Goal: Task Accomplishment & Management: Use online tool/utility

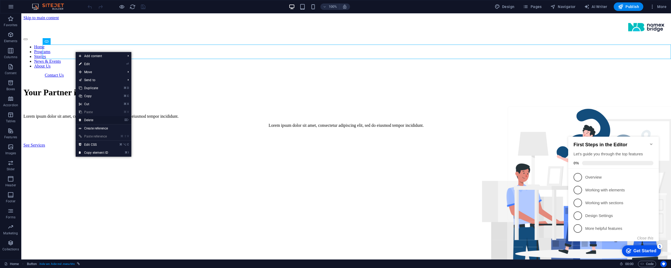
drag, startPoint x: 95, startPoint y: 119, endPoint x: 107, endPoint y: 120, distance: 12.9
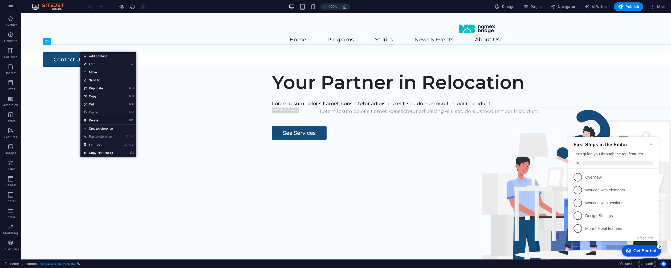
drag, startPoint x: 107, startPoint y: 120, endPoint x: 86, endPoint y: 107, distance: 25.1
click at [107, 120] on link "⌦ Delete" at bounding box center [99, 120] width 36 height 8
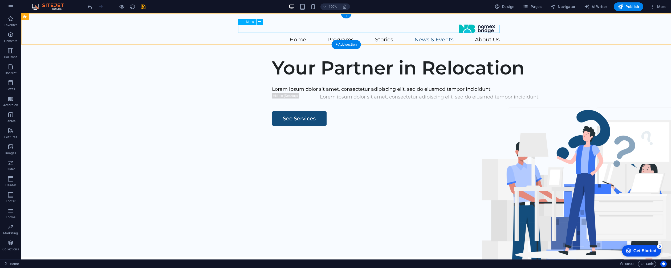
click at [295, 36] on nav "Home Programs Stories News & Events About Us" at bounding box center [346, 40] width 307 height 8
select select
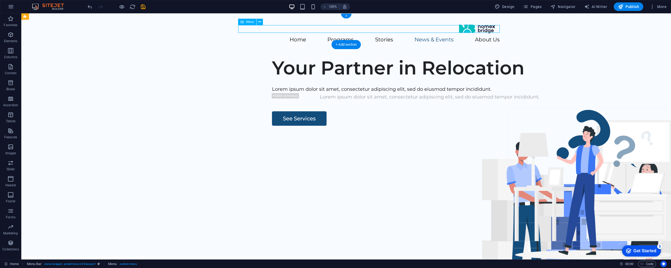
select select
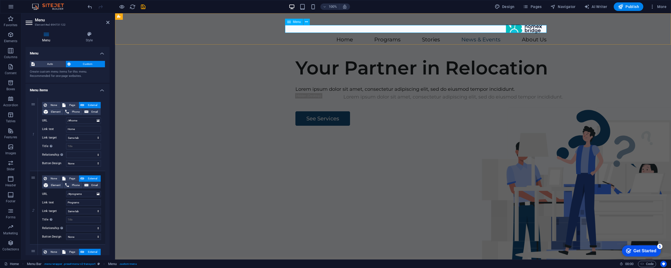
click at [295, 25] on div "Menu" at bounding box center [294, 22] width 18 height 6
drag, startPoint x: 294, startPoint y: 21, endPoint x: 300, endPoint y: 21, distance: 5.3
click at [294, 21] on span "Menu" at bounding box center [297, 21] width 8 height 3
click at [292, 22] on div "Menu" at bounding box center [294, 22] width 18 height 6
click at [305, 22] on icon at bounding box center [306, 22] width 3 height 6
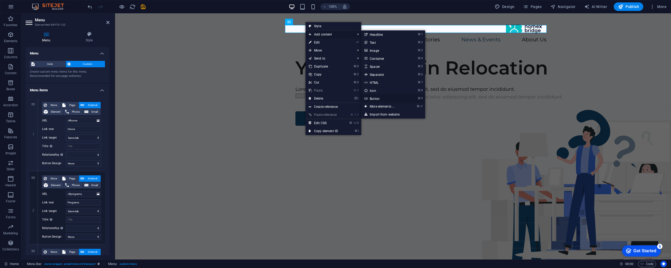
click at [388, 98] on link "⌘ 9 Button" at bounding box center [383, 98] width 44 height 8
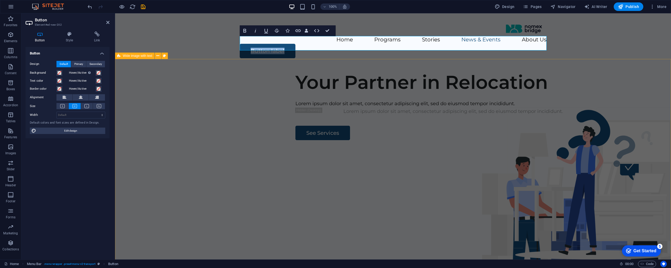
click at [365, 73] on div "Your Partner in Relocation Lorem ipsum dolor sit amet, consectetur adipiscing e…" at bounding box center [393, 169] width 556 height 204
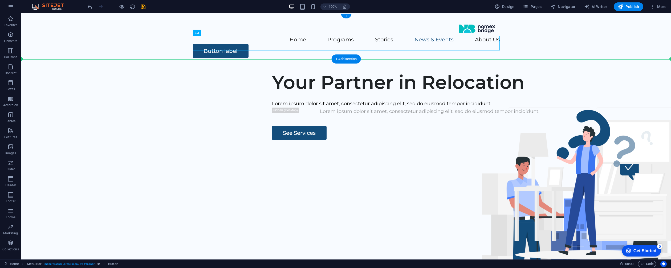
drag, startPoint x: 228, startPoint y: 45, endPoint x: 567, endPoint y: 54, distance: 339.2
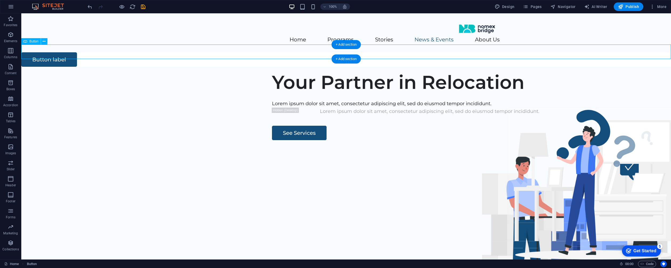
click at [639, 52] on div "Button label" at bounding box center [346, 59] width 650 height 14
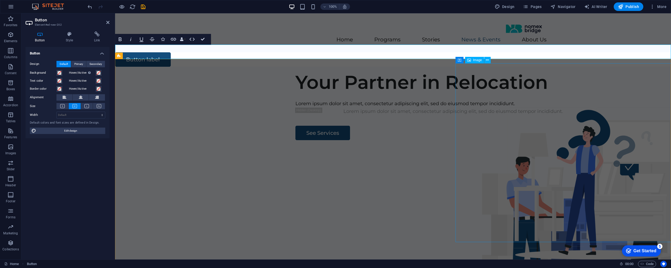
click at [597, 140] on figure at bounding box center [582, 229] width 253 height 179
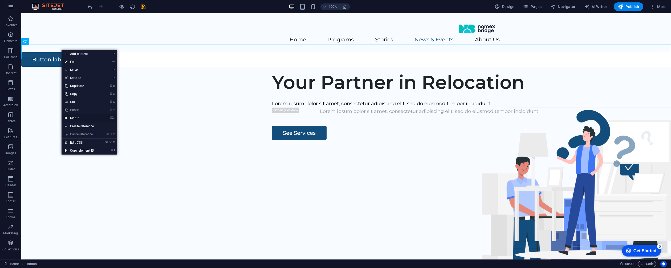
click at [90, 117] on link "⌦ Delete" at bounding box center [80, 118] width 36 height 8
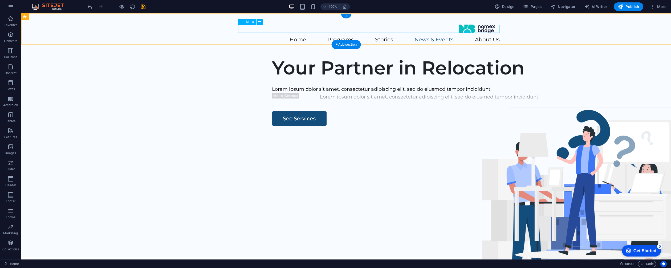
click at [435, 36] on nav "Home Programs Stories News & Events About Us" at bounding box center [346, 40] width 307 height 8
click at [436, 36] on nav "Home Programs Stories News & Events About Us" at bounding box center [346, 40] width 307 height 8
select select
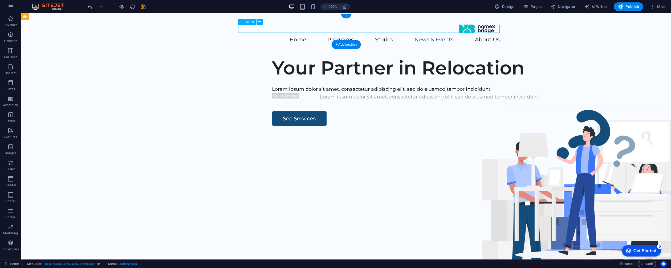
select select
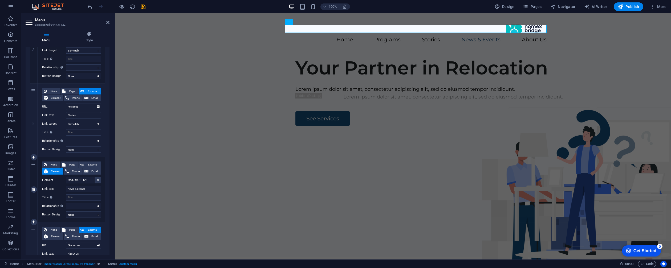
scroll to position [162, 0]
click at [82, 182] on input "#ed-894731122" at bounding box center [80, 179] width 28 height 6
click at [92, 163] on span "External" at bounding box center [92, 163] width 13 height 6
select select
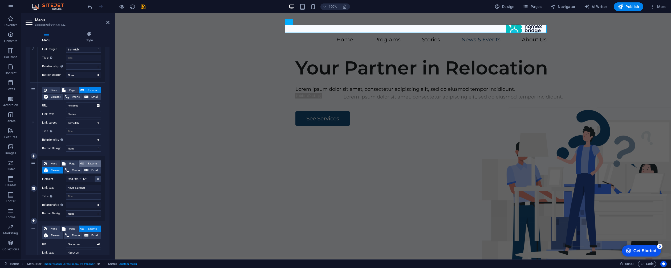
select select
select select "blank"
select select
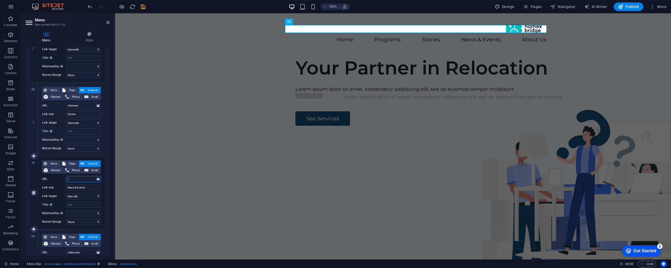
type input "/#"
select select
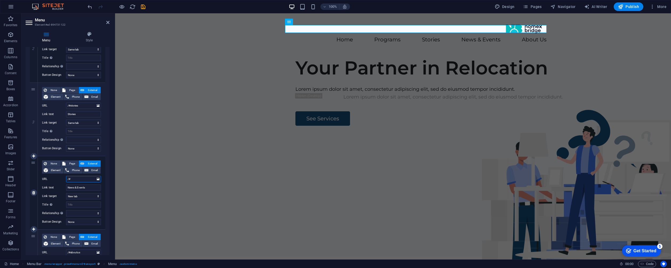
select select
type input "/#news"
select select
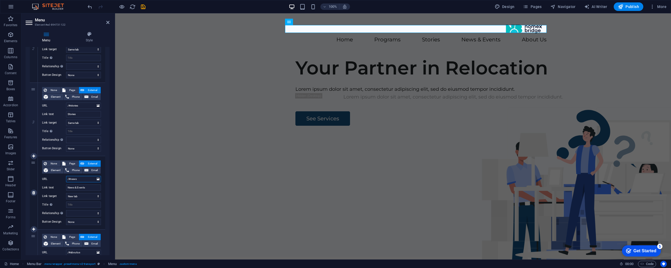
select select
type input "/#newsand"
select select
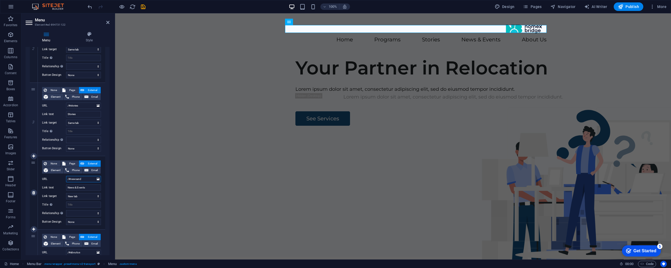
select select
type input "/#newsandeve"
select select
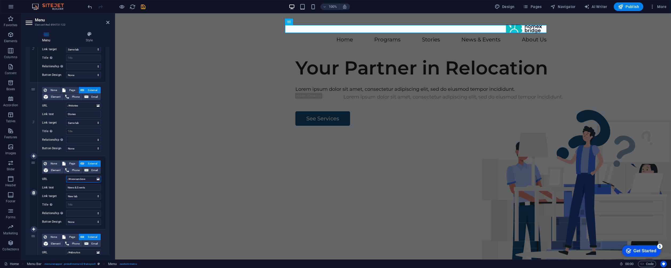
select select
type input "/#newsandevents"
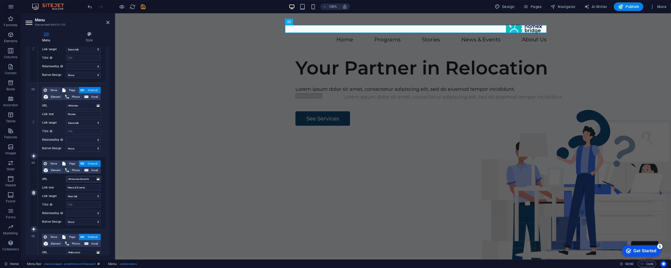
select select
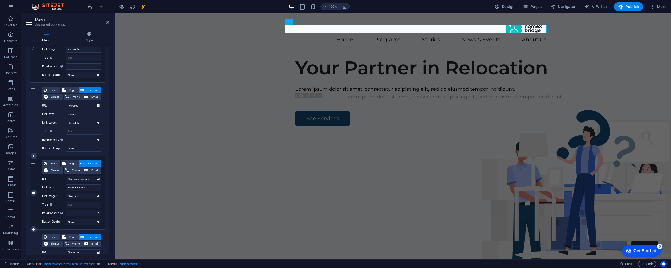
click at [88, 196] on select "New tab Same tab Overlay" at bounding box center [83, 196] width 35 height 6
select select
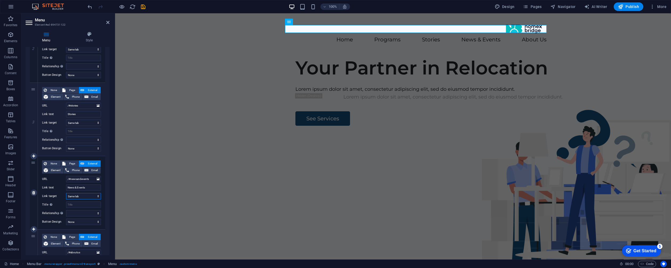
select select
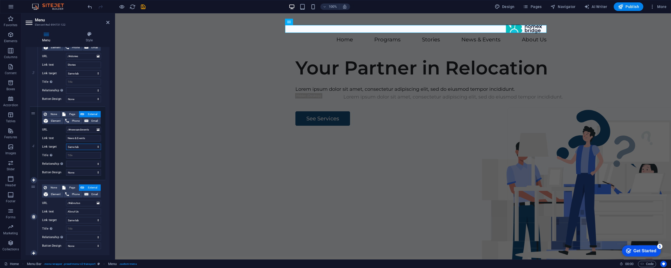
scroll to position [224, 0]
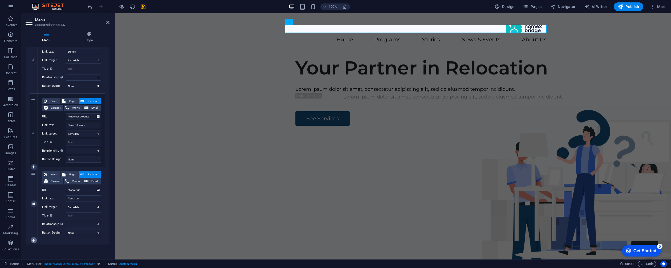
click at [34, 239] on icon at bounding box center [33, 240] width 3 height 4
select select
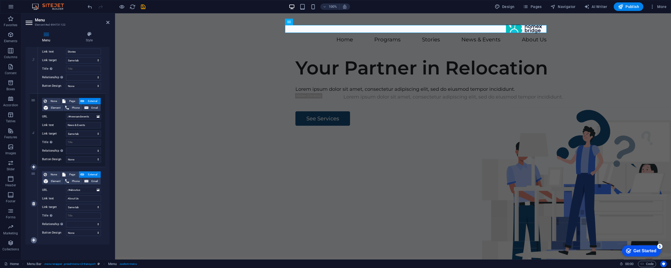
select select
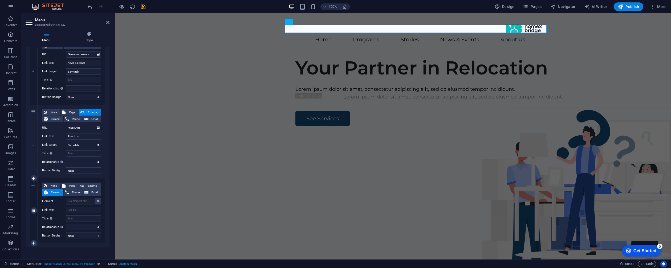
scroll to position [289, 0]
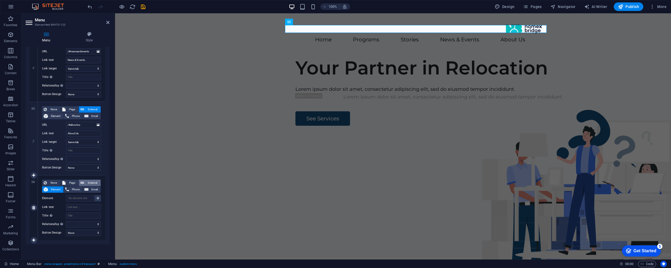
click at [91, 180] on span "External" at bounding box center [92, 182] width 13 height 6
select select
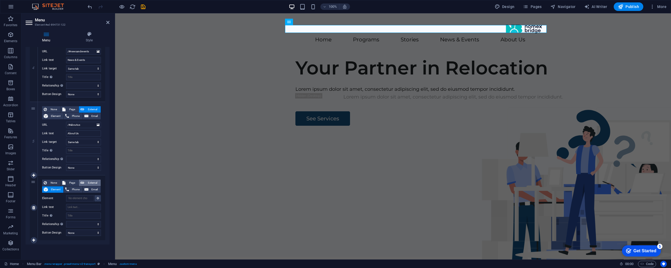
select select
select select "blank"
select select
click at [83, 198] on input "URL" at bounding box center [83, 198] width 35 height 6
click at [82, 205] on input "Link text" at bounding box center [83, 206] width 35 height 6
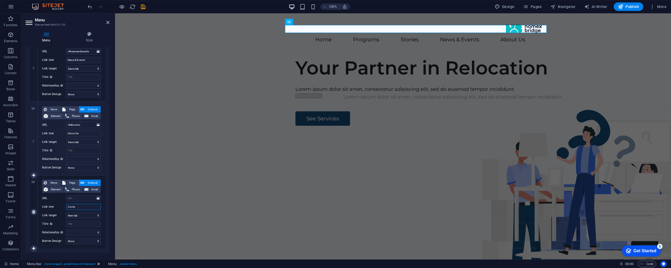
type input "Contac"
select select
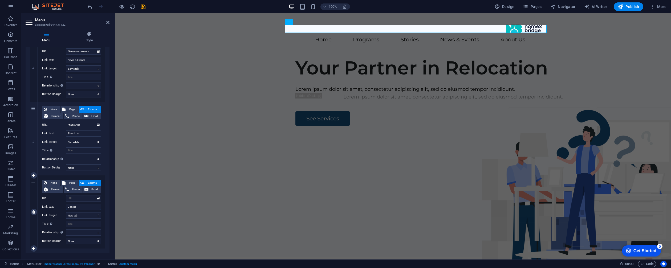
select select
type input "Contact"
select select
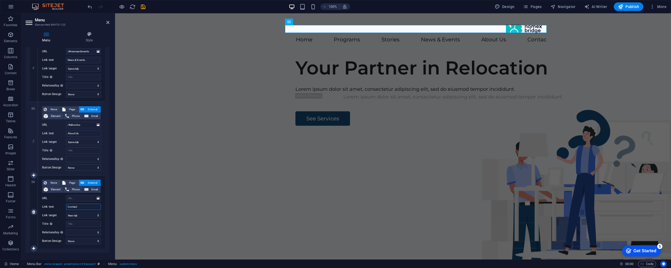
select select
type input "Contact Us"
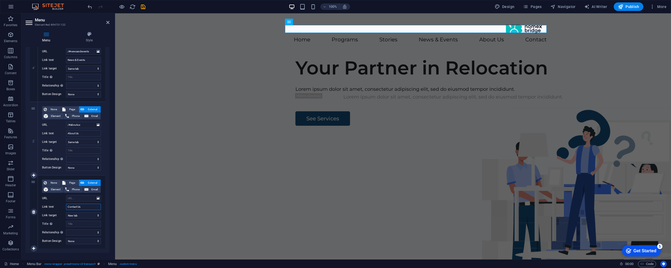
select select
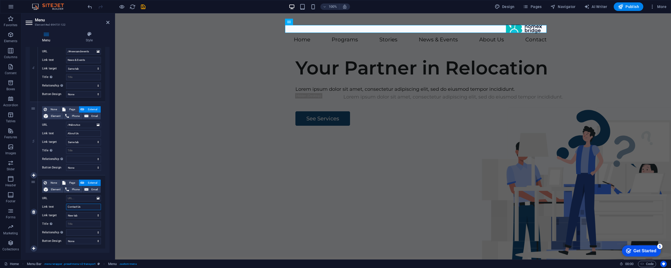
select select
type input "Contact Us"
click at [83, 199] on input "URL" at bounding box center [83, 198] width 35 height 6
type input "/#"
select select
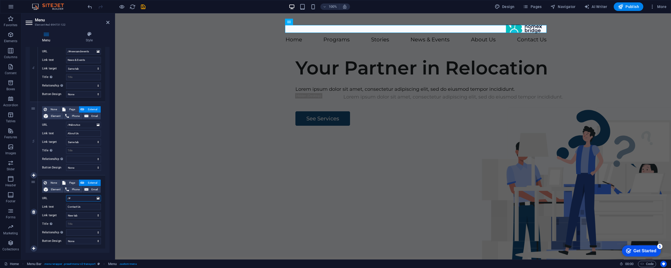
select select
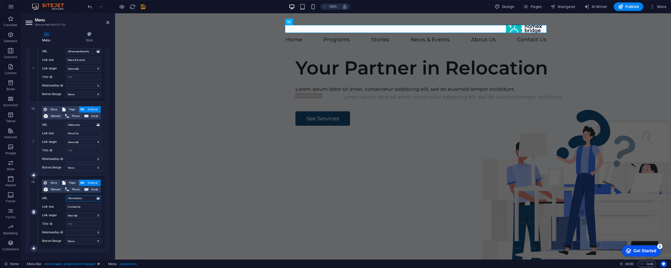
type input "/#contactus"
select select
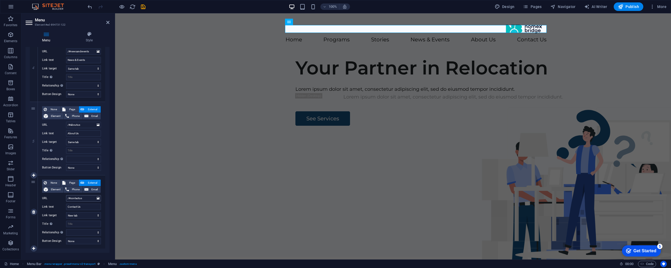
select select
click at [150, 213] on div "Your Partner in Relocation Lorem ipsum dolor sit amet, consectetur adipiscing e…" at bounding box center [393, 154] width 556 height 204
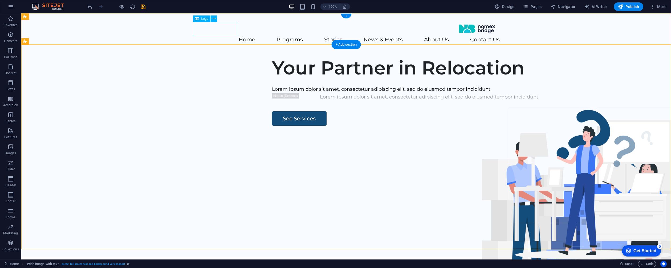
click at [212, 28] on div at bounding box center [346, 29] width 307 height 14
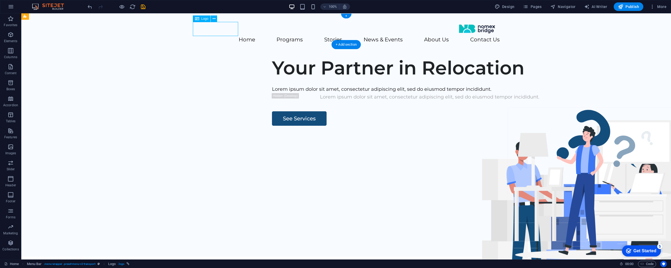
click at [212, 28] on div at bounding box center [346, 29] width 307 height 14
select select "px"
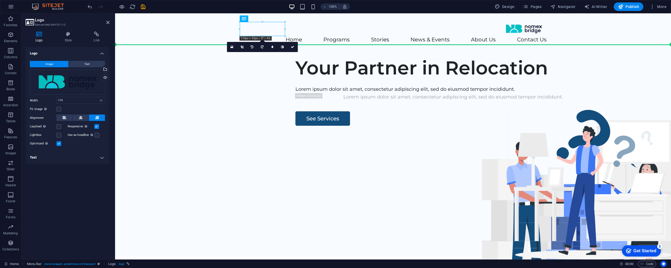
drag, startPoint x: 265, startPoint y: 31, endPoint x: 220, endPoint y: 32, distance: 45.1
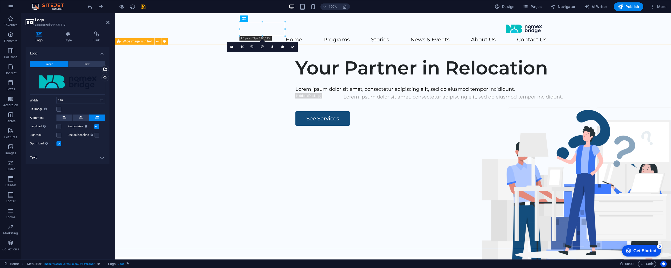
click at [426, 98] on div "Your Partner in Relocation Lorem ipsum dolor sit amet, consectetur adipiscing e…" at bounding box center [393, 154] width 556 height 204
click at [520, 98] on div "Your Partner in Relocation Lorem ipsum dolor sit amet, consectetur adipiscing e…" at bounding box center [393, 154] width 556 height 204
select select "px"
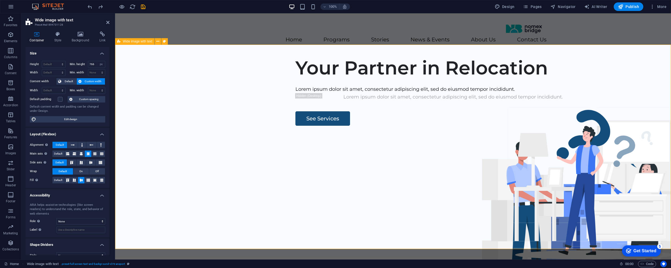
click at [426, 98] on div "Your Partner in Relocation Lorem ipsum dolor sit amet, consectetur adipiscing e…" at bounding box center [393, 154] width 556 height 204
click at [440, 19] on div "Home Programs Stories News & Events About Us Contact Us" at bounding box center [393, 32] width 556 height 39
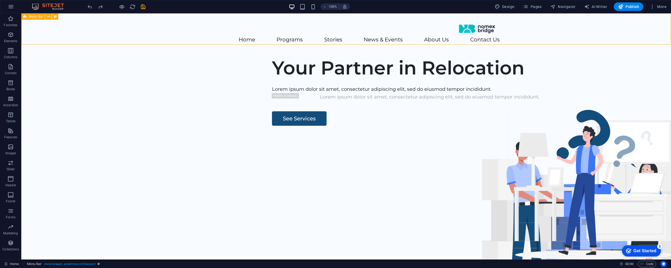
click at [444, 22] on div "Home Programs Stories News & Events About Us Contact Us" at bounding box center [346, 32] width 650 height 39
click at [213, 25] on div at bounding box center [346, 29] width 307 height 14
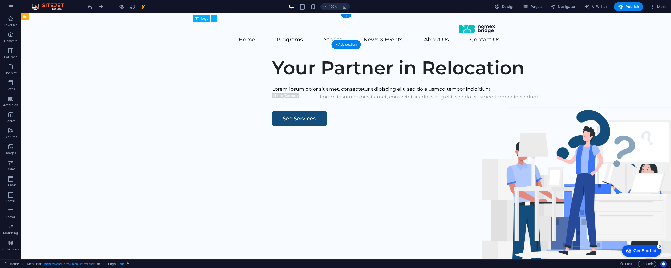
click at [212, 27] on div at bounding box center [346, 29] width 307 height 14
drag, startPoint x: 212, startPoint y: 27, endPoint x: 119, endPoint y: 27, distance: 93.8
click at [212, 27] on div at bounding box center [346, 29] width 307 height 14
select select "px"
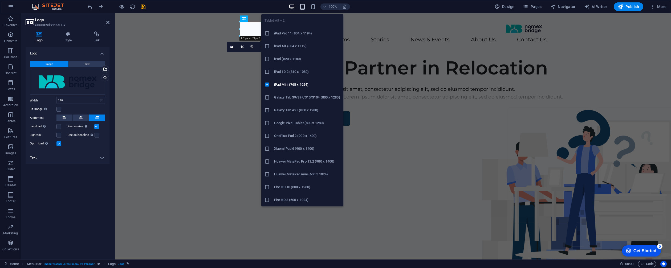
click at [302, 6] on icon "button" at bounding box center [303, 7] width 6 height 6
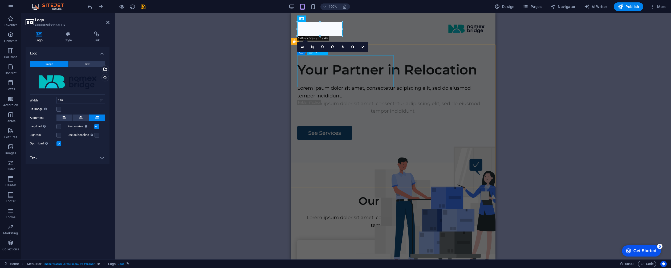
click at [409, 146] on figure at bounding box center [443, 207] width 174 height 123
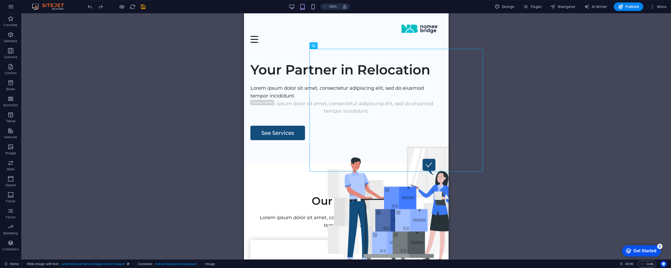
click at [505, 52] on div "Container H1 Wide image with text Container Menu Bar Button Container Image Con…" at bounding box center [346, 136] width 650 height 246
drag, startPoint x: 288, startPoint y: 9, endPoint x: 291, endPoint y: 9, distance: 2.9
click at [289, 9] on div "100% Design Pages Navigator AI Writer Publish More" at bounding box center [378, 6] width 582 height 9
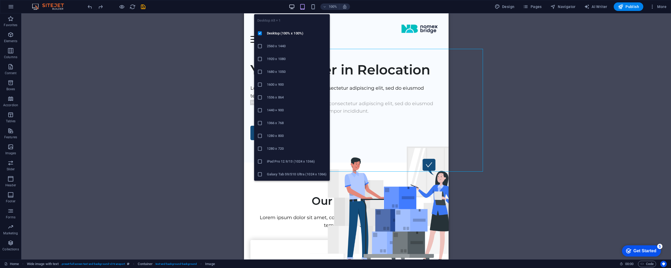
click at [291, 8] on icon "button" at bounding box center [292, 7] width 6 height 6
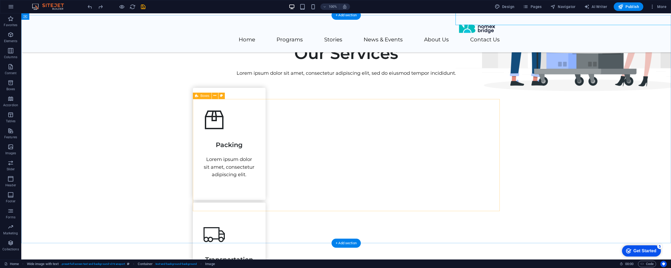
scroll to position [179, 0]
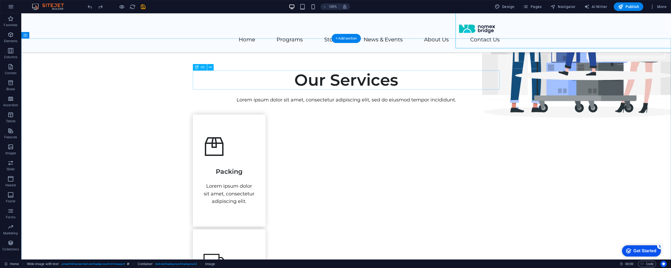
click at [332, 82] on div "Our Services" at bounding box center [346, 79] width 307 height 19
click at [343, 82] on div "Our Services" at bounding box center [346, 80] width 307 height 19
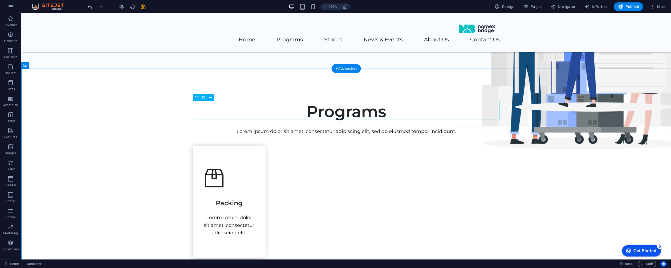
scroll to position [147, 0]
click at [362, 135] on div "Lorem ipsum dolor sit amet, consectetur adipiscing elit, sed do eiusmod tempor …" at bounding box center [346, 132] width 307 height 8
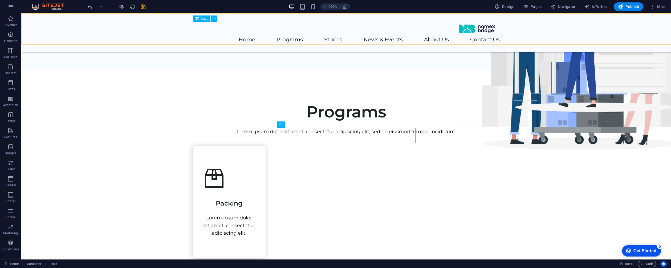
click at [213, 31] on div at bounding box center [346, 29] width 307 height 14
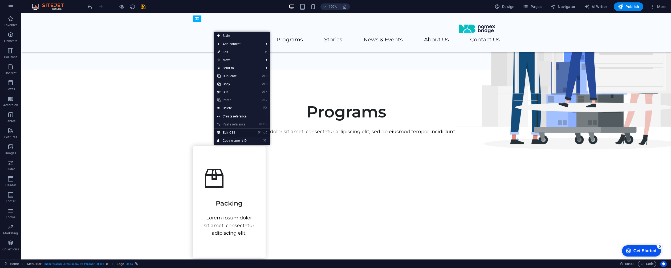
click at [240, 131] on link "⌘ ⌥ C Edit CSS" at bounding box center [232, 132] width 36 height 8
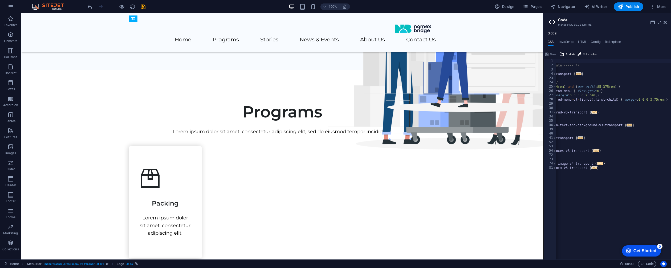
scroll to position [0, 57]
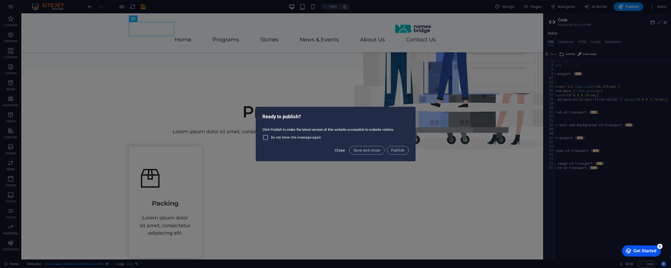
click at [345, 150] on span "Close" at bounding box center [340, 150] width 10 height 4
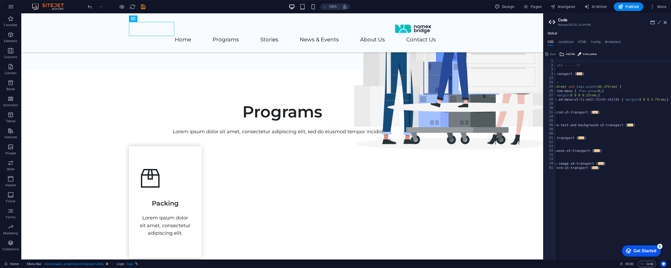
scroll to position [0, 56]
click at [667, 22] on icon at bounding box center [665, 22] width 3 height 4
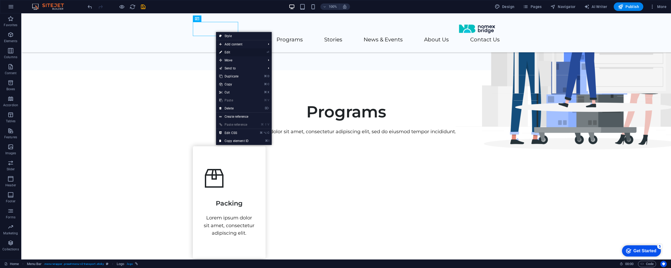
click at [242, 53] on link "⏎ Edit" at bounding box center [234, 52] width 36 height 8
select select "px"
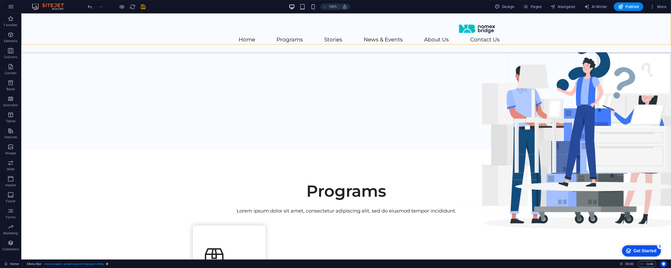
scroll to position [33, 0]
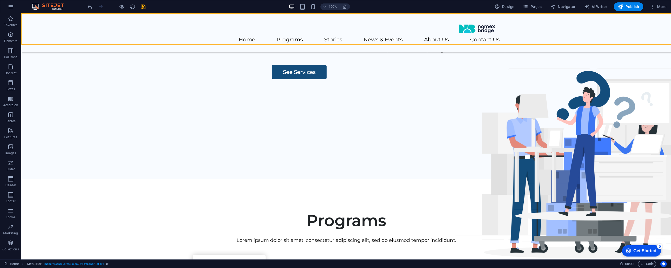
drag, startPoint x: 218, startPoint y: 39, endPoint x: 183, endPoint y: 34, distance: 35.0
click at [183, 34] on div "Home Programs Stories News & Events About Us Contact Us" at bounding box center [346, 32] width 650 height 39
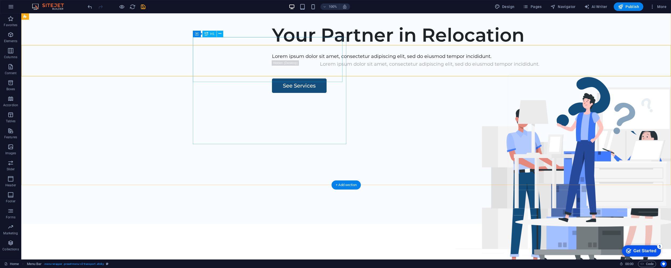
scroll to position [0, 0]
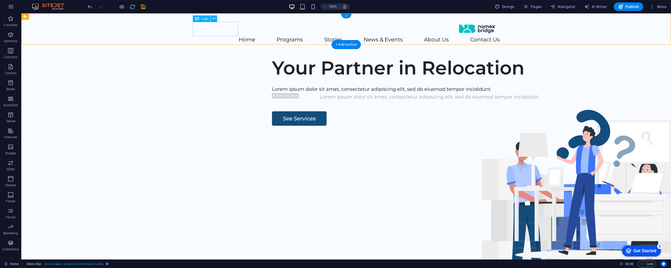
click at [215, 30] on div at bounding box center [346, 29] width 307 height 14
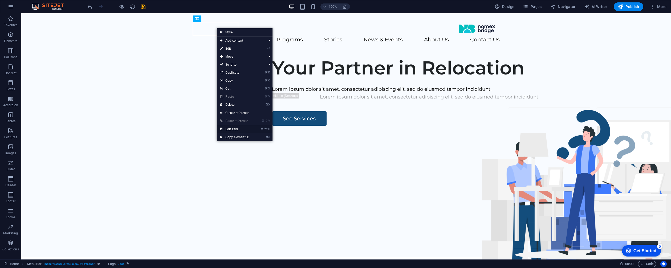
click at [249, 130] on link "⌘ ⌥ C Edit CSS" at bounding box center [235, 129] width 36 height 8
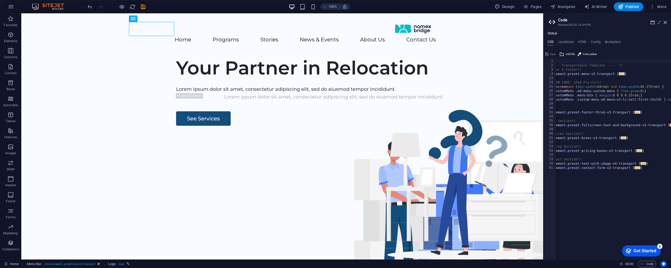
scroll to position [0, 8]
click at [640, 95] on div "// /* ----- Transportable Template ----- */ /*Header & Footer*/ .ed-element.pre…" at bounding box center [635, 163] width 172 height 209
click at [650, 265] on span "Code" at bounding box center [647, 263] width 13 height 6
type textarea "#customMenu .menu-btn { margin: 0 0 0 0.25rem; }"
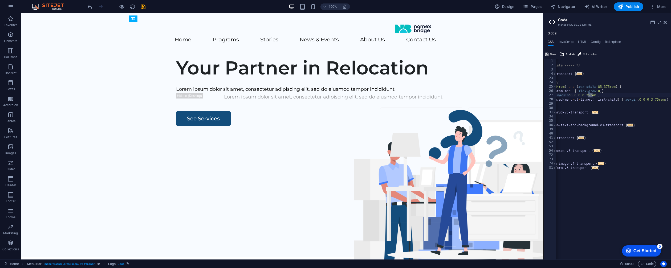
scroll to position [0, 55]
click at [666, 22] on icon at bounding box center [665, 22] width 3 height 4
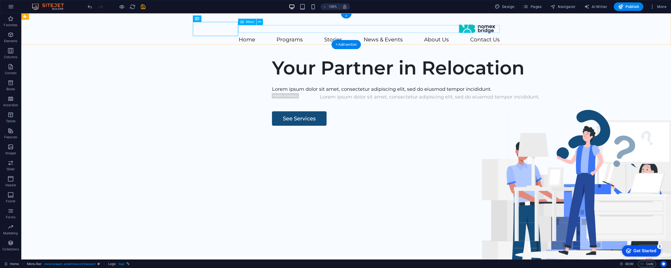
click at [274, 36] on nav "Home Programs Stories News & Events About Us Contact Us" at bounding box center [346, 40] width 307 height 8
select select
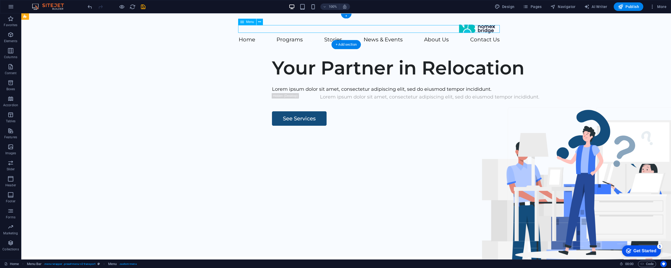
select select
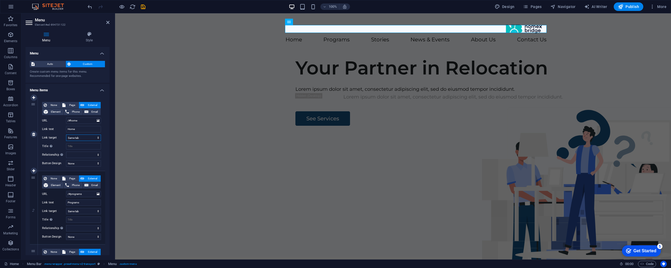
click at [93, 137] on select "New tab Same tab Overlay" at bounding box center [83, 137] width 35 height 6
click at [85, 212] on select "New tab Same tab Overlay" at bounding box center [83, 211] width 35 height 6
select select "blank"
select select
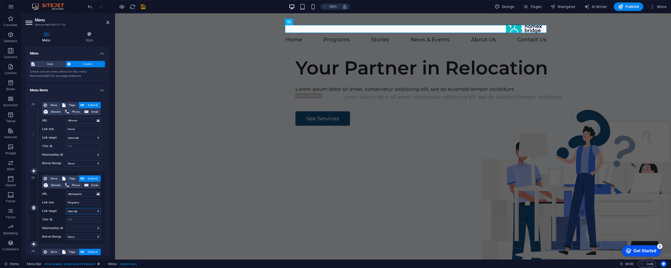
select select
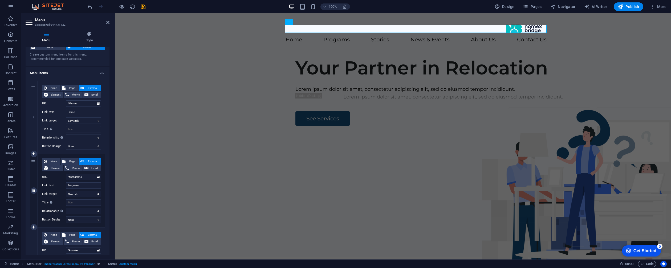
scroll to position [23, 0]
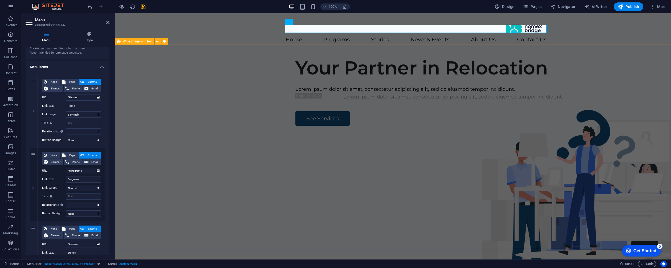
click at [400, 80] on div "Your Partner in Relocation Lorem ipsum dolor sit amet, consectetur adipiscing e…" at bounding box center [393, 154] width 556 height 204
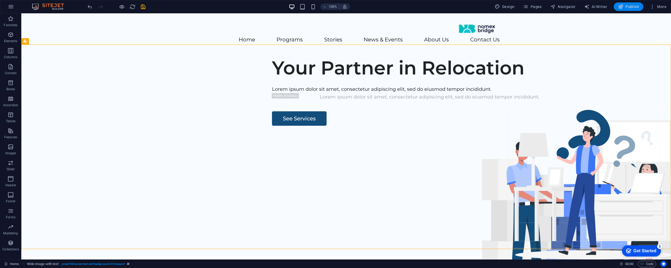
click at [637, 6] on span "Publish" at bounding box center [628, 6] width 21 height 5
click at [632, 6] on span "Publish" at bounding box center [628, 6] width 21 height 5
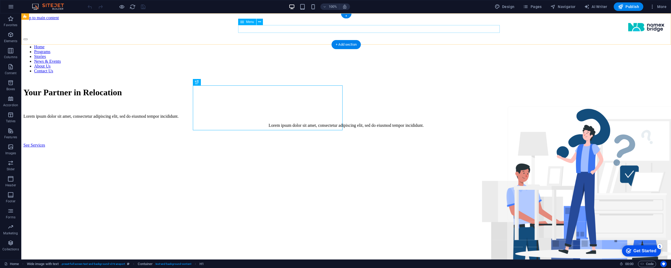
click at [439, 45] on nav "Home Programs Stories News & Events About Us Contact Us" at bounding box center [346, 59] width 646 height 29
click at [439, 44] on nav "Home Programs Stories News & Events About Us Contact Us" at bounding box center [346, 58] width 646 height 29
select select
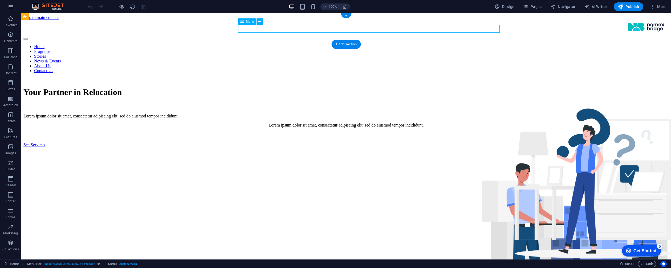
select select
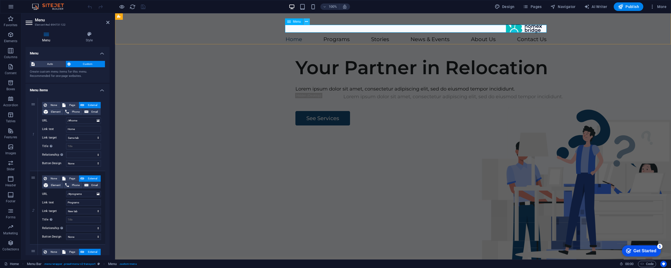
click at [307, 22] on icon at bounding box center [306, 22] width 3 height 6
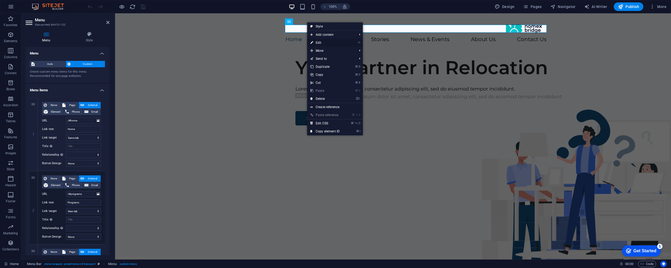
click at [327, 42] on link "⏎ Edit" at bounding box center [325, 43] width 36 height 8
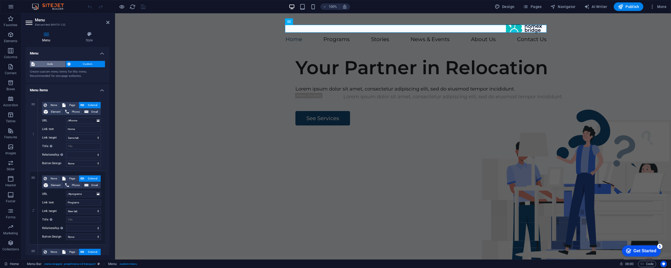
click at [43, 66] on span "Auto" at bounding box center [50, 64] width 28 height 6
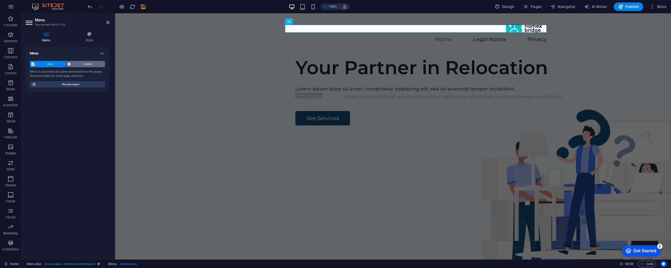
click at [79, 64] on span "Custom" at bounding box center [87, 64] width 31 height 6
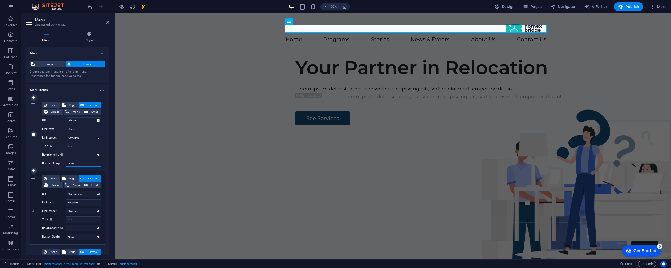
click at [83, 162] on select "None Default Primary Secondary" at bounding box center [83, 163] width 35 height 6
select select "primary"
select select
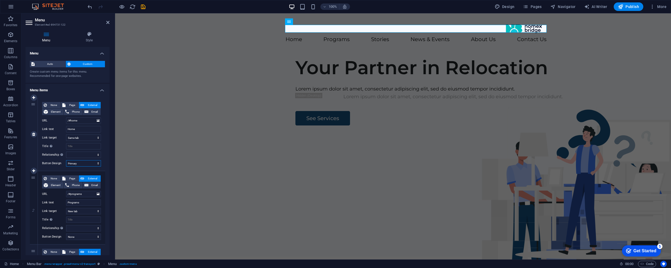
select select
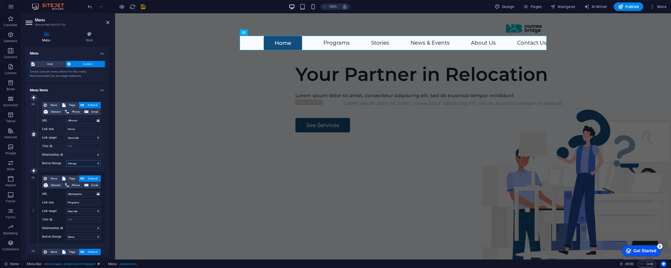
click at [86, 164] on select "None Default Primary Secondary" at bounding box center [83, 163] width 35 height 6
select select "default"
select select
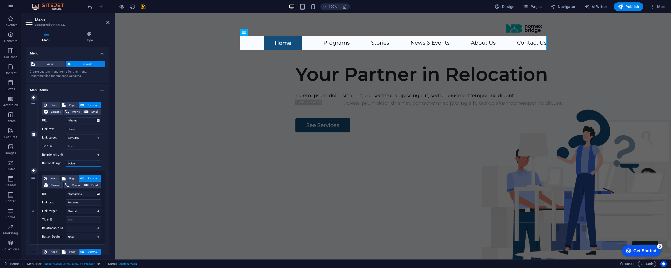
select select
click at [81, 163] on select "None Default Primary Secondary" at bounding box center [83, 163] width 35 height 6
select select "secondary"
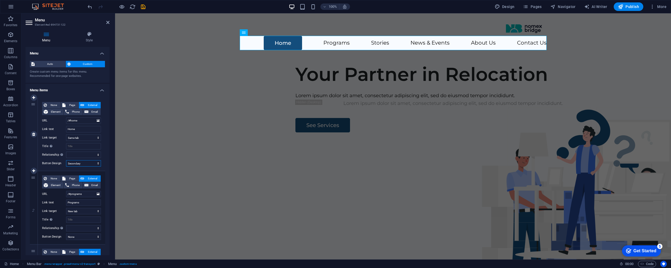
select select
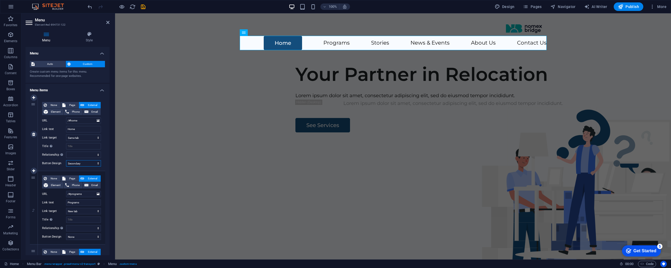
select select
click at [87, 161] on select "None Default Primary Secondary" at bounding box center [83, 163] width 35 height 6
select select
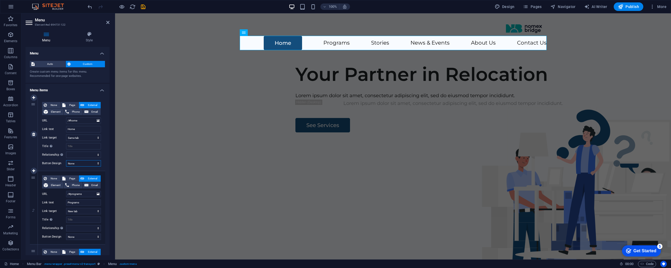
select select
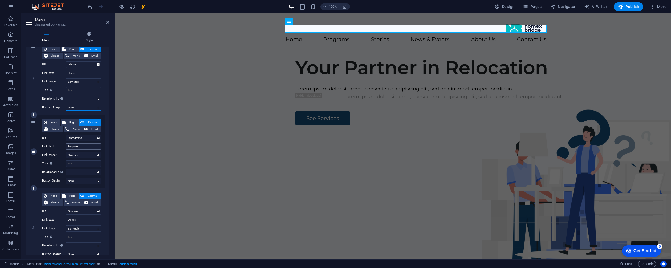
scroll to position [56, 0]
click at [158, 132] on div "Your Partner in Relocation Lorem ipsum dolor sit amet, consectetur adipiscing e…" at bounding box center [393, 154] width 556 height 204
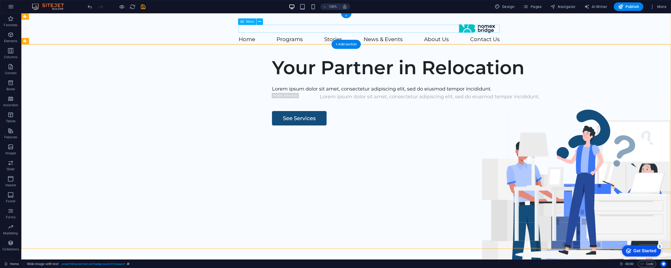
click at [310, 36] on nav "Home Programs Stories News & Events About Us Contact Us" at bounding box center [346, 40] width 307 height 8
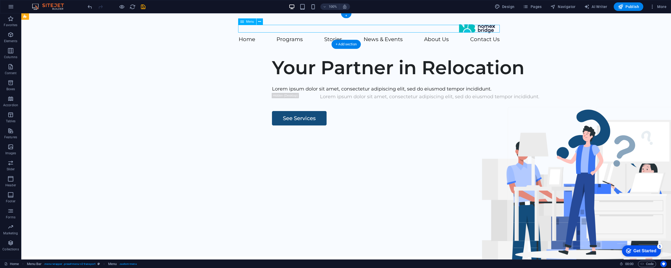
click at [310, 36] on nav "Home Programs Stories News & Events About Us Contact Us" at bounding box center [346, 40] width 307 height 8
select select
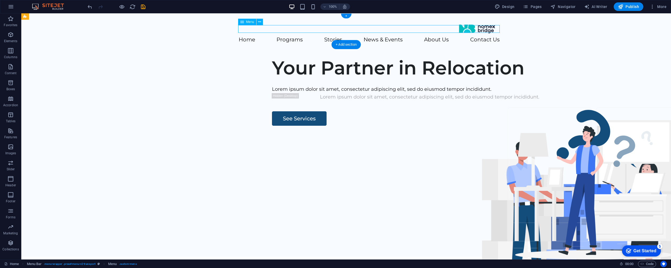
select select
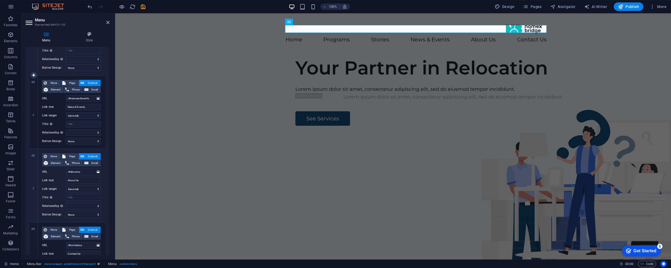
scroll to position [297, 0]
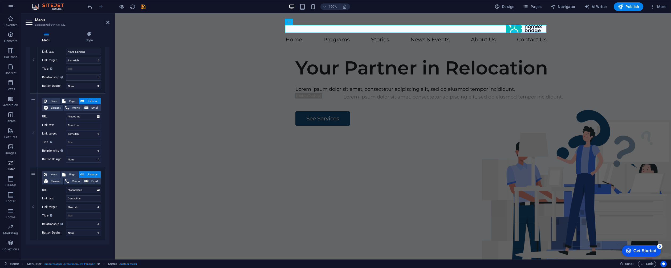
click at [12, 164] on icon "button" at bounding box center [10, 162] width 6 height 6
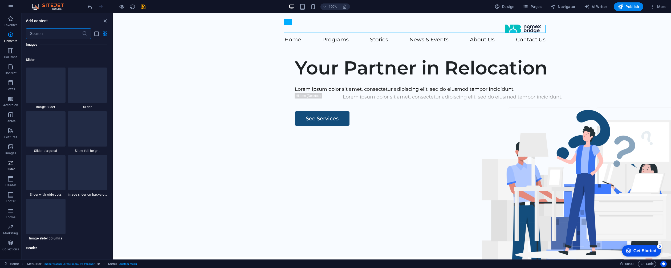
scroll to position [3022, 0]
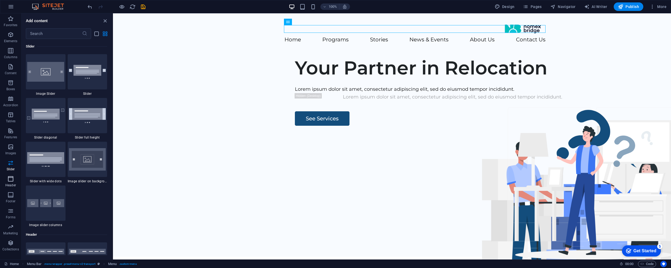
click at [10, 180] on icon "button" at bounding box center [10, 178] width 6 height 6
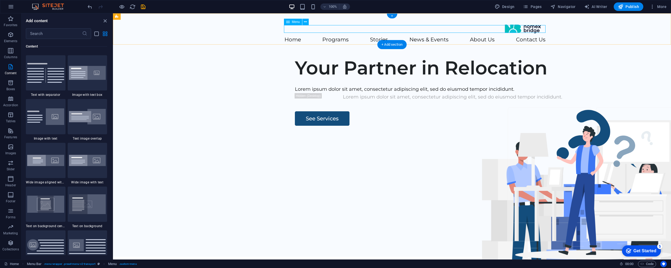
scroll to position [975, 0]
click at [315, 36] on nav "Home Programs Stories News & Events About Us Contact Us" at bounding box center [392, 40] width 307 height 8
select select
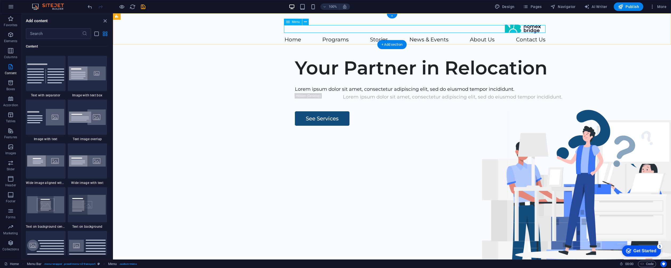
select select
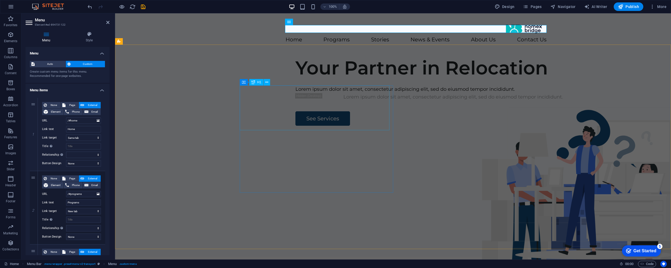
click at [311, 79] on div "Your Partner in Relocation" at bounding box center [454, 68] width 316 height 22
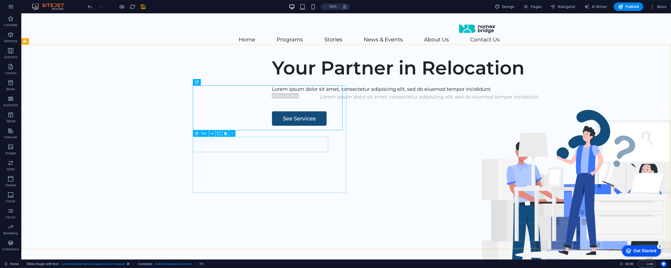
click at [272, 93] on div "Lorem ipsum dolor sit amet, consectetur adipiscing elit, sed do eiusmod tempor …" at bounding box center [430, 89] width 316 height 8
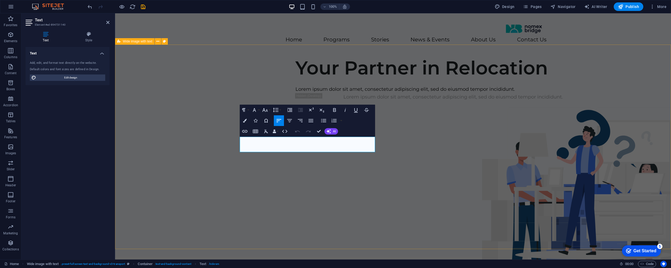
drag, startPoint x: 289, startPoint y: 142, endPoint x: 226, endPoint y: 134, distance: 63.2
click at [226, 134] on div "Your Partner in Relocation Lorem ipsum dolor sit amet, consectetur adipiscing e…" at bounding box center [393, 154] width 556 height 204
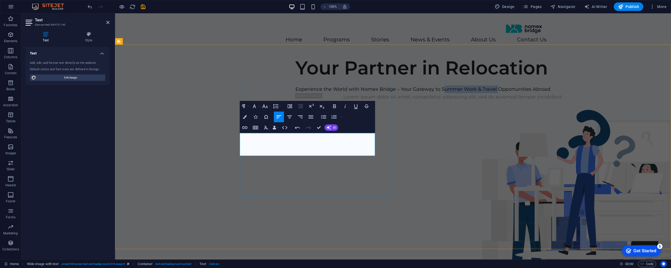
drag, startPoint x: 324, startPoint y: 145, endPoint x: 270, endPoint y: 147, distance: 54.4
click at [296, 93] on p "Experience the World with Nomex Bridge – Your Gateway to Summer Work & Travel O…" at bounding box center [454, 89] width 316 height 8
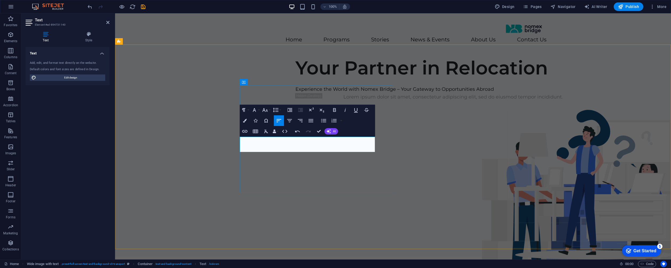
click at [296, 93] on p "Experience the World with Nomex Bridge – Your Gateway to Opportunities Abroad" at bounding box center [454, 89] width 316 height 8
click at [323, 93] on p "Experience the World with Nomex Bridge – Your Gateway to Opportunities Abroad" at bounding box center [454, 89] width 316 height 8
click at [296, 93] on p "Experience the World with Nomex Bridge – Your Gateway to Opportunities Abroad"" at bounding box center [454, 89] width 316 height 8
click at [422, 132] on div "Your Partner in Relocation "Experience the World with Nomex Bridge – Your Gatew…" at bounding box center [393, 154] width 556 height 204
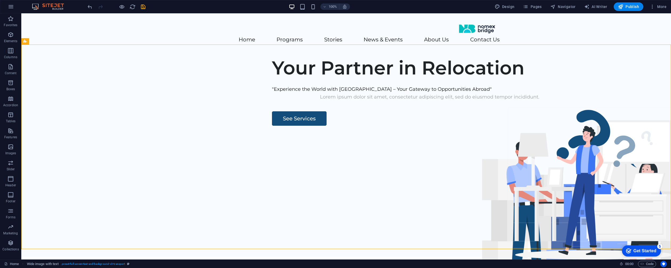
click at [279, 101] on div "Lorem ipsum dolor sit amet, consectetur adipiscing elit, sed do eiusmod tempor …" at bounding box center [430, 97] width 316 height 8
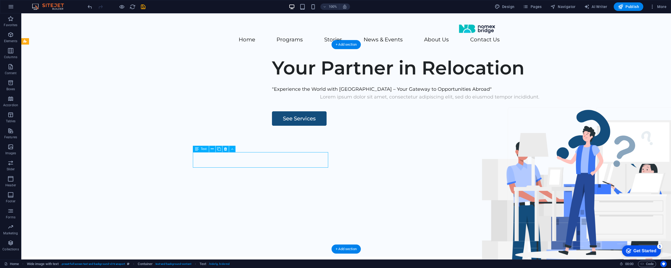
click at [280, 101] on div "Lorem ipsum dolor sit amet, consectetur adipiscing elit, sed do eiusmod tempor …" at bounding box center [430, 97] width 316 height 8
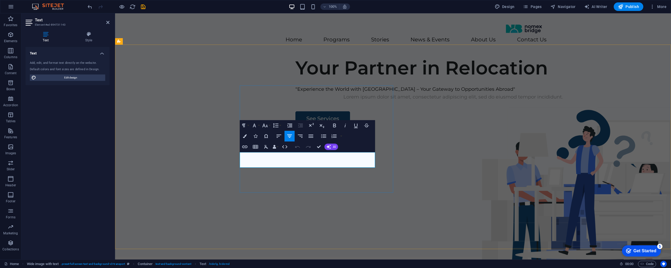
click at [321, 101] on p "Lorem ipsum dolor sit amet, consectetur adipiscing elit, sed do eiusmod tempor …" at bounding box center [454, 97] width 316 height 8
click at [311, 136] on icon "button" at bounding box center [311, 135] width 5 height 3
click at [430, 168] on div "Your Partner in Relocation "Experience the World with Nomex Bridge – Your Gatew…" at bounding box center [393, 154] width 556 height 204
select select "px"
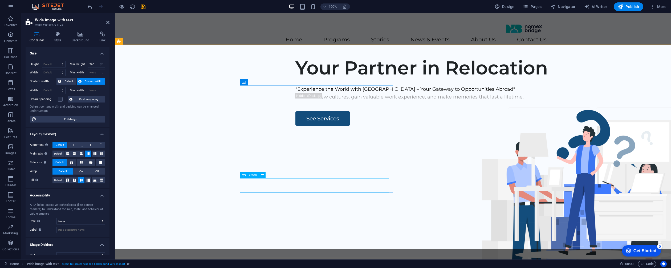
click at [296, 126] on div "See Services" at bounding box center [454, 118] width 316 height 14
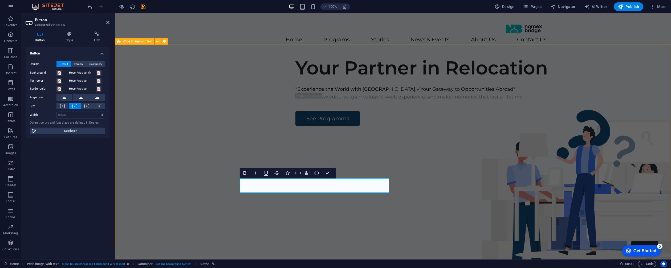
click at [420, 211] on div "Your Partner in Relocation "Experience the World with Nomex Bridge – Your Gatew…" at bounding box center [393, 154] width 556 height 204
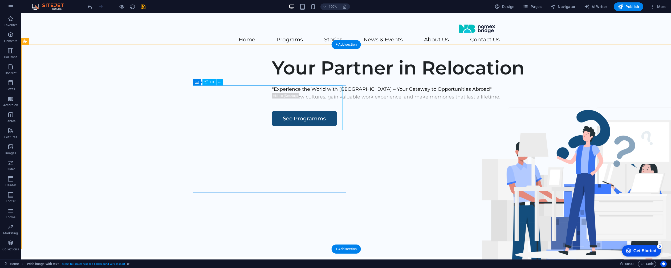
click at [282, 79] on div "Your Partner in Relocation" at bounding box center [430, 68] width 316 height 22
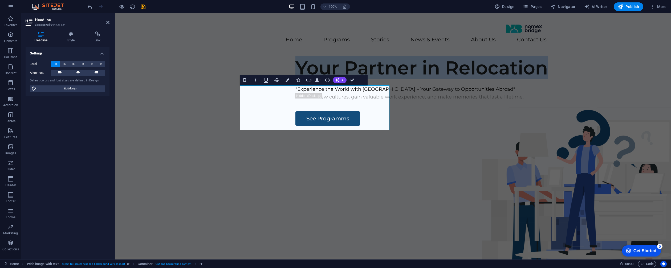
click at [306, 79] on h1 "Your Partner in Relocation" at bounding box center [454, 68] width 316 height 22
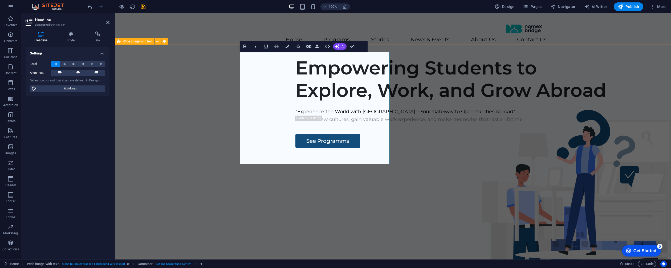
click at [433, 118] on div "Empowering Students to Explore, Work, and Grow Abroad "Experience the World wit…" at bounding box center [393, 154] width 556 height 204
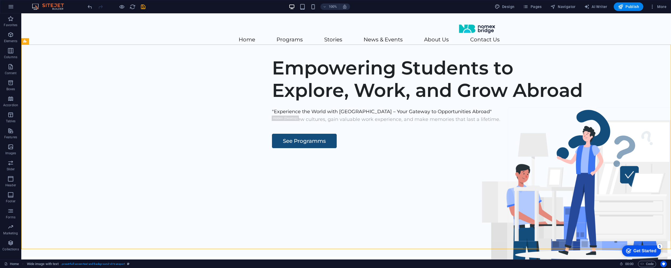
click at [272, 83] on div "Empowering Students to Explore, Work, and Grow Abroad" at bounding box center [430, 79] width 316 height 45
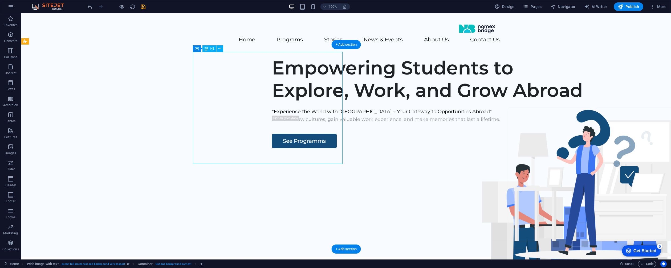
click at [272, 83] on div "Empowering Students to Explore, Work, and Grow Abroad" at bounding box center [430, 79] width 316 height 45
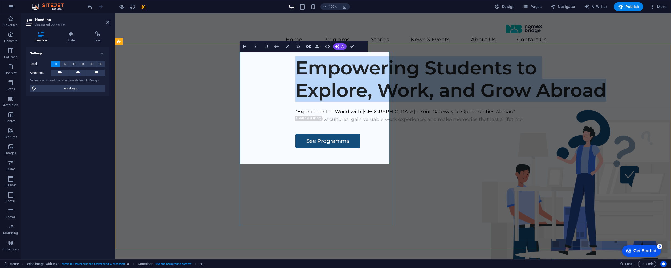
click at [330, 81] on h1 "Empowering Students to Explore, Work, and Grow Abroad" at bounding box center [454, 79] width 316 height 45
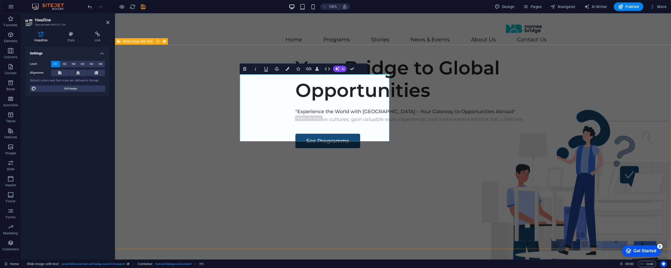
click at [436, 105] on div "Your Bridge to Global Opportunities "Experience the World with Nomex Bridge – Y…" at bounding box center [393, 154] width 556 height 204
select select "px"
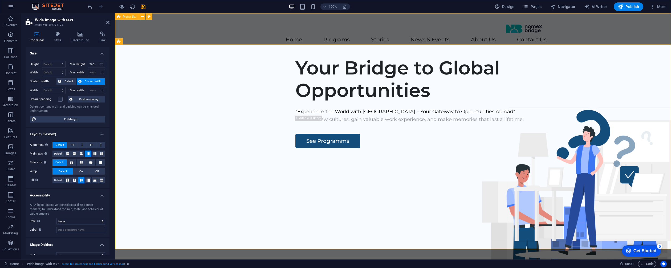
click at [447, 37] on div "Home Programs Stories News & Events About Us Contact Us" at bounding box center [393, 32] width 556 height 39
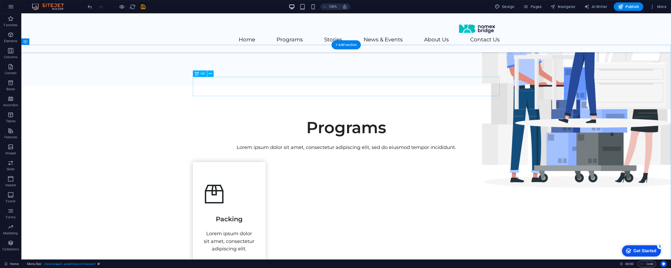
scroll to position [173, 0]
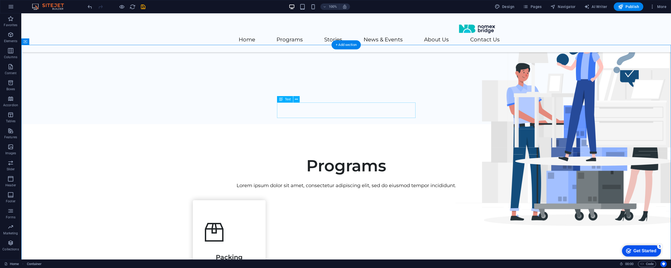
scroll to position [0, 0]
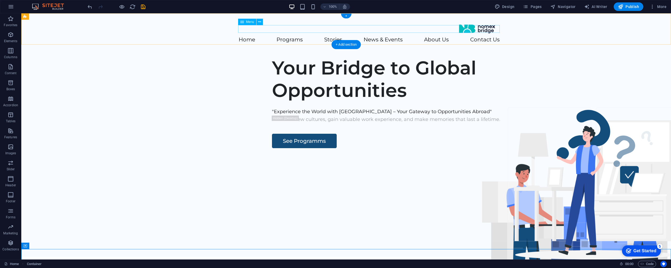
click at [274, 36] on nav "Home Programs Stories News & Events About Us Contact Us" at bounding box center [346, 40] width 307 height 8
select select
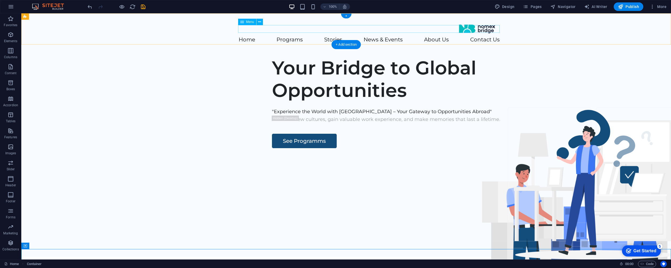
select select
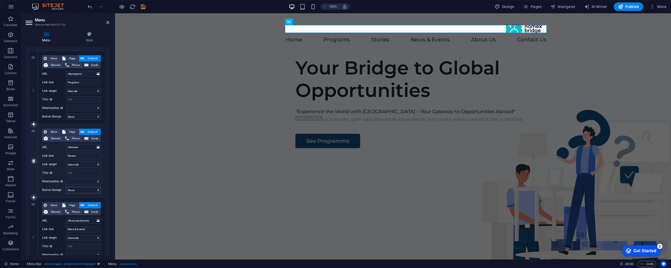
scroll to position [146, 0]
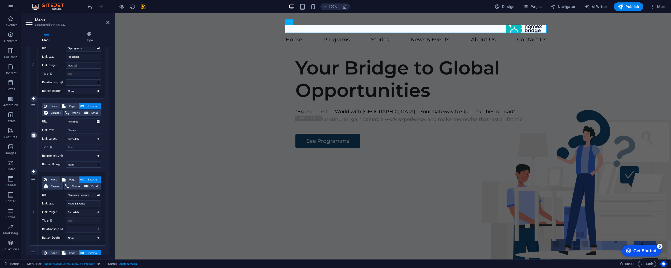
click at [33, 134] on icon at bounding box center [33, 135] width 3 height 4
select select
type input "/#newsandevents"
type input "News & Events"
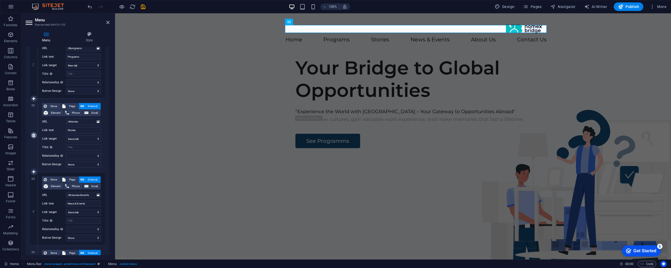
select select
type input "/#aboutus"
type input "About Us"
select select
type input "/#contactus"
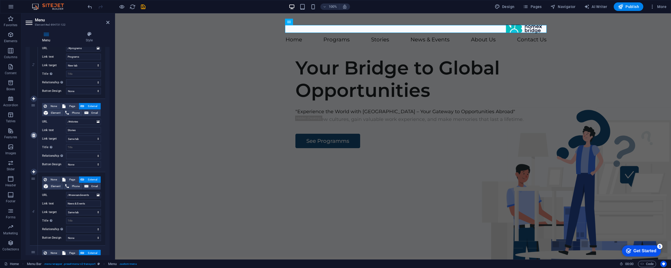
type input "Contact Us"
select select "blank"
select select
click at [439, 98] on div "Your Bridge to Global Opportunities "Experience the World with Nomex Bridge – Y…" at bounding box center [393, 154] width 556 height 204
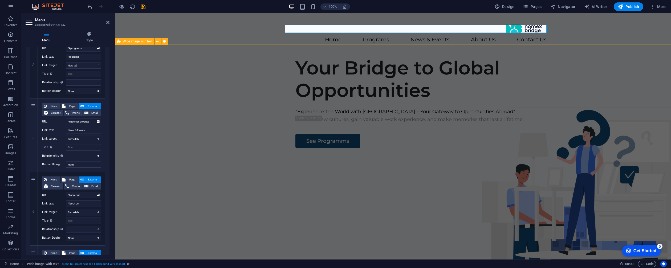
select select "px"
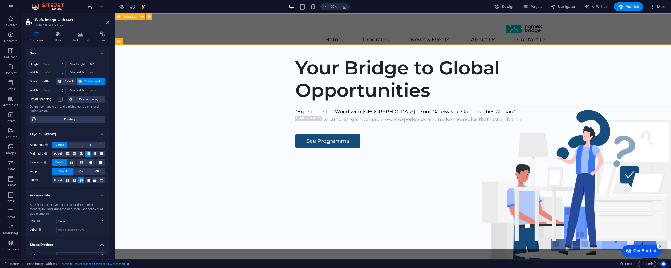
click at [619, 23] on div "Home Programs News & Events About Us Contact Us" at bounding box center [393, 32] width 556 height 39
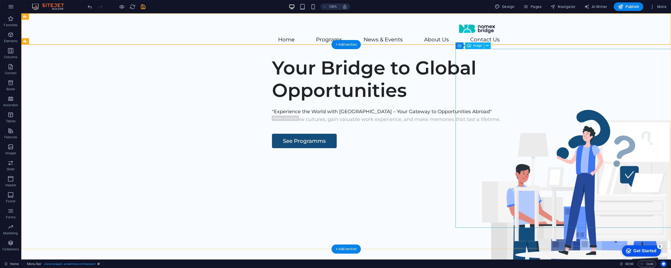
click at [602, 148] on figure at bounding box center [582, 237] width 253 height 179
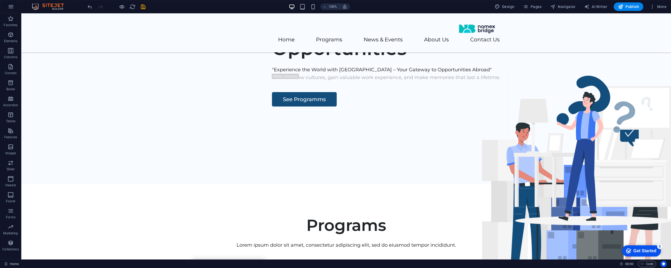
scroll to position [0, 0]
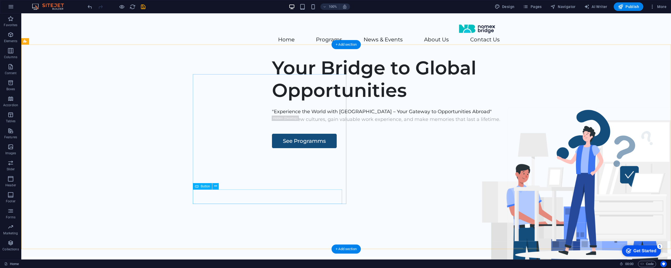
click at [272, 148] on div "See Programms" at bounding box center [430, 141] width 316 height 14
drag, startPoint x: 242, startPoint y: 195, endPoint x: 263, endPoint y: 208, distance: 25.1
click at [272, 148] on div "See Programms" at bounding box center [430, 141] width 316 height 14
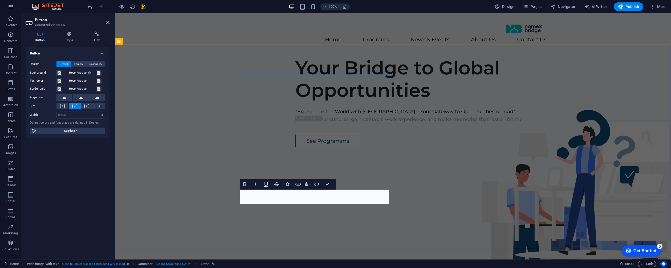
click at [296, 148] on link "See Programms" at bounding box center [328, 141] width 65 height 14
click at [447, 193] on div "Your Bridge to Global Opportunities "Experience the World with [GEOGRAPHIC_DATA…" at bounding box center [393, 154] width 556 height 204
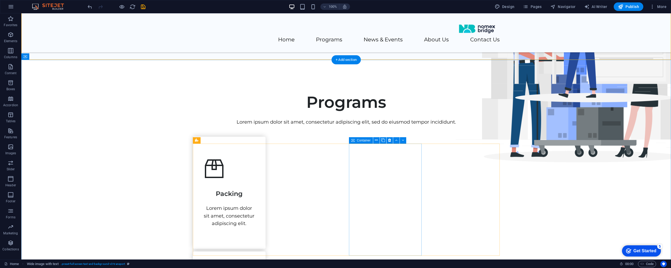
scroll to position [158, 0]
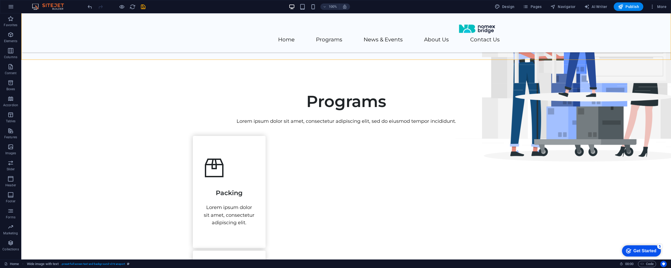
click at [352, 122] on div "Lorem ipsum dolor sit amet, consectetur adipiscing elit, sed do eiusmod tempor …" at bounding box center [346, 121] width 307 height 8
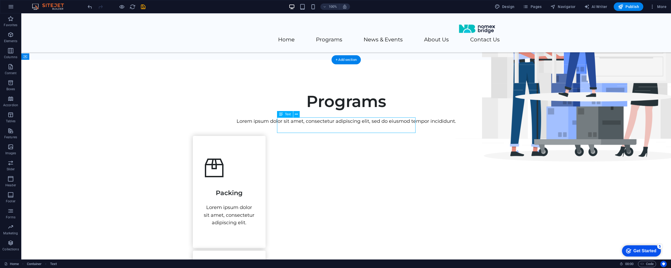
click at [352, 122] on div "Lorem ipsum dolor sit amet, consectetur adipiscing elit, sed do eiusmod tempor …" at bounding box center [346, 121] width 307 height 8
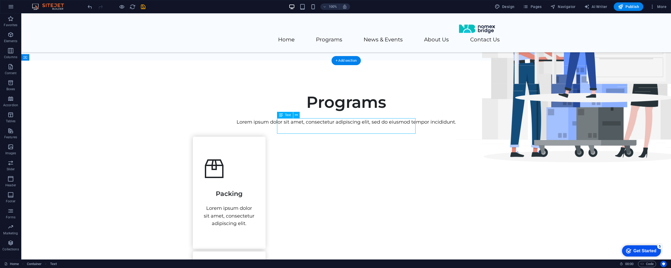
click at [352, 122] on div "Lorem ipsum dolor sit amet, consectetur adipiscing elit, sed do eiusmod tempor …" at bounding box center [346, 122] width 307 height 8
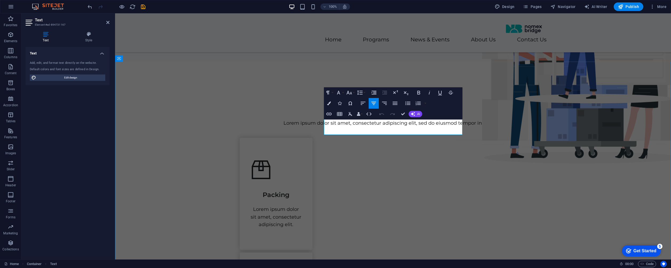
click at [379, 127] on p "Lorem ipsum dolor sit amet, consectetur adipiscing elit, sed do eiusmod tempor …" at bounding box center [393, 123] width 307 height 8
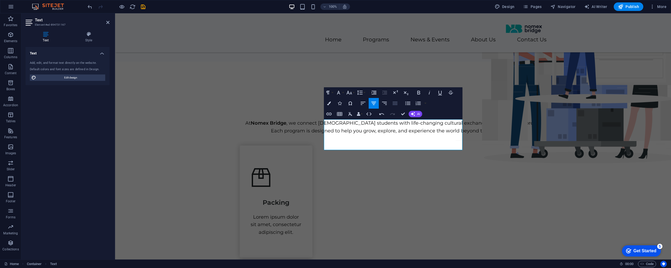
click at [396, 103] on icon "button" at bounding box center [395, 103] width 5 height 3
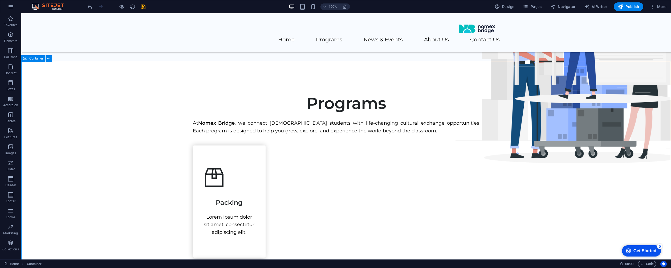
click at [373, 134] on div "At Nomex Bridge , we connect Mongolian students with life-changing cultural exc…" at bounding box center [346, 126] width 307 height 15
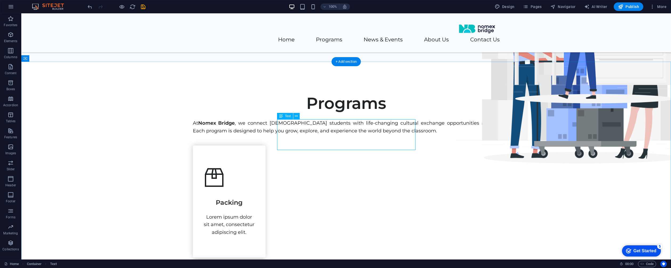
click at [379, 131] on div "At Nomex Bridge , we connect Mongolian students with life-changing cultural exc…" at bounding box center [346, 126] width 307 height 15
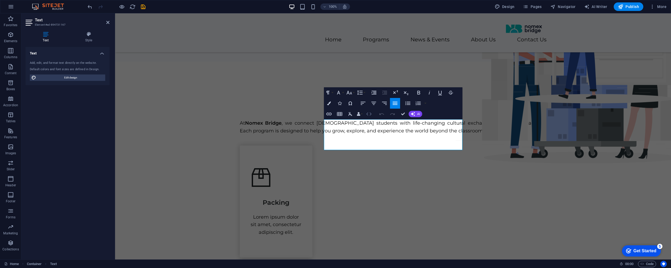
click at [370, 115] on icon "button" at bounding box center [369, 113] width 5 height 3
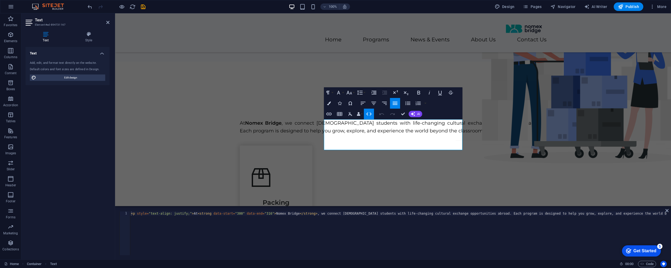
click at [370, 115] on icon "button" at bounding box center [369, 113] width 5 height 3
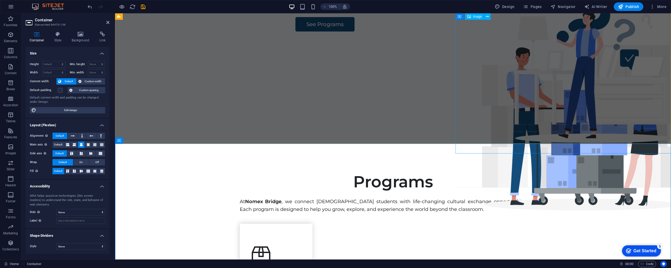
scroll to position [0, 0]
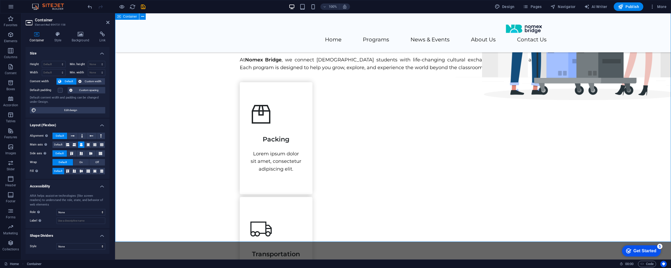
drag, startPoint x: 590, startPoint y: 135, endPoint x: 586, endPoint y: 135, distance: 3.5
click at [283, 144] on div "Packing" at bounding box center [276, 136] width 51 height 13
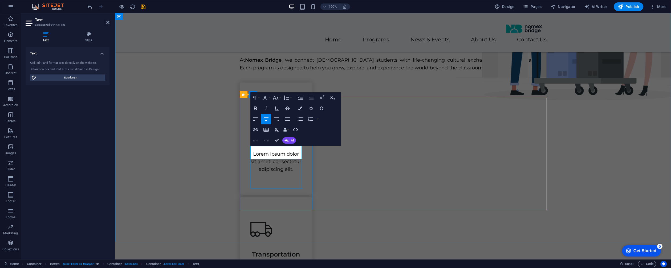
click at [288, 143] on span "Packing" at bounding box center [276, 139] width 27 height 8
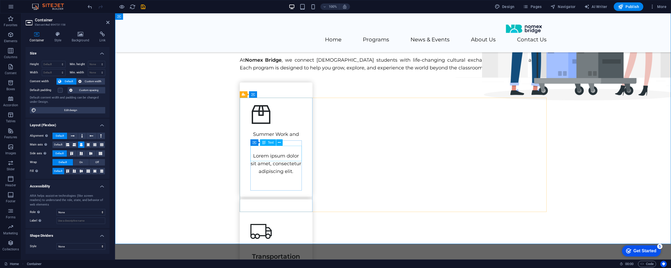
click at [276, 146] on div "Summer Work and Travel" at bounding box center [276, 137] width 51 height 15
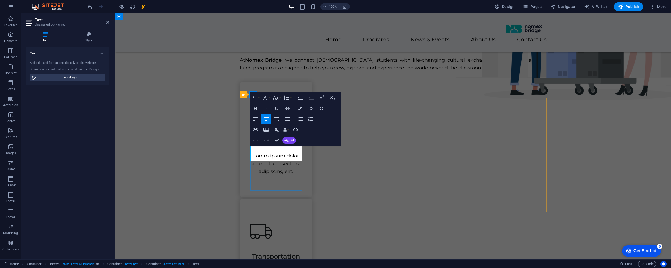
click at [276, 146] on p "Summer Work and Travel" at bounding box center [276, 137] width 51 height 15
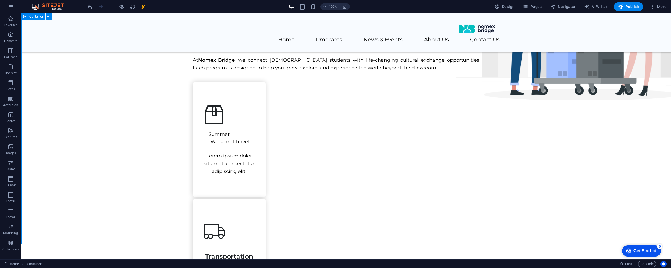
click at [222, 146] on div "Summer Work and Travel" at bounding box center [229, 137] width 51 height 15
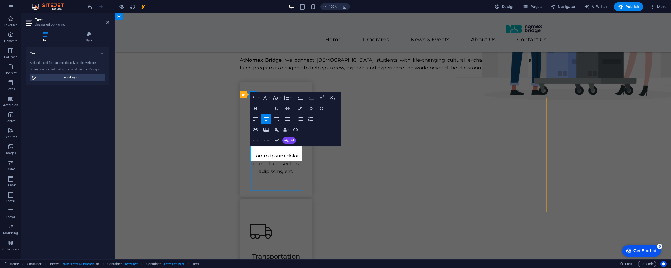
drag, startPoint x: 284, startPoint y: 151, endPoint x: 286, endPoint y: 149, distance: 3.2
click at [284, 146] on p "Summer Work and Travel" at bounding box center [276, 137] width 51 height 15
click at [288, 121] on icon "button" at bounding box center [287, 119] width 6 height 6
click at [266, 118] on icon "button" at bounding box center [266, 119] width 6 height 6
drag, startPoint x: 266, startPoint y: 153, endPoint x: 256, endPoint y: 150, distance: 10.8
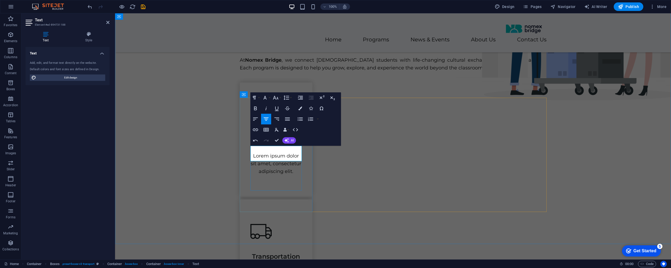
click at [265, 146] on p "Summer Work and Travel" at bounding box center [276, 137] width 51 height 15
drag, startPoint x: 257, startPoint y: 157, endPoint x: 263, endPoint y: 158, distance: 5.7
click at [257, 146] on p "Summer Work and Travel" at bounding box center [276, 137] width 51 height 15
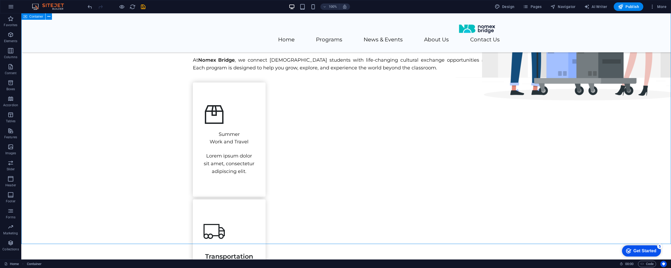
click at [239, 146] on div "Summer Work and Travel" at bounding box center [229, 137] width 51 height 15
drag, startPoint x: 239, startPoint y: 155, endPoint x: 144, endPoint y: 155, distance: 94.1
click at [239, 146] on div "Summer Work and Travel" at bounding box center [229, 137] width 51 height 15
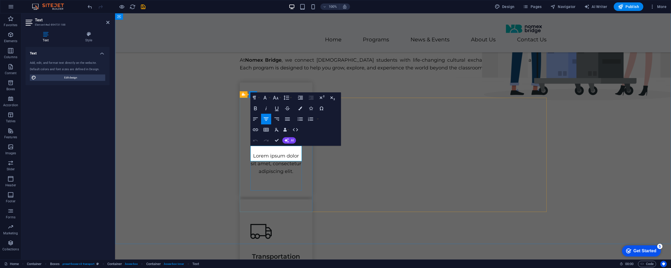
click at [277, 138] on p "Summer" at bounding box center [276, 134] width 51 height 8
drag, startPoint x: 634, startPoint y: 146, endPoint x: 523, endPoint y: 146, distance: 110.4
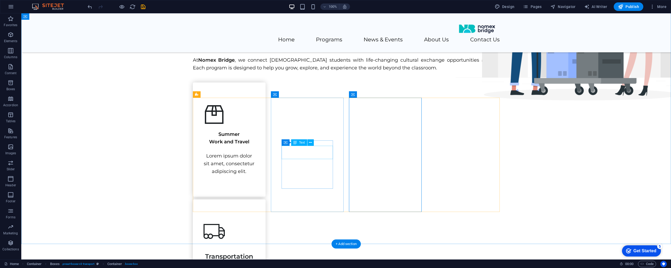
click at [255, 247] on div "Transportation" at bounding box center [229, 253] width 51 height 13
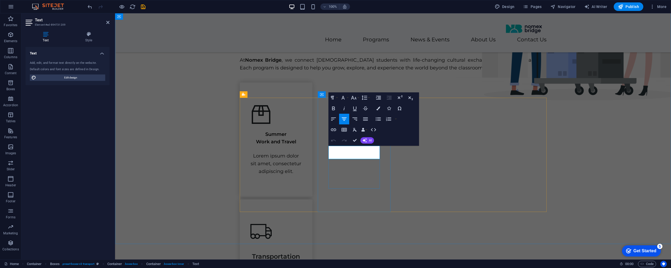
click at [300, 252] on span "Transportation" at bounding box center [276, 256] width 48 height 8
drag, startPoint x: 604, startPoint y: 161, endPoint x: 593, endPoint y: 163, distance: 11.3
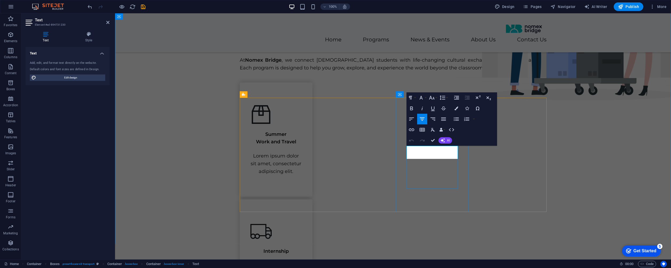
drag, startPoint x: 528, startPoint y: 169, endPoint x: 622, endPoint y: 169, distance: 93.8
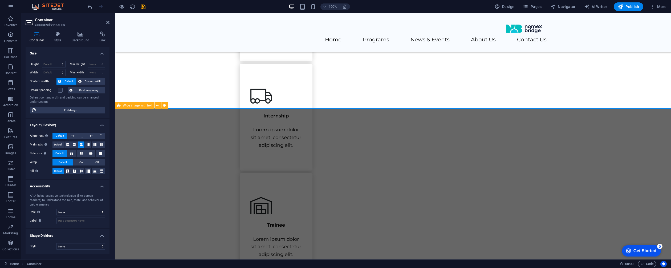
scroll to position [323, 0]
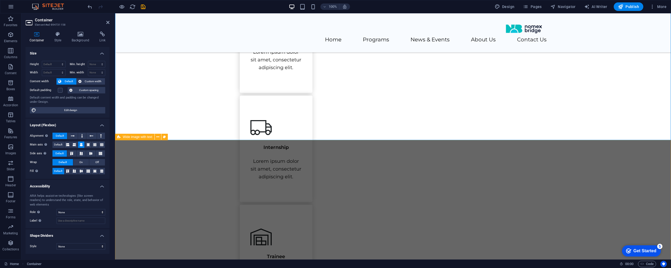
click at [568, 134] on div "Programs At Nomex Bridge , we connect Mongolian students with life-changing cul…" at bounding box center [393, 173] width 556 height 557
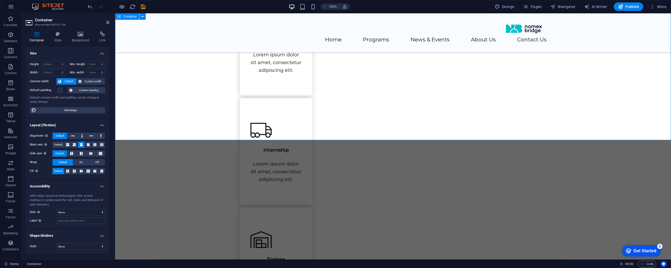
click at [568, 134] on div "Programs At Nomex Bridge , we connect Mongolian students with life-changing cul…" at bounding box center [393, 176] width 556 height 557
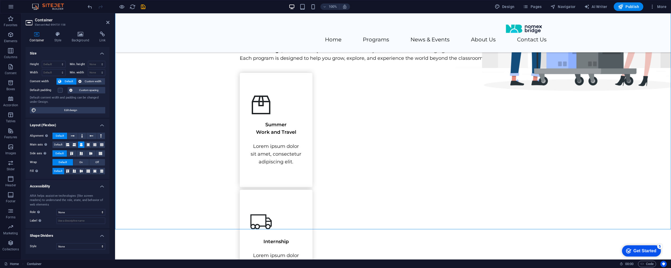
scroll to position [234, 0]
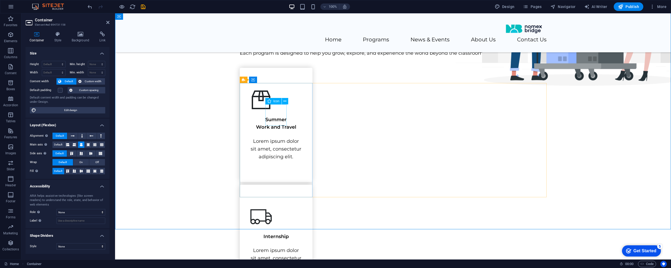
click at [272, 110] on figure at bounding box center [276, 99] width 51 height 21
select select "xMidYMid"
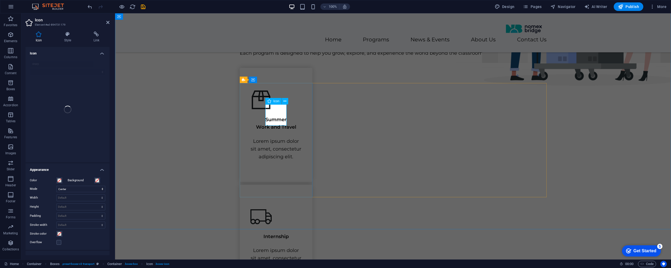
click at [272, 101] on div "Icon" at bounding box center [273, 101] width 16 height 6
click at [626, 104] on div "Programs At Nomex Bridge , we connect Mongolian students with life-changing cul…" at bounding box center [393, 262] width 556 height 557
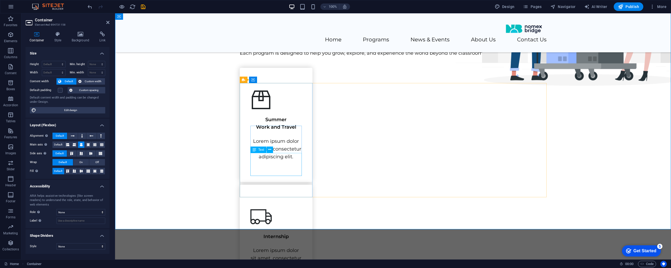
click at [280, 160] on div "Lorem ipsum dolor sit amet, consectetur adipiscing elit." at bounding box center [276, 148] width 51 height 23
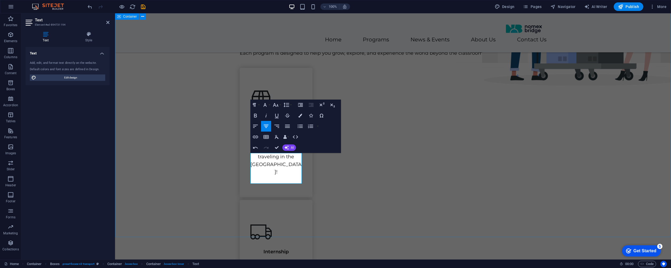
click at [593, 160] on div "Programs At Nomex Bridge , we connect Mongolian students with life-changing cul…" at bounding box center [393, 270] width 556 height 572
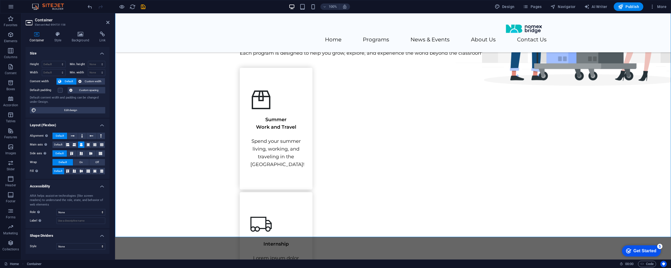
click at [302, 254] on div "Lorem ipsum dolor sit amet, consectetur adipiscing elit." at bounding box center [276, 265] width 51 height 23
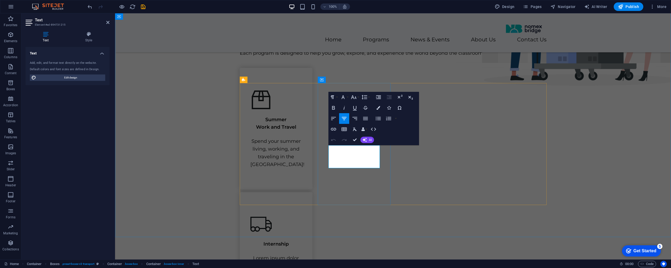
click at [302, 254] on p "Lorem ipsum dolor sit amet, consectetur adipiscing elit." at bounding box center [276, 265] width 51 height 23
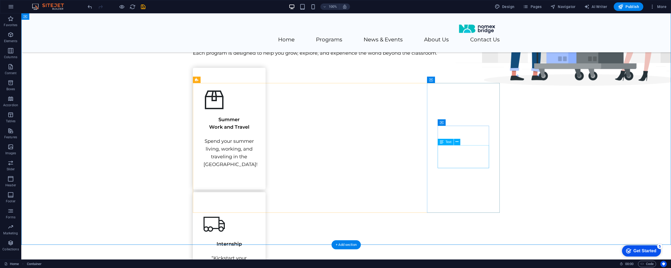
drag, startPoint x: 473, startPoint y: 152, endPoint x: 379, endPoint y: 152, distance: 94.1
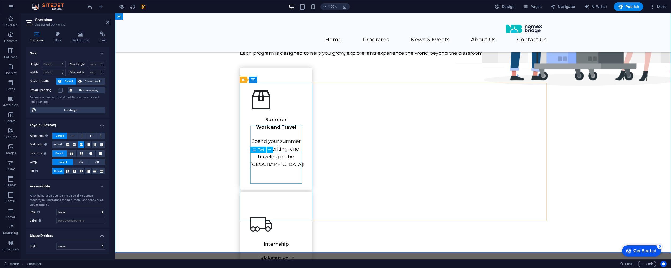
click at [277, 163] on div "Spend your summer living, working, and traveling in the United States!" at bounding box center [276, 152] width 51 height 31
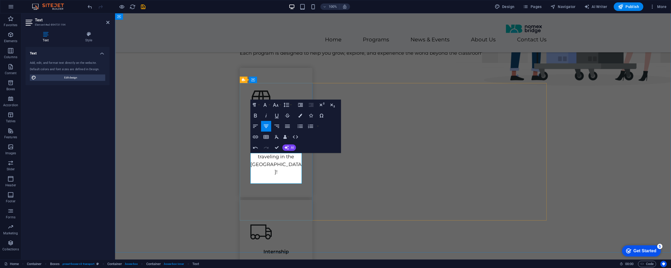
click at [296, 176] on p ""Spend your summer living, working, and traveling in the United States!" at bounding box center [276, 156] width 51 height 38
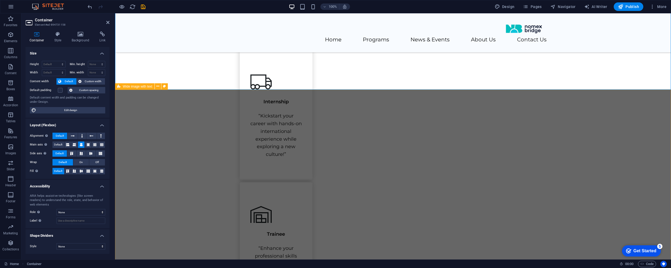
scroll to position [415, 0]
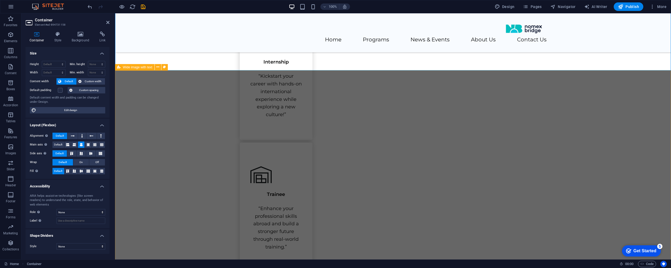
select select "px"
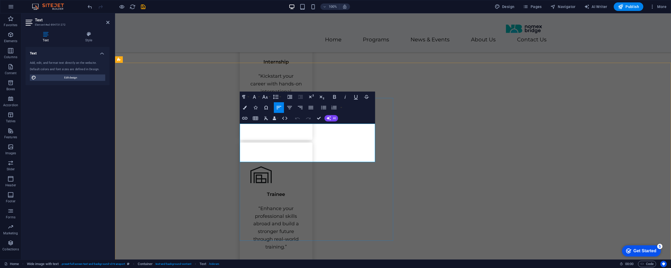
scroll to position [423, 0]
select select "px"
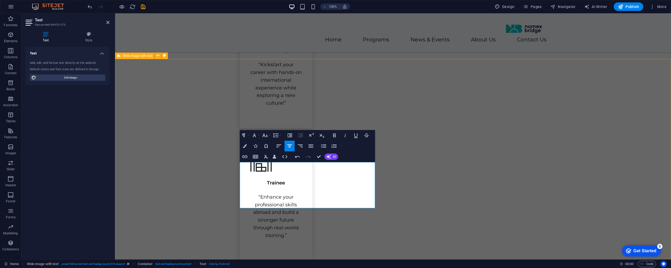
select select "px"
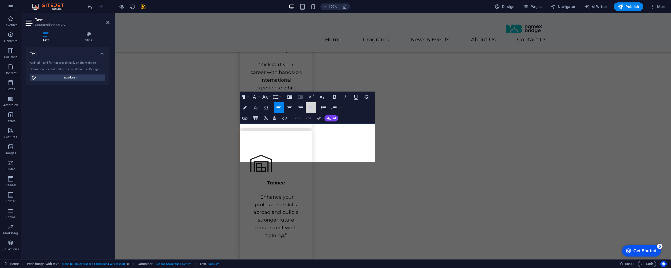
drag, startPoint x: 308, startPoint y: 107, endPoint x: 325, endPoint y: 113, distance: 18.9
click at [308, 107] on icon "button" at bounding box center [311, 107] width 6 height 6
drag, startPoint x: 406, startPoint y: 138, endPoint x: 351, endPoint y: 162, distance: 60.4
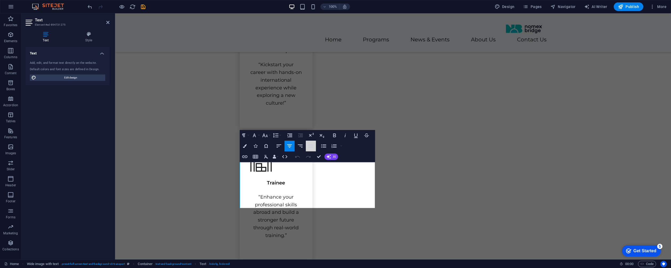
drag, startPoint x: 311, startPoint y: 144, endPoint x: 370, endPoint y: 151, distance: 60.0
click at [311, 144] on icon "button" at bounding box center [311, 145] width 5 height 3
drag, startPoint x: 437, startPoint y: 154, endPoint x: 431, endPoint y: 156, distance: 7.1
drag, startPoint x: 431, startPoint y: 158, endPoint x: 525, endPoint y: 158, distance: 93.8
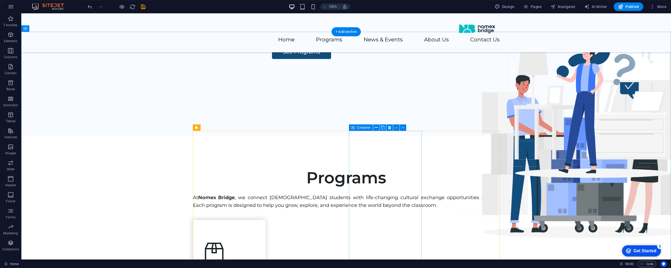
scroll to position [56, 0]
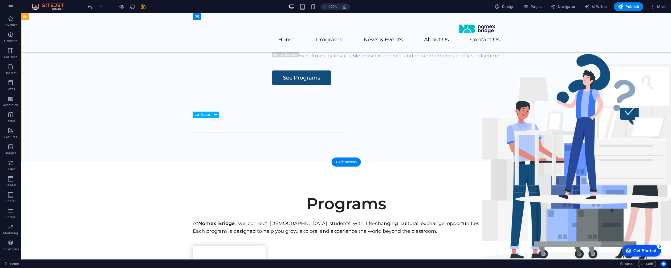
click at [272, 85] on div "See Programs" at bounding box center [430, 77] width 316 height 14
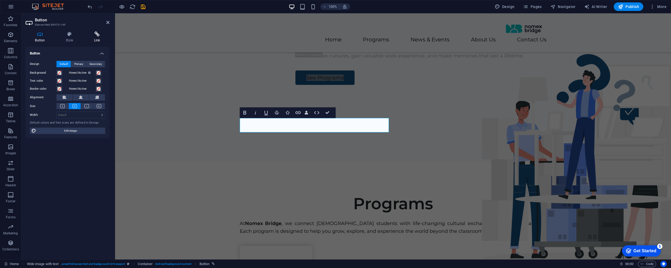
click at [100, 37] on icon at bounding box center [96, 33] width 25 height 5
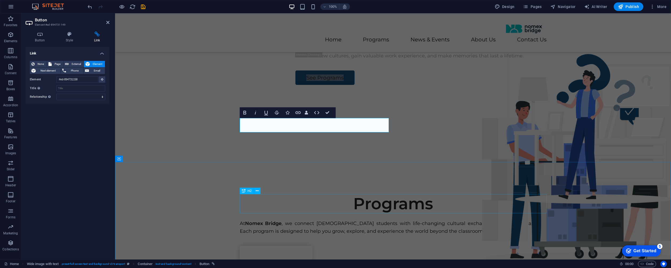
click at [513, 194] on div "Programs" at bounding box center [393, 203] width 307 height 19
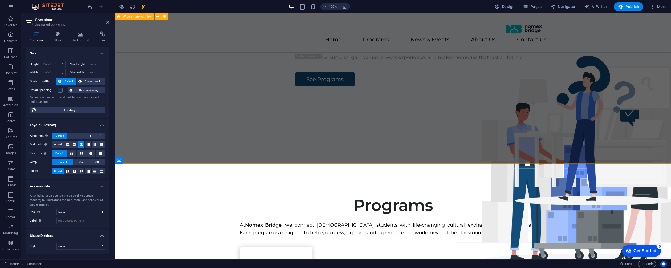
click at [446, 126] on div "Your Bridge to Global Opportunities "Experience the World with [GEOGRAPHIC_DATA…" at bounding box center [393, 61] width 556 height 204
select select "px"
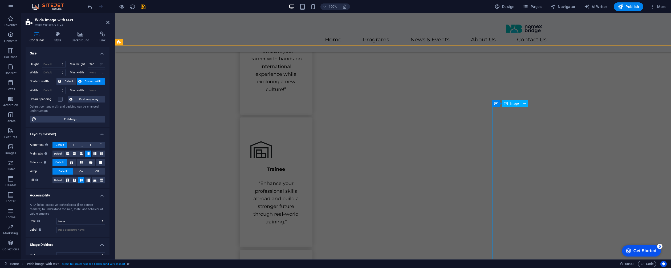
scroll to position [441, 0]
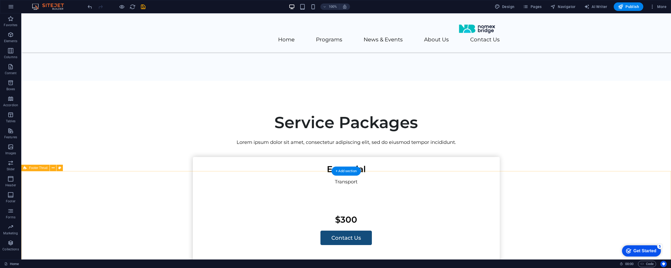
scroll to position [1012, 0]
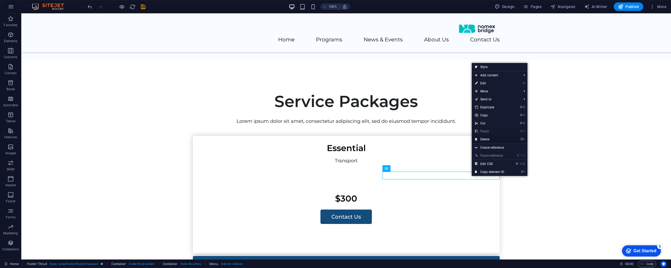
click at [489, 140] on link "⌦ Delete" at bounding box center [490, 139] width 36 height 8
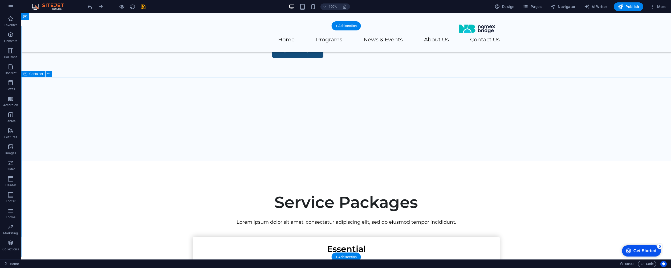
scroll to position [906, 0]
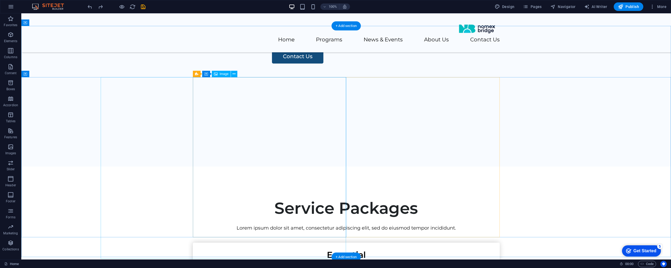
select select "vw"
select select "px"
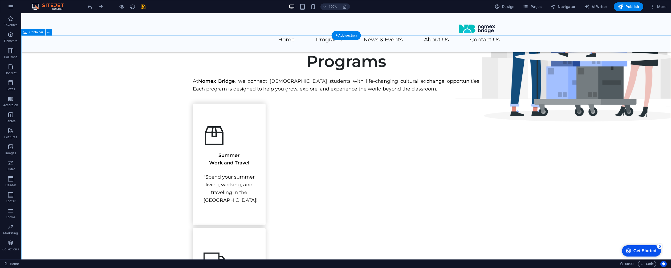
scroll to position [198, 0]
click at [236, 167] on div "Summer Work and Travel" at bounding box center [229, 158] width 51 height 15
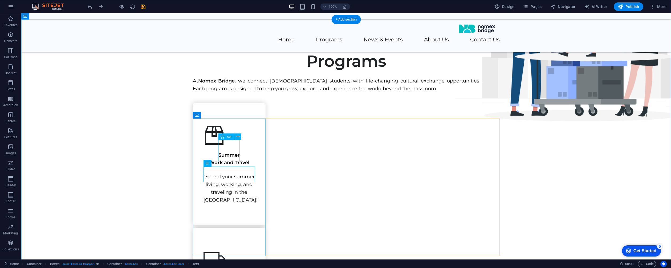
click at [228, 146] on figure at bounding box center [229, 134] width 51 height 21
select select "xMidYMid"
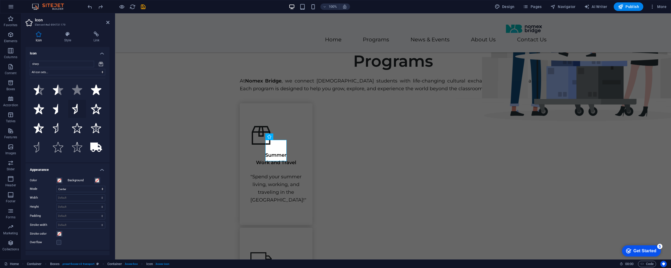
click at [76, 107] on icon at bounding box center [75, 109] width 6 height 10
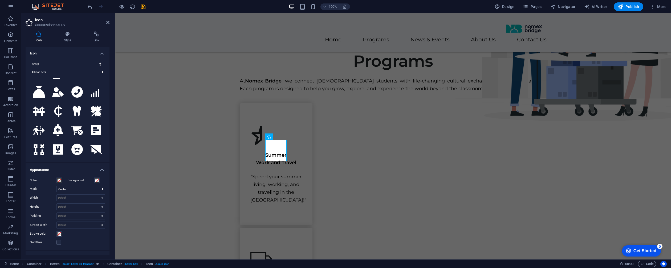
scroll to position [436, 0]
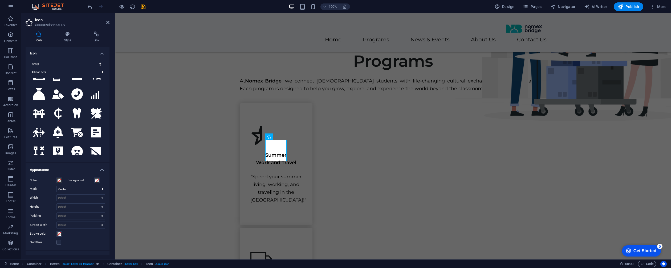
click at [51, 65] on input "sharp" at bounding box center [62, 64] width 64 height 6
click at [88, 65] on input "sharp" at bounding box center [62, 64] width 64 height 6
click at [89, 64] on input "sharp" at bounding box center [62, 64] width 64 height 6
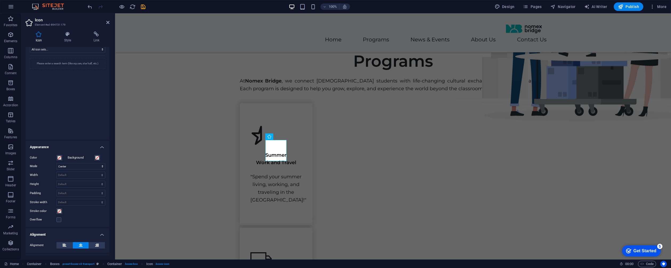
scroll to position [0, 0]
click at [65, 62] on input "search" at bounding box center [62, 64] width 64 height 6
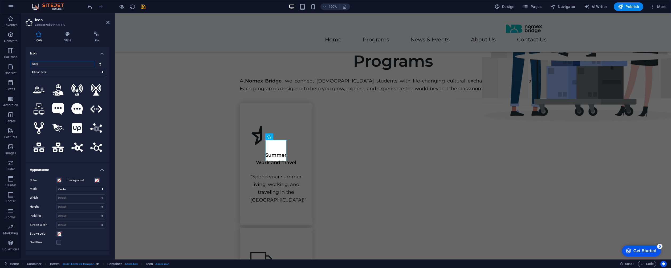
type input "work"
click at [62, 72] on select "All icon sets... IcoFont Ionicons FontAwesome Brands FontAwesome Duotone FontAw…" at bounding box center [67, 72] width 75 height 6
select select "font-awesome-regular"
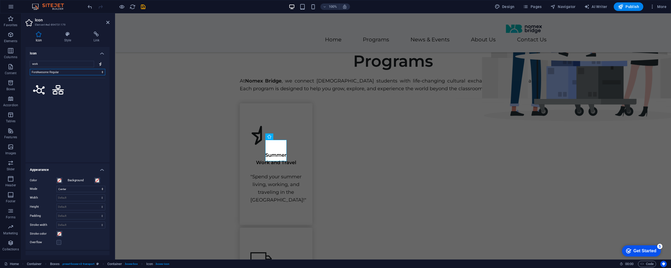
click at [60, 72] on select "All icon sets... IcoFont Ionicons FontAwesome Brands FontAwesome Duotone FontAw…" at bounding box center [67, 72] width 75 height 6
select select
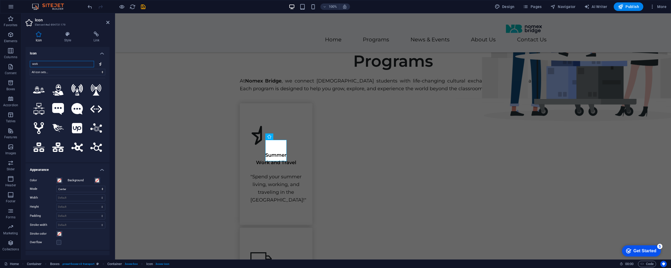
click at [59, 65] on input "work" at bounding box center [62, 64] width 64 height 6
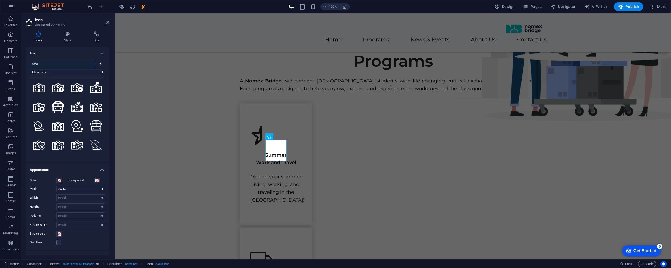
scroll to position [315, 0]
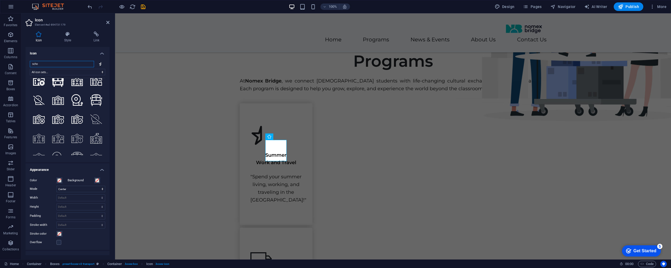
type input "scho"
click at [102, 54] on h4 "Icon" at bounding box center [68, 52] width 84 height 10
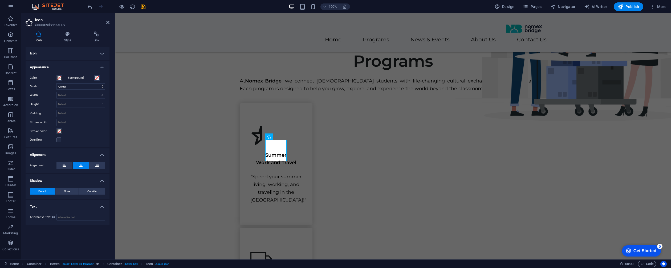
click at [102, 54] on h4 "Icon" at bounding box center [68, 53] width 84 height 13
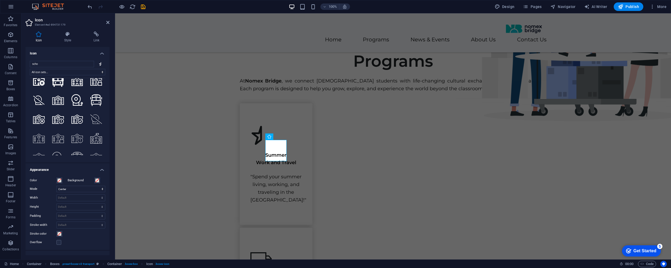
scroll to position [311, 0]
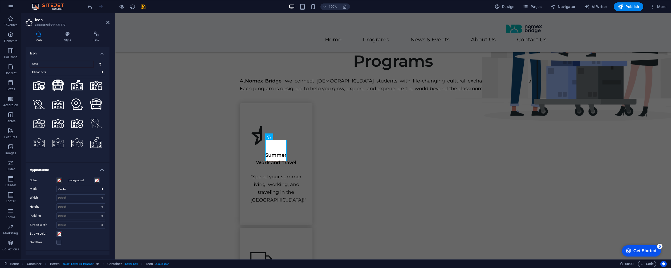
click at [70, 65] on input "scho" at bounding box center [62, 64] width 64 height 6
click at [90, 64] on input "scho" at bounding box center [62, 64] width 64 height 6
click at [89, 64] on input "scho" at bounding box center [62, 64] width 64 height 6
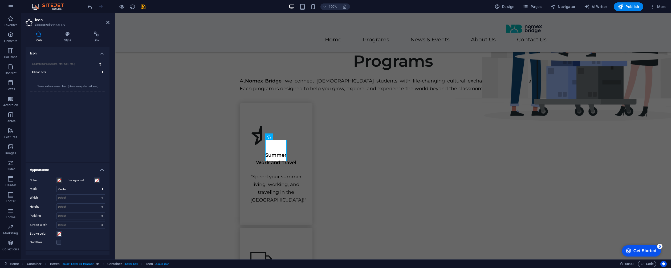
scroll to position [0, 0]
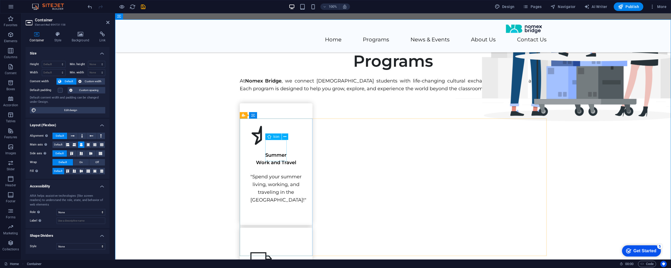
click at [273, 146] on figure at bounding box center [276, 134] width 51 height 21
click at [276, 146] on figure at bounding box center [276, 134] width 51 height 21
select select "xMidYMid"
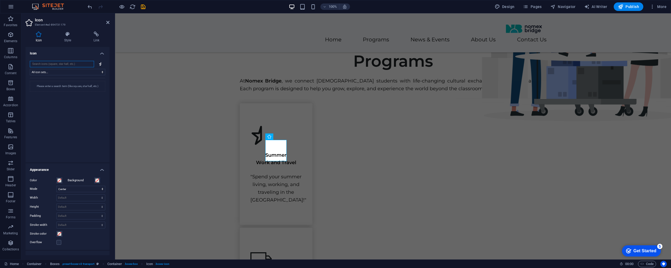
click at [77, 64] on input "search" at bounding box center [62, 64] width 64 height 6
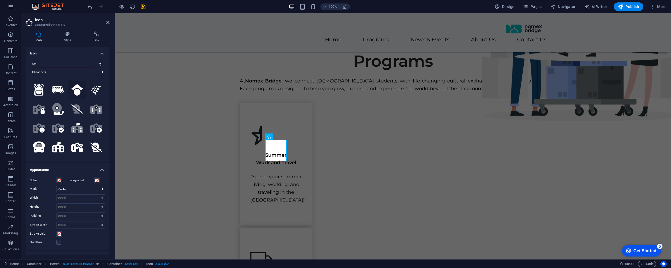
type input "sch"
click at [77, 89] on icon at bounding box center [77, 90] width 12 height 12
click at [66, 40] on h4 "Style" at bounding box center [68, 36] width 29 height 11
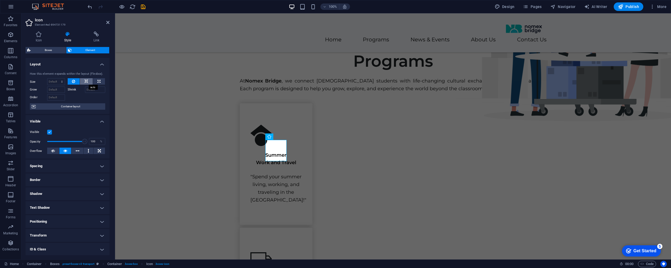
click at [87, 79] on icon at bounding box center [86, 81] width 4 height 6
click at [75, 79] on icon at bounding box center [73, 81] width 3 height 6
click at [39, 37] on h4 "Icon" at bounding box center [40, 36] width 29 height 11
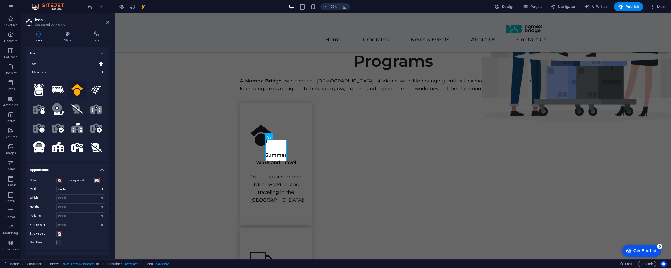
click at [98, 181] on span at bounding box center [97, 180] width 4 height 4
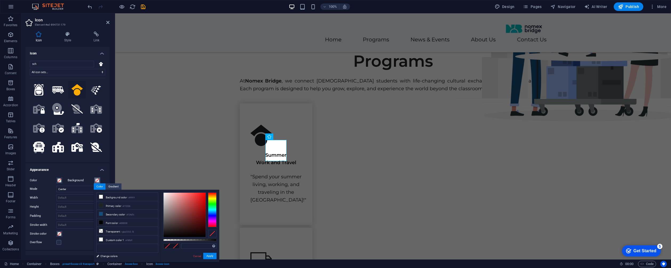
click at [98, 181] on span at bounding box center [97, 180] width 4 height 4
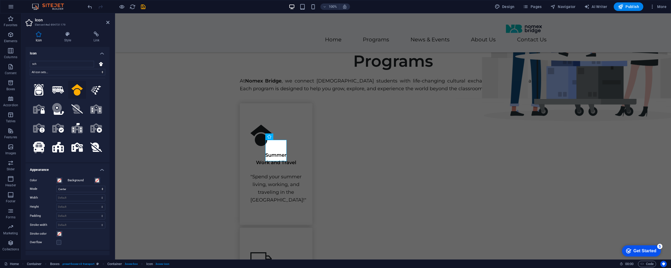
click at [72, 181] on label "Background" at bounding box center [81, 180] width 27 height 6
click at [94, 181] on button "Background" at bounding box center [97, 180] width 6 height 6
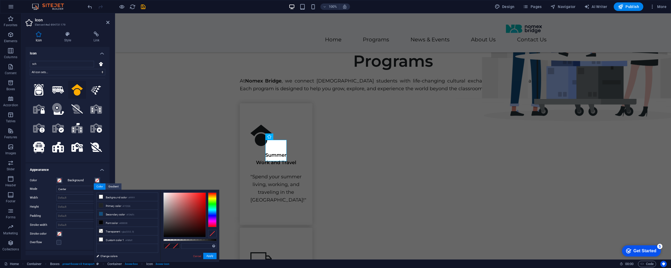
click at [72, 181] on label "Background" at bounding box center [81, 180] width 27 height 6
click at [94, 181] on button "Background" at bounding box center [97, 180] width 6 height 6
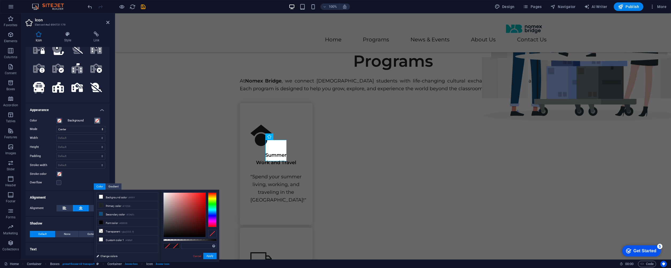
scroll to position [72, 0]
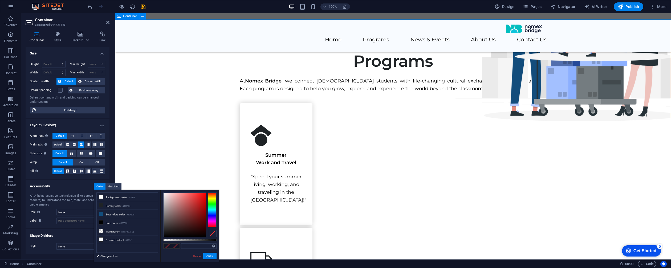
click at [302, 249] on figure at bounding box center [276, 259] width 51 height 21
select select "xMidYMid"
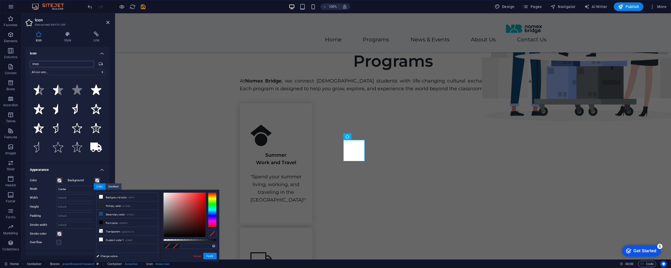
click at [49, 66] on input "sharp" at bounding box center [62, 64] width 64 height 6
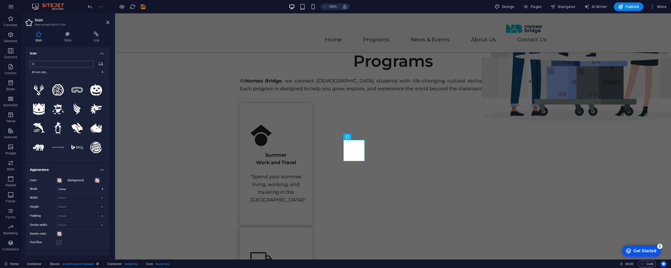
type input "i"
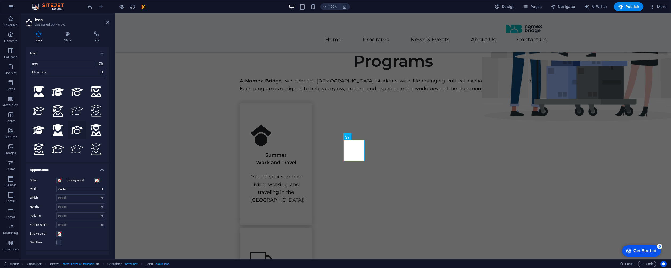
scroll to position [0, 0]
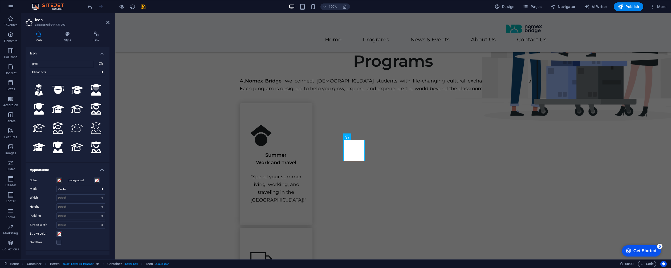
click at [65, 64] on input "grad" at bounding box center [62, 64] width 64 height 6
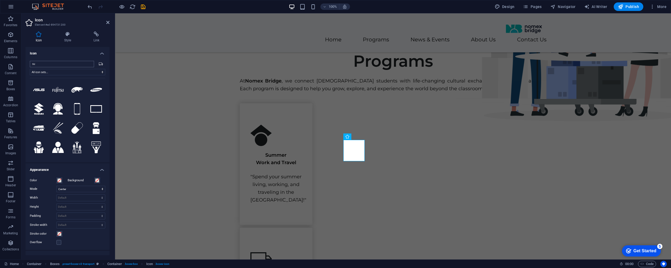
type input "s"
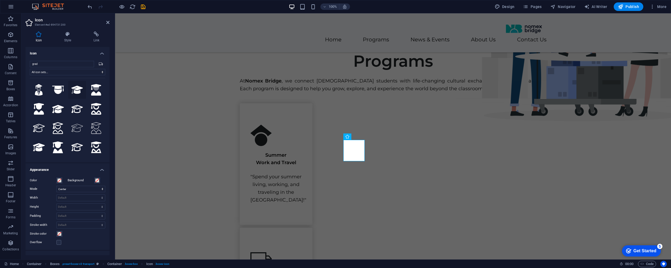
type input "grad"
click at [75, 90] on icon ".fa-secondary{opacity:.4}" at bounding box center [77, 89] width 12 height 9
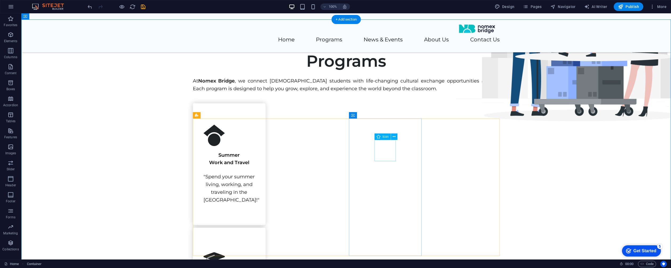
select select "xMidYMid"
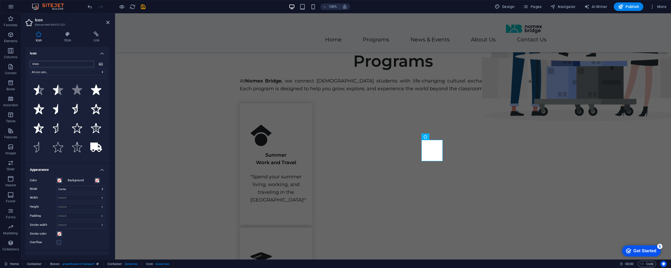
click at [71, 65] on input "sharp" at bounding box center [62, 64] width 64 height 6
type input "t"
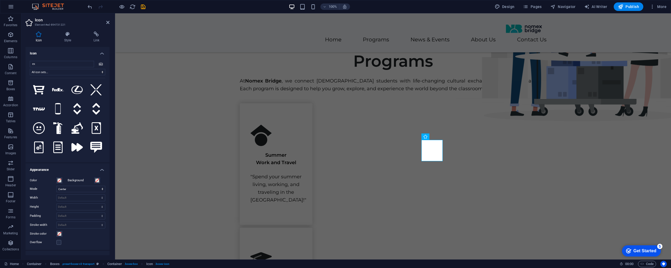
type input "e"
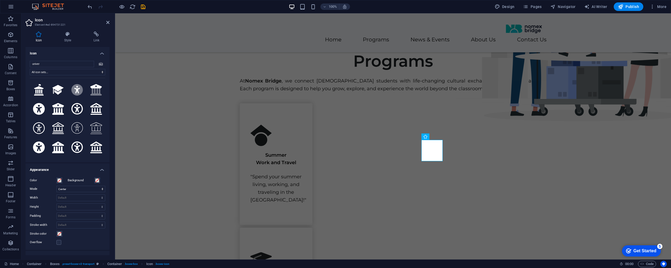
type input "univers"
click at [57, 62] on input "univers" at bounding box center [62, 64] width 64 height 6
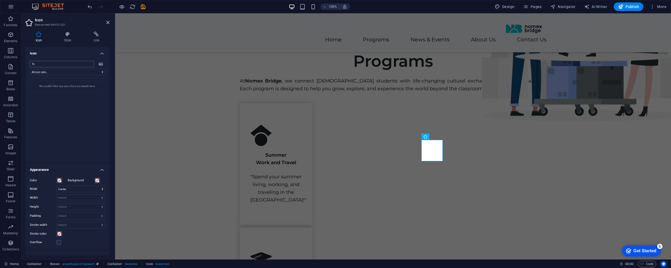
type input "f"
click at [56, 70] on select "All icon sets... IcoFont Ionicons FontAwesome Brands FontAwesome Duotone FontAw…" at bounding box center [67, 72] width 75 height 6
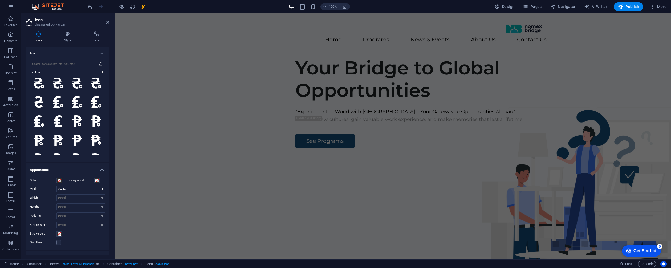
click at [63, 74] on select "All icon sets... IcoFont Ionicons FontAwesome Brands FontAwesome Duotone FontAw…" at bounding box center [67, 72] width 75 height 6
select select "ionicons"
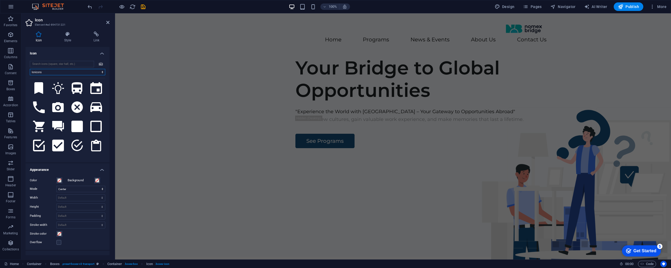
scroll to position [112, 0]
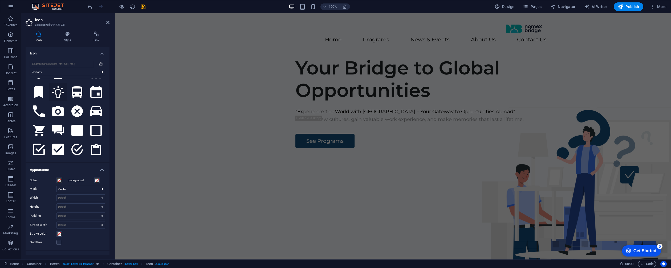
click at [58, 89] on icon at bounding box center [58, 92] width 12 height 12
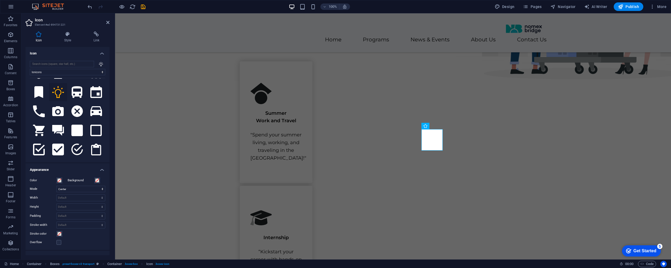
scroll to position [212, 0]
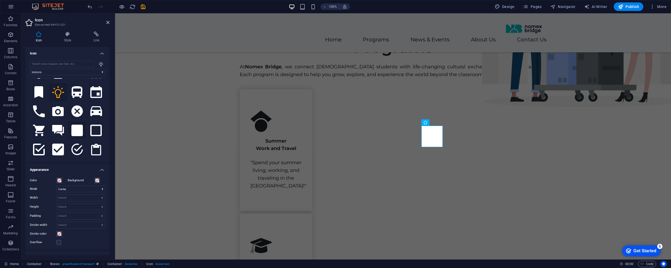
click at [77, 124] on icon at bounding box center [77, 130] width 12 height 12
click at [98, 128] on icon at bounding box center [96, 130] width 12 height 12
click at [59, 144] on icon at bounding box center [58, 149] width 12 height 12
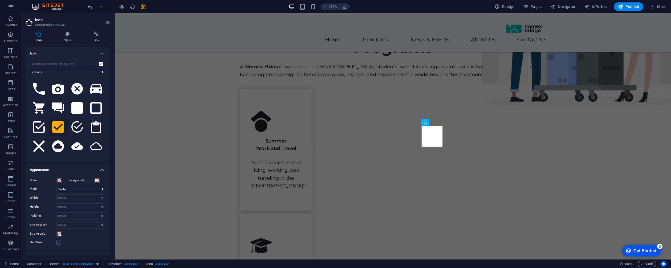
scroll to position [142, 0]
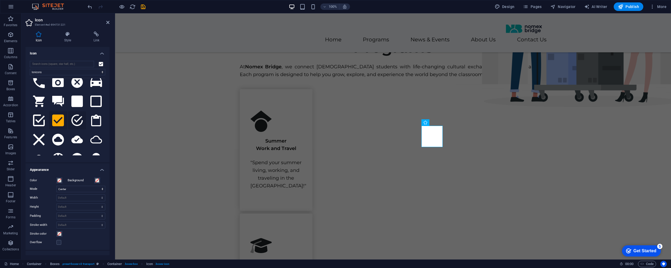
click at [77, 115] on icon at bounding box center [77, 120] width 12 height 12
click at [78, 135] on icon at bounding box center [77, 139] width 12 height 8
click at [63, 62] on input "search" at bounding box center [62, 64] width 64 height 6
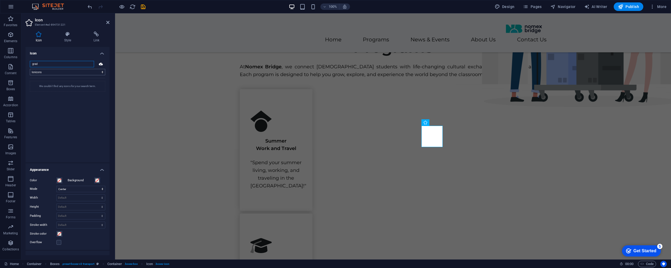
type input "grad"
click at [58, 73] on select "All icon sets... IcoFont Ionicons FontAwesome Brands FontAwesome Duotone FontAw…" at bounding box center [67, 72] width 75 height 6
select select
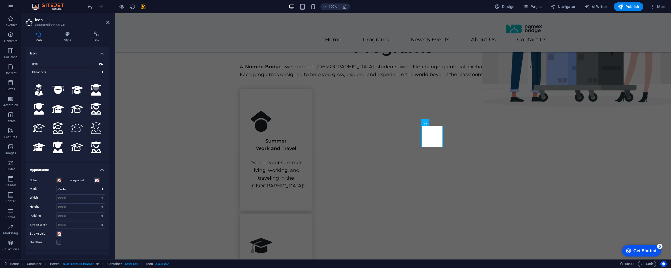
click at [58, 62] on input "grad" at bounding box center [62, 64] width 64 height 6
click at [48, 63] on input "grad" at bounding box center [62, 64] width 64 height 6
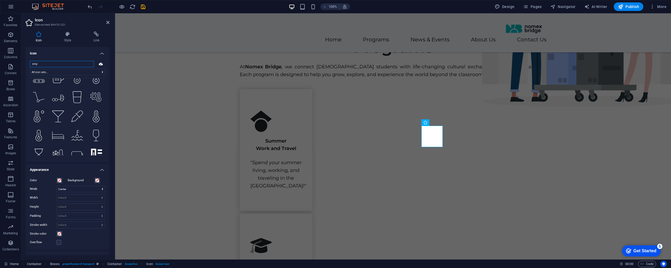
scroll to position [728, 0]
type input "emp"
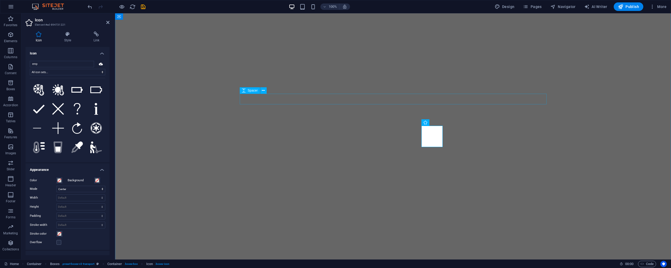
select select "xMidYMid"
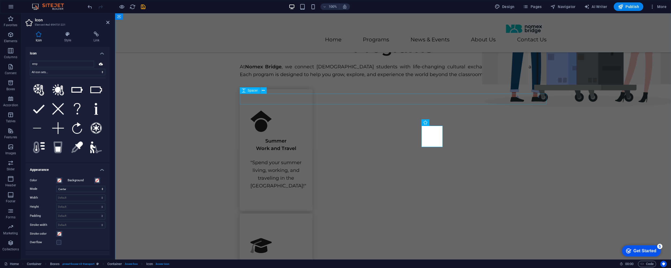
scroll to position [728, 0]
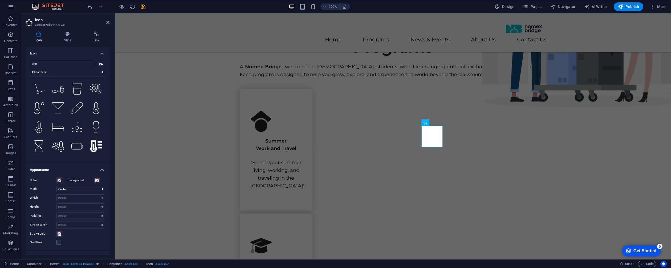
click at [65, 64] on input "emp" at bounding box center [62, 64] width 64 height 6
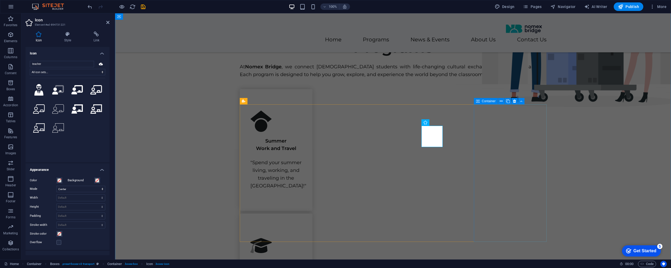
type input "teacher"
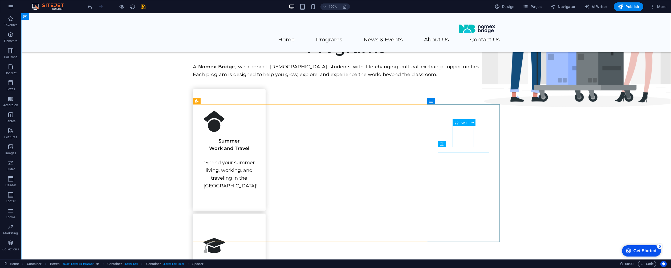
select select "xMidYMid"
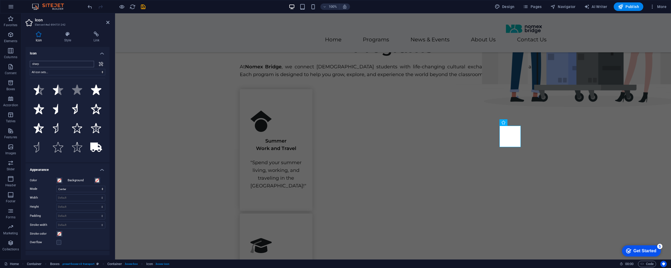
click at [51, 64] on input "sharp" at bounding box center [62, 64] width 64 height 6
type input "teacher"
click at [77, 91] on icon at bounding box center [77, 89] width 12 height 9
click at [57, 89] on icon ".fa-secondary{opacity:.4}" at bounding box center [58, 89] width 12 height 9
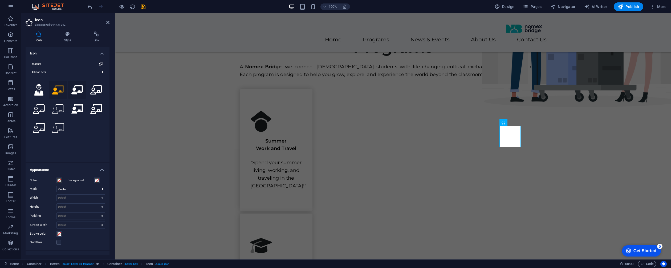
click at [72, 89] on icon at bounding box center [77, 89] width 12 height 9
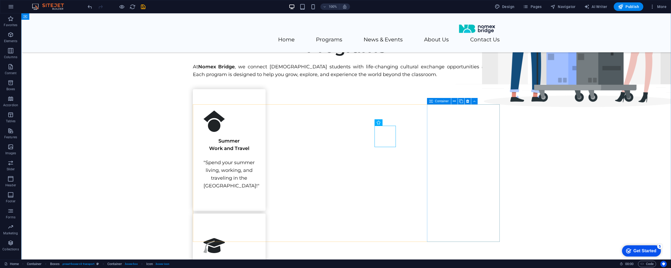
select select "xMidYMid"
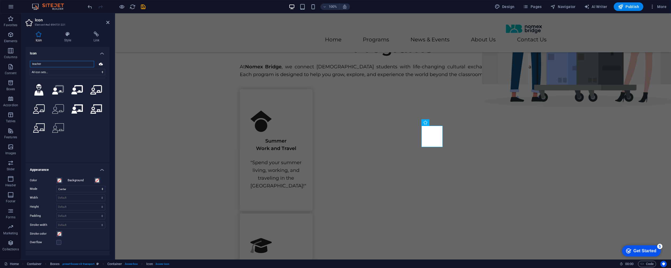
click at [53, 62] on input "teacher" at bounding box center [62, 64] width 64 height 6
click at [69, 63] on input "search" at bounding box center [62, 64] width 64 height 6
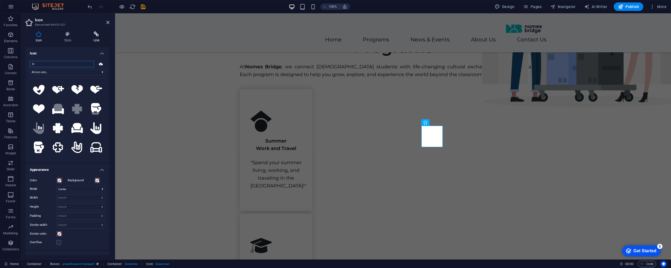
type input "l"
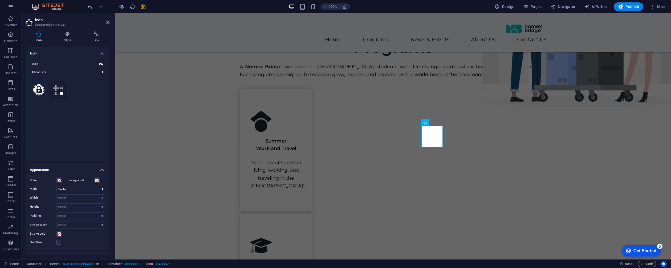
click at [62, 88] on icon at bounding box center [58, 89] width 10 height 10
click at [57, 67] on input "expe" at bounding box center [62, 64] width 64 height 6
click at [58, 65] on input "expe" at bounding box center [62, 64] width 64 height 6
type input "]"
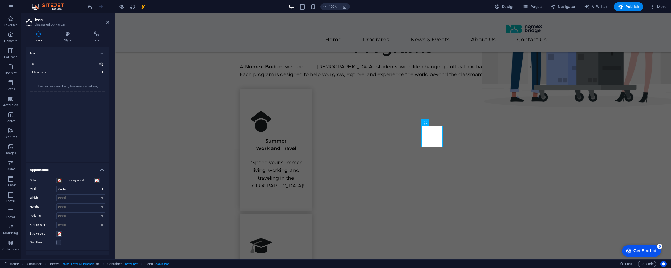
type input "e"
type input "learn"
click at [40, 89] on icon at bounding box center [38, 90] width 11 height 12
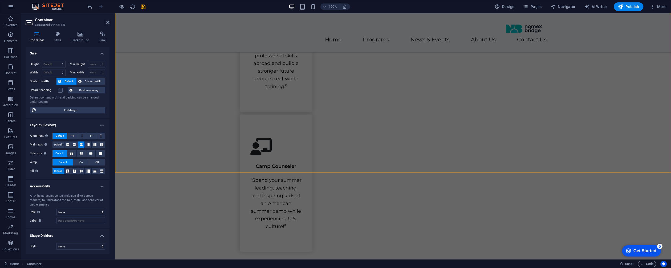
scroll to position [609, 0]
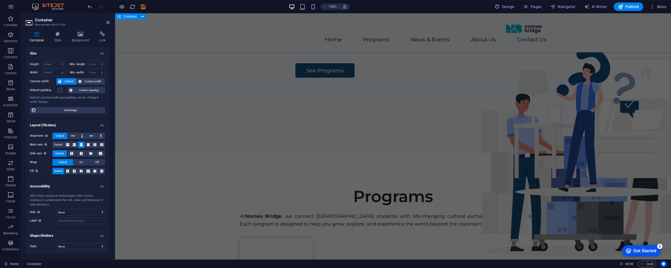
scroll to position [0, 0]
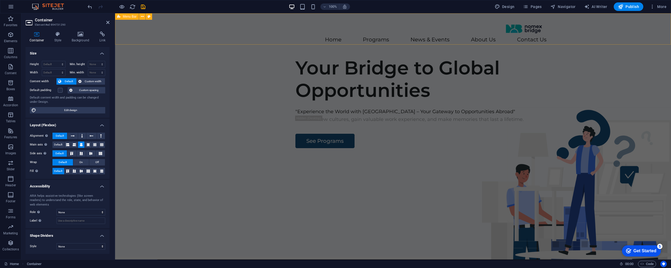
click at [610, 32] on div "Home Programs News & Events About Us Contact Us" at bounding box center [393, 32] width 556 height 39
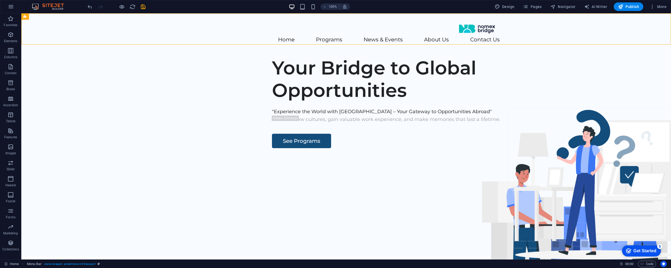
click at [568, 148] on figure at bounding box center [582, 237] width 253 height 179
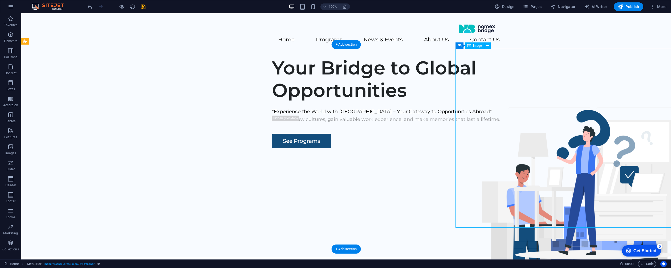
click at [568, 148] on figure at bounding box center [582, 237] width 253 height 179
select select "px"
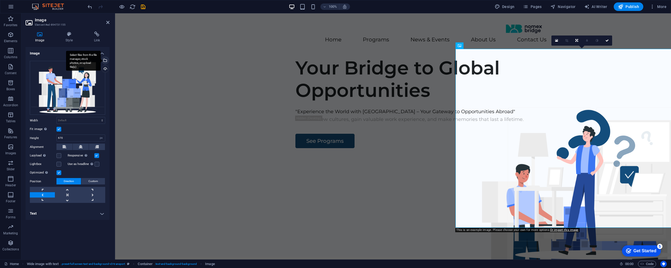
click at [106, 59] on div "Select files from the file manager, stock photos, or upload file(s)" at bounding box center [105, 61] width 8 height 8
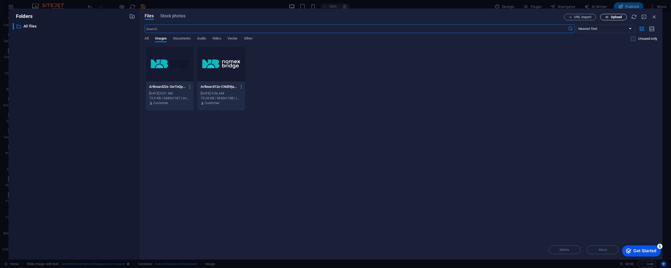
drag, startPoint x: 617, startPoint y: 16, endPoint x: 606, endPoint y: 17, distance: 11.2
click at [617, 16] on span "Upload" at bounding box center [616, 16] width 11 height 3
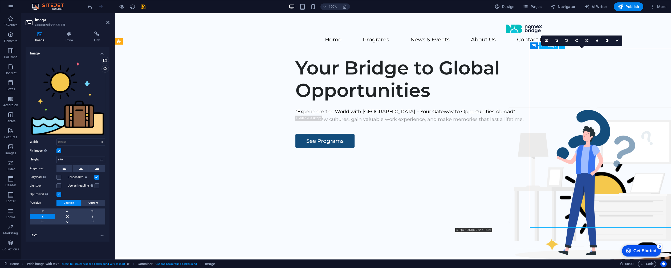
drag, startPoint x: 573, startPoint y: 127, endPoint x: 530, endPoint y: 125, distance: 42.9
click at [530, 148] on figure at bounding box center [619, 237] width 179 height 179
click at [561, 148] on figure at bounding box center [619, 237] width 179 height 179
click at [566, 41] on icon at bounding box center [567, 40] width 3 height 3
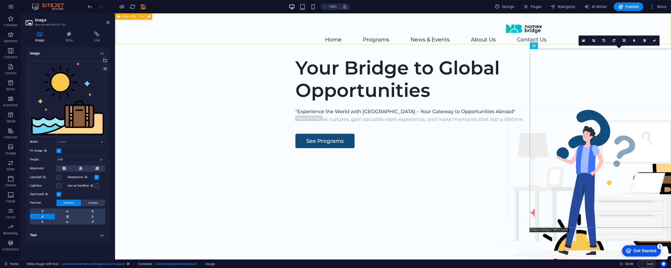
click at [566, 41] on div "Home Programs News & Events About Us Contact Us" at bounding box center [393, 32] width 556 height 39
select select "header"
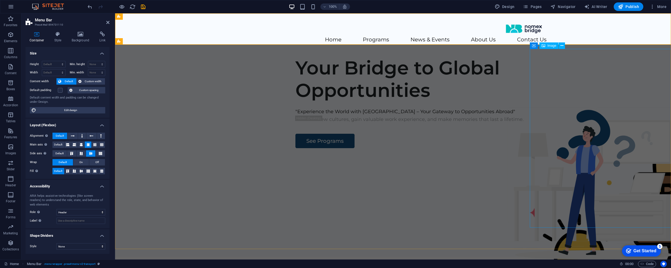
click at [586, 148] on figure at bounding box center [619, 237] width 179 height 179
select select "px"
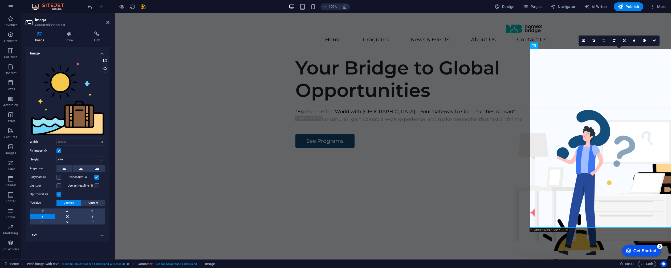
click at [605, 40] on icon at bounding box center [604, 40] width 3 height 3
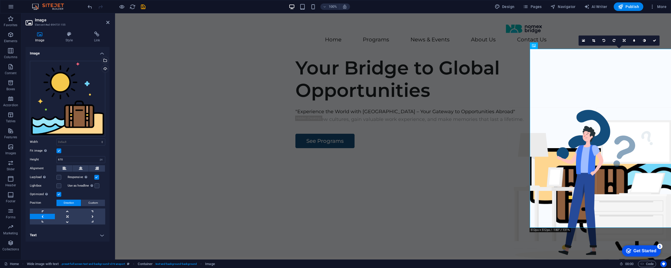
click at [605, 40] on icon at bounding box center [604, 40] width 3 height 3
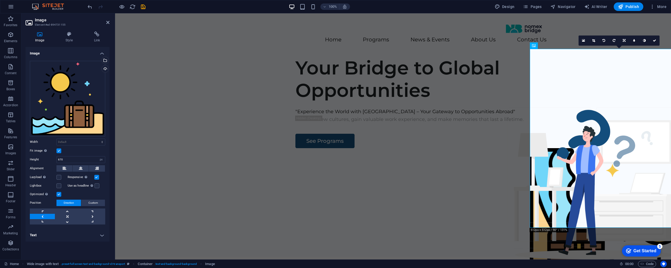
click at [605, 40] on icon at bounding box center [604, 40] width 3 height 3
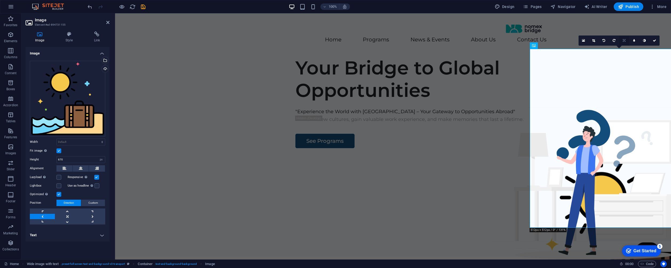
click at [625, 40] on icon at bounding box center [624, 40] width 3 height 3
click at [624, 49] on icon at bounding box center [624, 50] width 3 height 3
click at [622, 41] on link at bounding box center [624, 40] width 10 height 10
click at [613, 39] on icon at bounding box center [614, 40] width 2 height 3
click at [48, 216] on link at bounding box center [42, 216] width 25 height 5
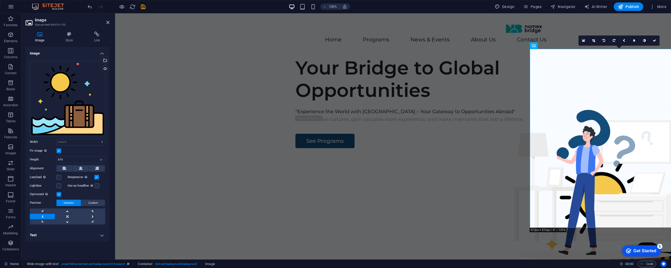
click at [48, 216] on link at bounding box center [42, 216] width 25 height 5
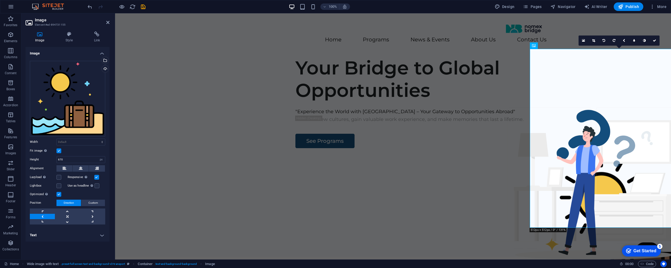
click at [48, 216] on link at bounding box center [42, 216] width 25 height 5
click at [469, 206] on div "Your Bridge to Global Opportunities "Experience the World with [GEOGRAPHIC_DATA…" at bounding box center [393, 154] width 556 height 204
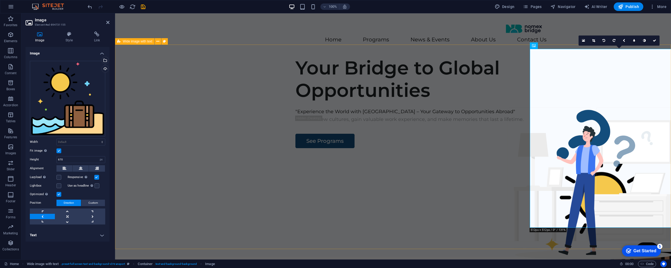
select select "px"
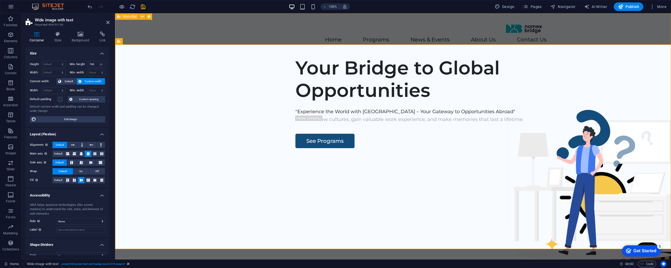
click at [606, 30] on div "Home Programs News & Events About Us Contact Us" at bounding box center [393, 32] width 556 height 39
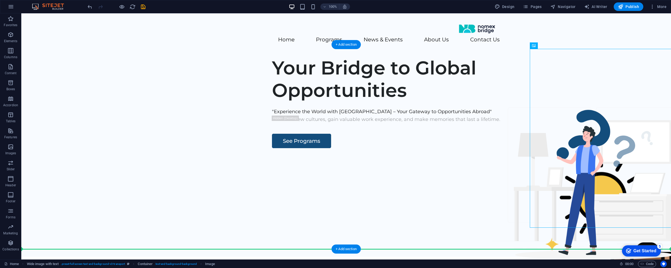
drag, startPoint x: 572, startPoint y: 161, endPoint x: 496, endPoint y: 163, distance: 76.5
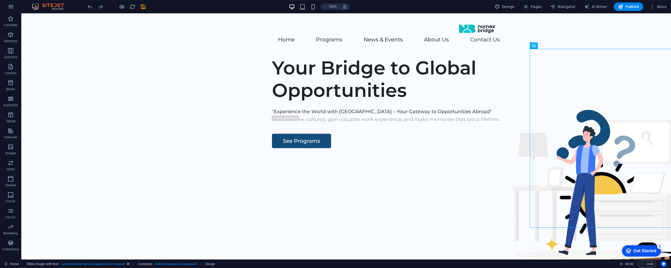
click at [559, 148] on figure at bounding box center [619, 237] width 179 height 179
select select "px"
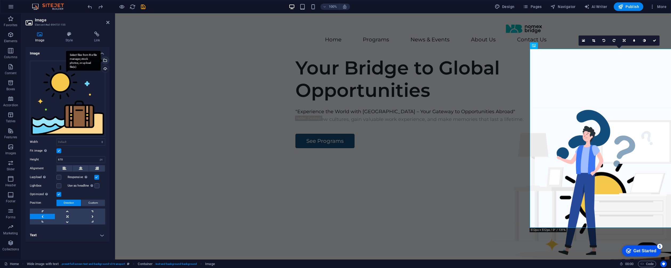
click at [105, 61] on div "Select files from the file manager, stock photos, or upload file(s)" at bounding box center [105, 61] width 8 height 8
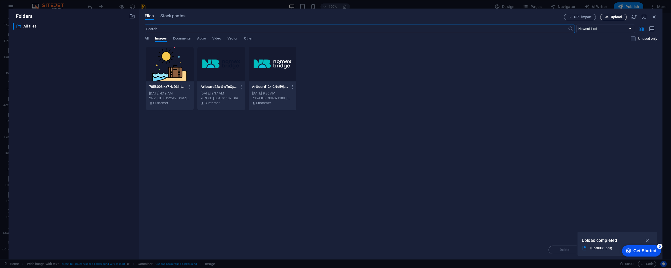
drag, startPoint x: 619, startPoint y: 16, endPoint x: 607, endPoint y: 19, distance: 13.0
click at [619, 16] on span "Upload" at bounding box center [616, 16] width 11 height 3
click at [524, 53] on div "7058008-kz7HzD31ItHeuMrRGcDVUA.png 7058008-kz7HzD31ItHeuMrRGcDVUA.png Sep 3, 20…" at bounding box center [401, 78] width 513 height 64
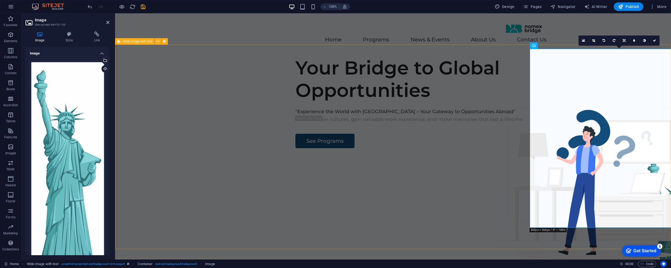
click at [472, 107] on div "Your Bridge to Global Opportunities "Experience the World with [GEOGRAPHIC_DATA…" at bounding box center [393, 154] width 556 height 204
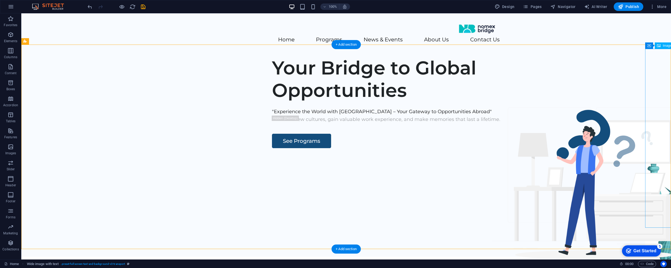
click at [663, 148] on figure at bounding box center [677, 237] width 63 height 179
select select "px"
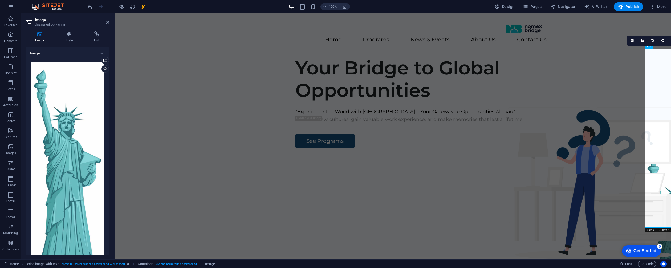
scroll to position [116, 0]
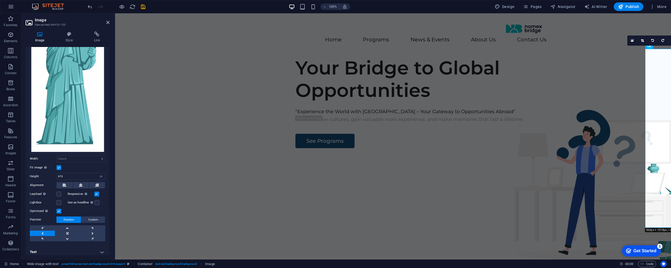
click at [46, 230] on link at bounding box center [42, 232] width 25 height 5
click at [43, 225] on link at bounding box center [42, 227] width 25 height 5
click at [45, 230] on link at bounding box center [42, 232] width 25 height 5
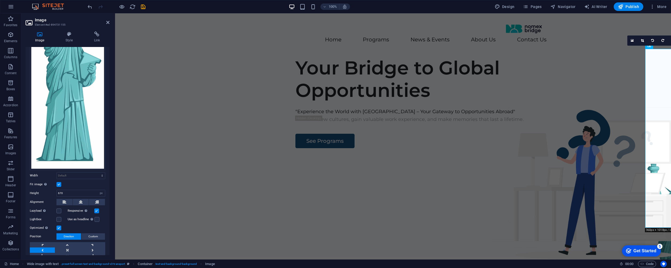
scroll to position [98, 0]
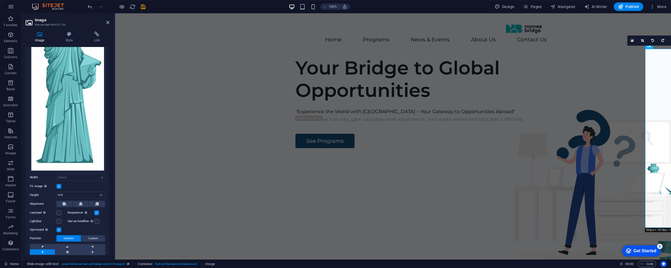
click at [60, 184] on label at bounding box center [59, 186] width 5 height 5
click at [0, 0] on input "Fit image Automatically fit image to a fixed width and height" at bounding box center [0, 0] width 0 height 0
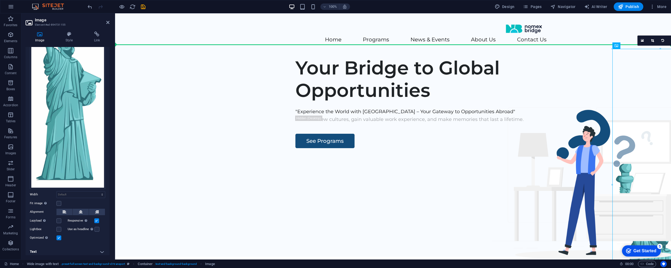
drag, startPoint x: 632, startPoint y: 145, endPoint x: 590, endPoint y: 144, distance: 42.7
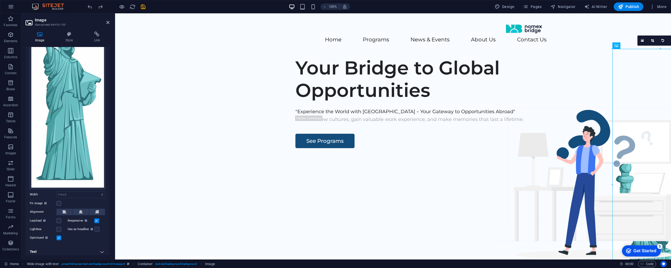
scroll to position [0, 0]
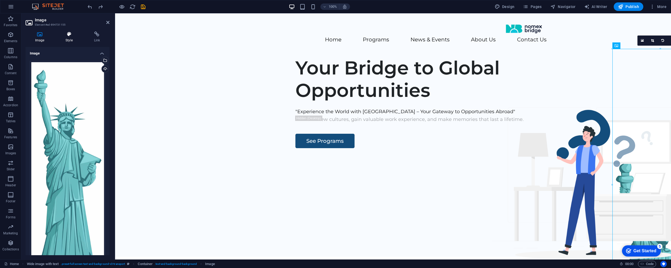
click at [67, 34] on icon at bounding box center [69, 33] width 26 height 5
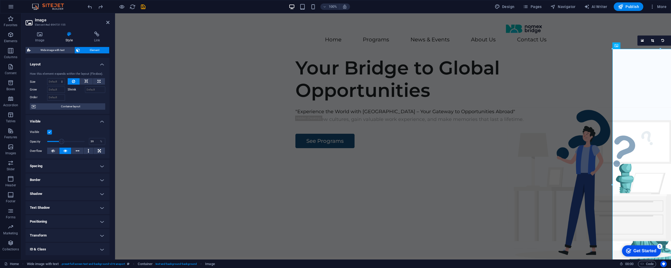
drag, startPoint x: 85, startPoint y: 142, endPoint x: 61, endPoint y: 141, distance: 24.3
click at [61, 141] on span at bounding box center [61, 141] width 5 height 5
type input "100"
drag, startPoint x: 91, startPoint y: 141, endPoint x: 106, endPoint y: 141, distance: 14.7
click at [106, 141] on div "Visible Opacity 100 % Overflow" at bounding box center [68, 141] width 84 height 34
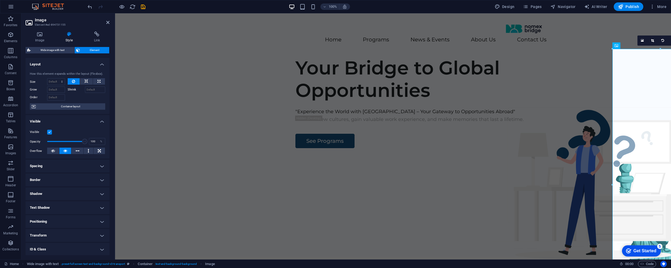
click at [90, 166] on h4 "Spacing" at bounding box center [68, 165] width 84 height 13
click at [84, 177] on button "Custom" at bounding box center [92, 176] width 26 height 6
click at [32, 191] on select "auto px % rem vw vh" at bounding box center [41, 190] width 23 height 6
select select "DISABLED_OPTION_VALUE"
type input "0"
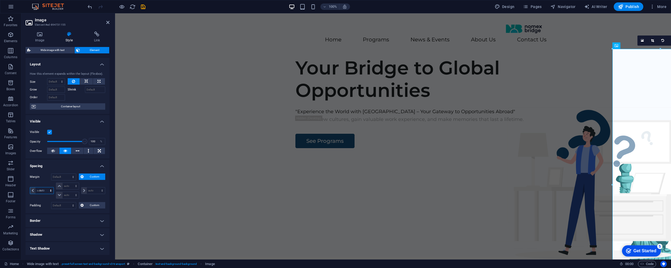
select select "px"
type input "0"
select select "px"
type input "0"
select select "px"
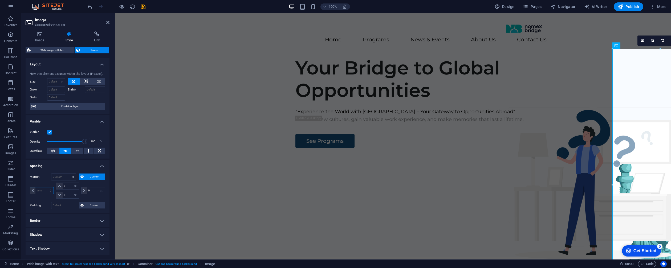
click at [33, 191] on select "auto px % rem vw vh" at bounding box center [41, 190] width 23 height 6
select select "px"
type input "0"
select select "px"
type input "0"
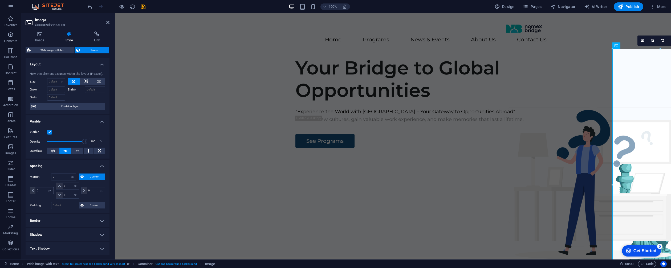
click at [33, 191] on icon at bounding box center [33, 190] width 2 height 3
click at [32, 191] on icon at bounding box center [33, 190] width 2 height 3
click at [41, 191] on input "0" at bounding box center [44, 190] width 18 height 6
type input "100"
select select "DISABLED_OPTION_VALUE"
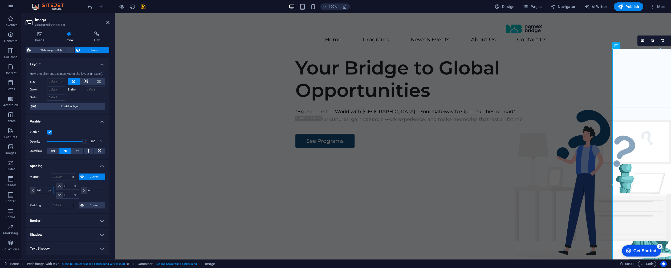
type input "100"
click at [43, 191] on input "100" at bounding box center [44, 190] width 18 height 6
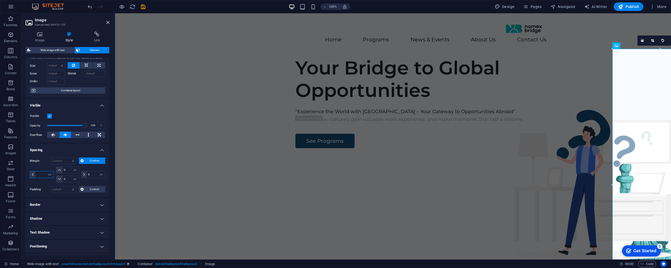
scroll to position [17, 0]
click at [48, 202] on h4 "Border" at bounding box center [68, 203] width 84 height 13
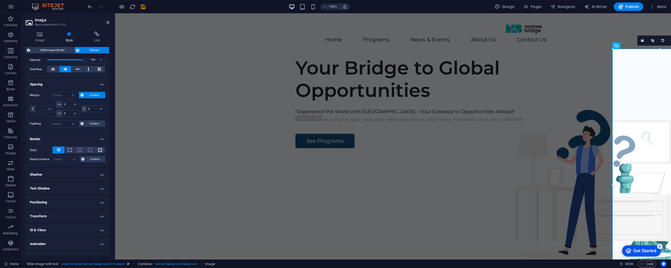
scroll to position [86, 0]
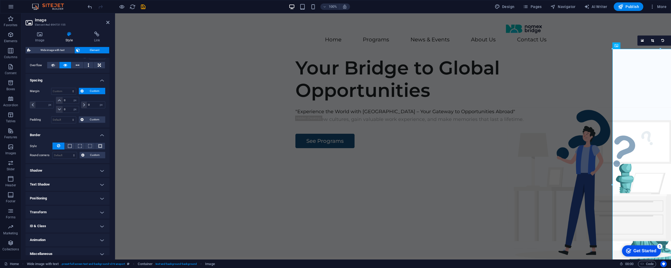
click at [68, 195] on h4 "Positioning" at bounding box center [68, 198] width 84 height 13
click at [48, 208] on span "Static" at bounding box center [48, 209] width 6 height 6
click at [86, 208] on span "Fixed" at bounding box center [88, 209] width 6 height 6
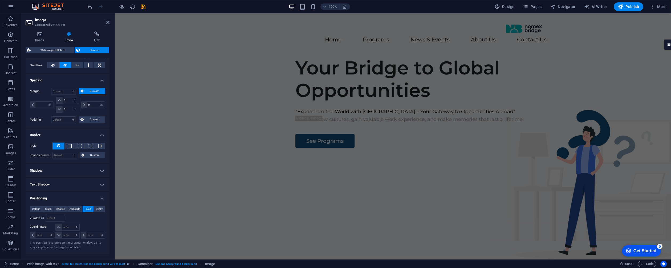
click at [86, 208] on span "Fixed" at bounding box center [88, 209] width 6 height 6
click at [75, 208] on span "Absolute" at bounding box center [75, 209] width 11 height 6
drag, startPoint x: 61, startPoint y: 208, endPoint x: 51, endPoint y: 208, distance: 9.9
click at [61, 208] on span "Relative" at bounding box center [60, 209] width 9 height 6
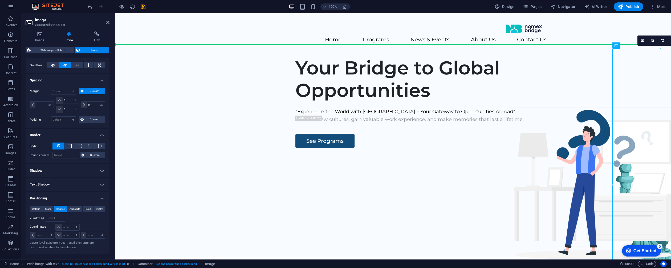
drag, startPoint x: 647, startPoint y: 128, endPoint x: 545, endPoint y: 128, distance: 101.6
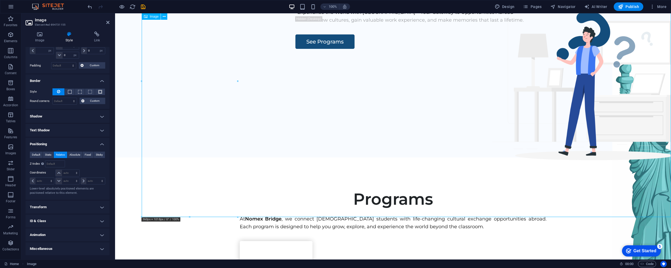
scroll to position [0, 0]
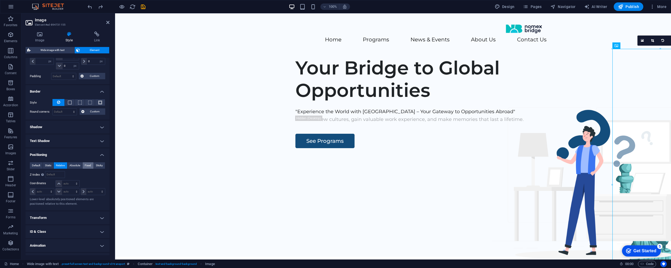
click at [88, 166] on span "Fixed" at bounding box center [88, 165] width 6 height 6
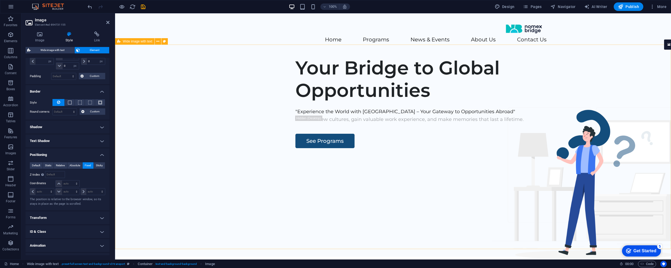
drag, startPoint x: 781, startPoint y: 59, endPoint x: 533, endPoint y: 101, distance: 251.7
click at [533, 100] on div "Your Bridge to Global Opportunities "Experience the World with [GEOGRAPHIC_DATA…" at bounding box center [393, 154] width 556 height 204
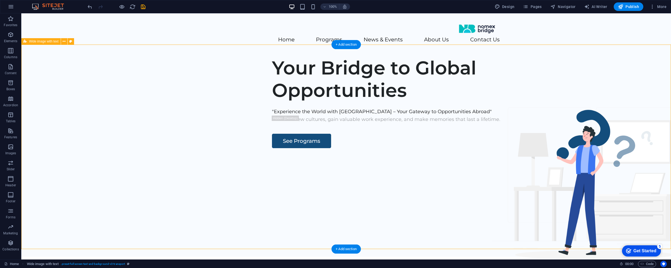
click at [526, 130] on div "Your Bridge to Global Opportunities "Experience the World with [GEOGRAPHIC_DATA…" at bounding box center [346, 154] width 650 height 204
select select "px"
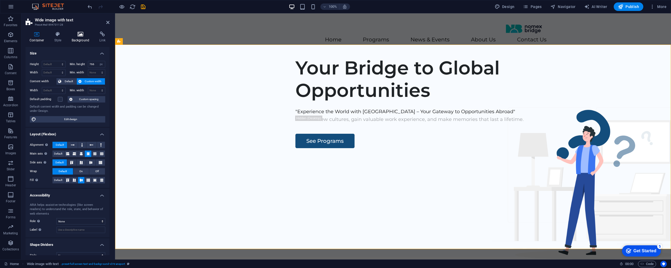
click at [82, 36] on icon at bounding box center [81, 33] width 26 height 5
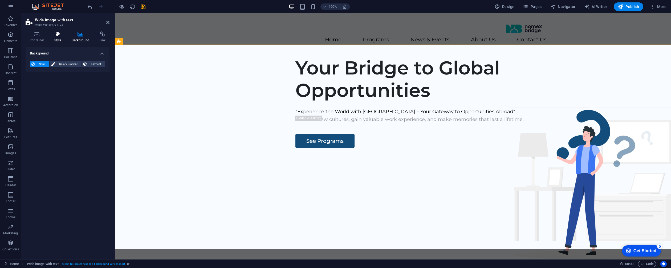
click at [54, 38] on h4 "Style" at bounding box center [58, 36] width 17 height 11
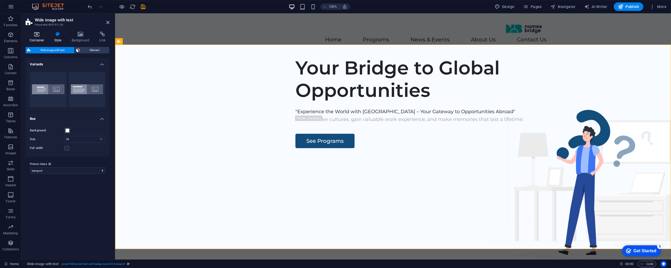
click at [37, 36] on icon at bounding box center [37, 33] width 23 height 5
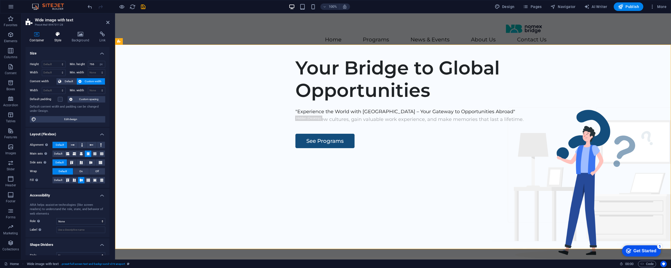
drag, startPoint x: 70, startPoint y: 36, endPoint x: 67, endPoint y: 36, distance: 3.2
click at [70, 36] on icon at bounding box center [81, 33] width 26 height 5
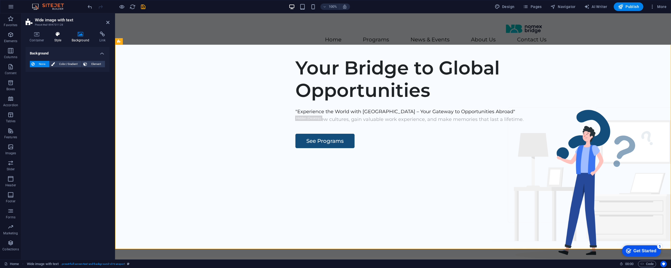
click at [58, 37] on icon at bounding box center [57, 33] width 15 height 5
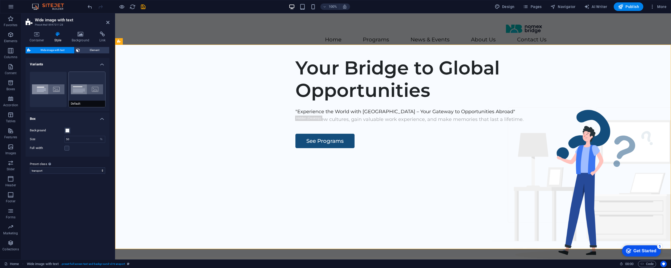
click at [73, 90] on button "Default" at bounding box center [87, 89] width 37 height 35
click at [108, 22] on icon at bounding box center [107, 22] width 3 height 4
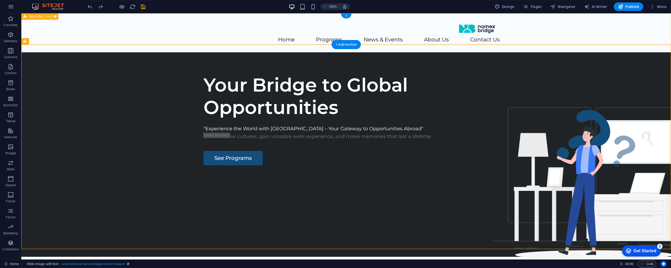
click at [137, 33] on div "Home Programs News & Events About Us Contact Us" at bounding box center [346, 32] width 650 height 39
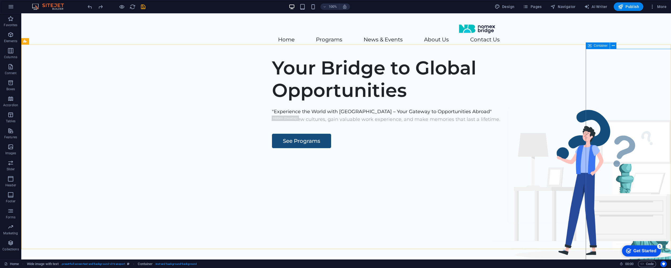
click at [591, 46] on icon at bounding box center [590, 45] width 4 height 6
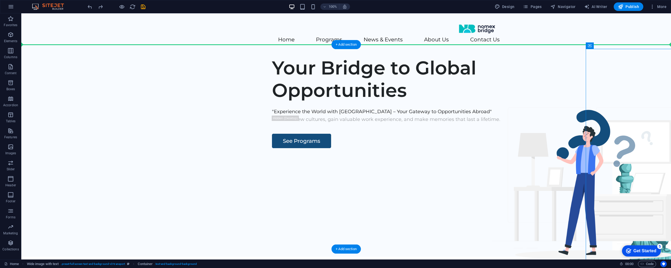
drag, startPoint x: 612, startPoint y: 59, endPoint x: 556, endPoint y: 46, distance: 58.1
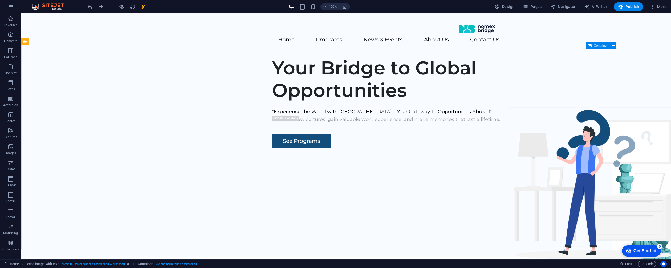
click at [597, 47] on div "Container" at bounding box center [598, 45] width 24 height 6
click at [613, 46] on icon at bounding box center [613, 46] width 3 height 6
click at [636, 46] on icon at bounding box center [635, 46] width 3 height 6
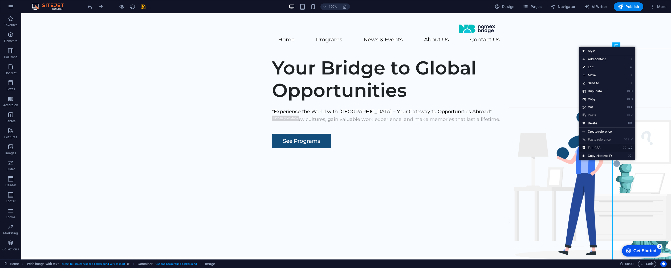
click at [611, 147] on link "⌘ ⌥ C Edit CSS" at bounding box center [598, 148] width 36 height 8
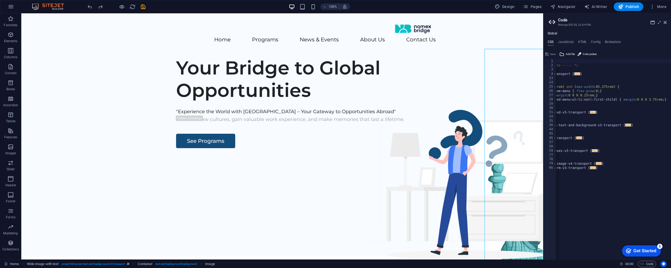
scroll to position [0, 58]
click at [658, 100] on div "// /* ----- Transportable Template ----- */ /*Header & Footer*/ .ed-element.pre…" at bounding box center [585, 163] width 172 height 209
type textarea "#customMenu .custom-menu.ed-menu>ul>li:not(:first-child) { margin: 0 0 0 3.75re…"
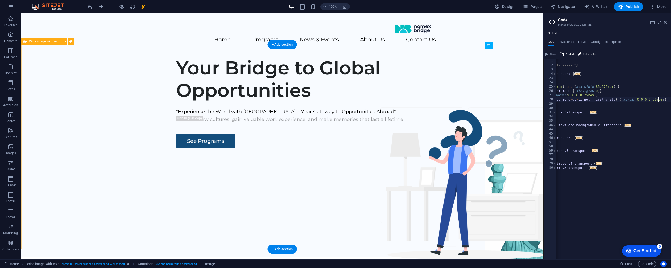
click at [398, 134] on div "Your Bridge to Global Opportunities "Experience the World with [GEOGRAPHIC_DATA…" at bounding box center [282, 154] width 522 height 204
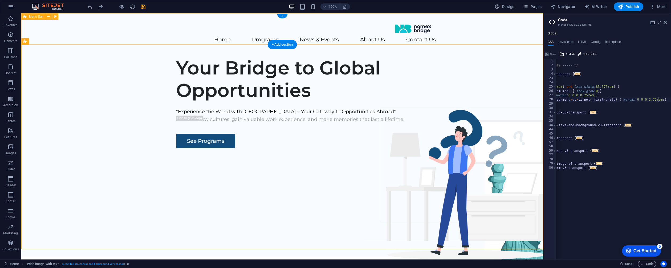
click at [484, 33] on div "Home Programs News & Events About Us Contact Us" at bounding box center [282, 32] width 522 height 39
click at [484, 32] on div "Home Programs News & Events About Us Contact Us" at bounding box center [282, 32] width 522 height 39
select select "header"
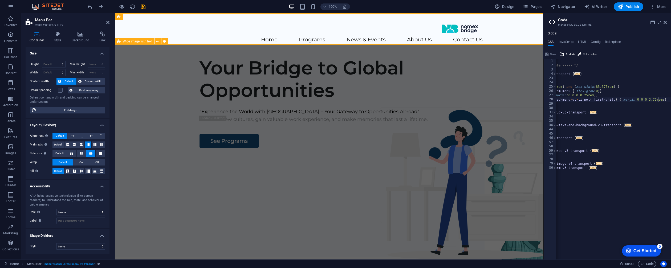
click at [424, 144] on div "Your Bridge to Global Opportunities "Experience the World with [GEOGRAPHIC_DATA…" at bounding box center [329, 154] width 428 height 204
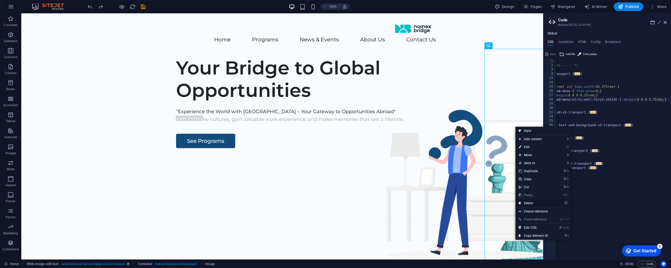
click at [533, 201] on link "⌦ Delete" at bounding box center [534, 203] width 36 height 8
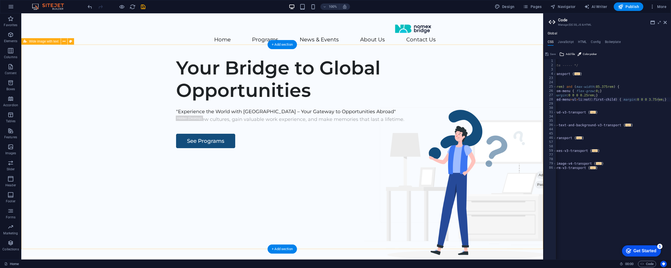
click at [494, 54] on div "Your Bridge to Global Opportunities "Experience the World with [GEOGRAPHIC_DATA…" at bounding box center [282, 154] width 522 height 204
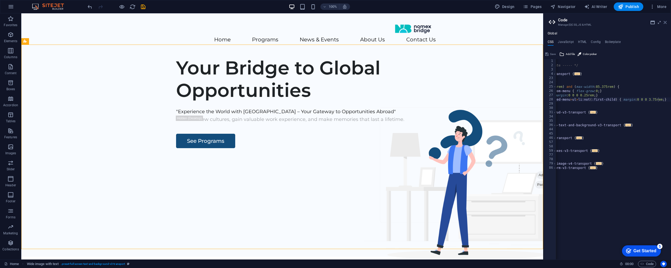
click at [666, 23] on icon at bounding box center [665, 22] width 3 height 4
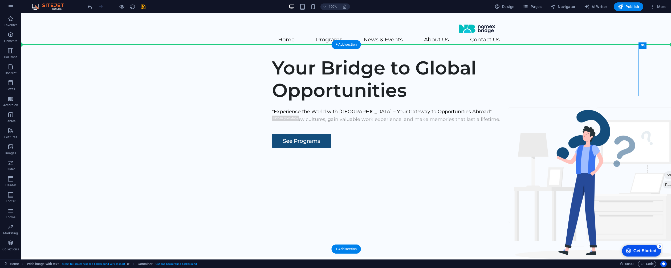
drag, startPoint x: 649, startPoint y: 74, endPoint x: 612, endPoint y: 75, distance: 37.1
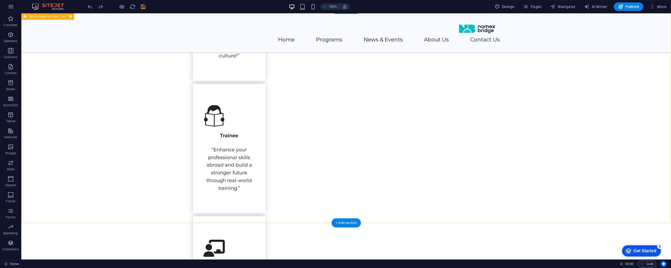
scroll to position [474, 0]
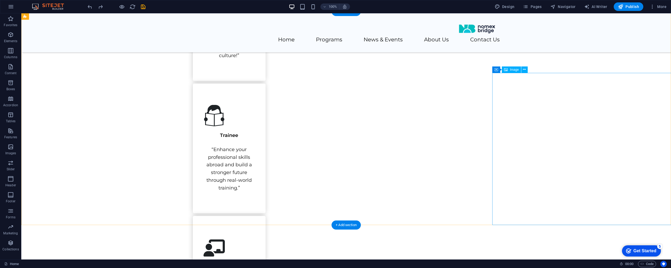
select select "px"
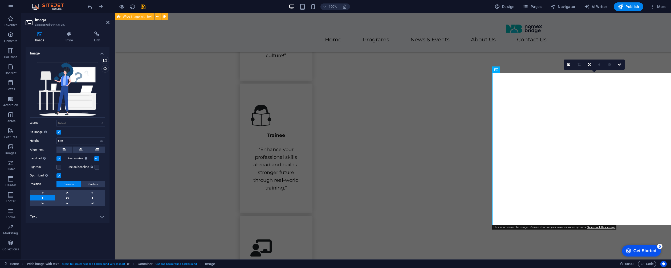
select select "px"
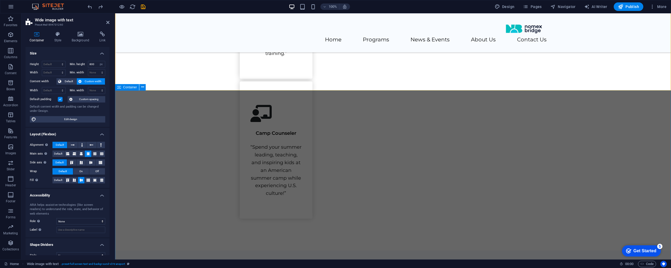
scroll to position [692, 0]
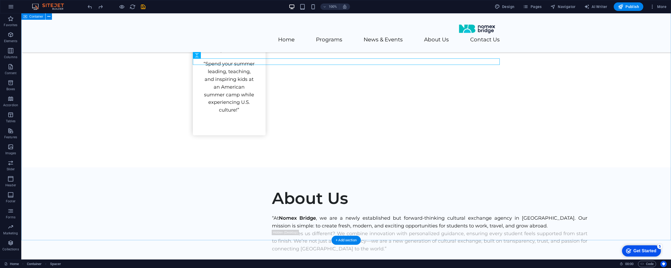
drag, startPoint x: 138, startPoint y: 92, endPoint x: 43, endPoint y: 92, distance: 94.1
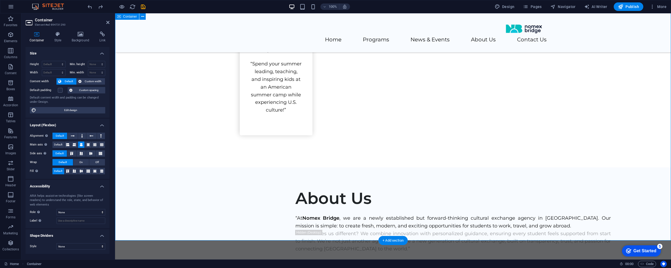
scroll to position [691, 0]
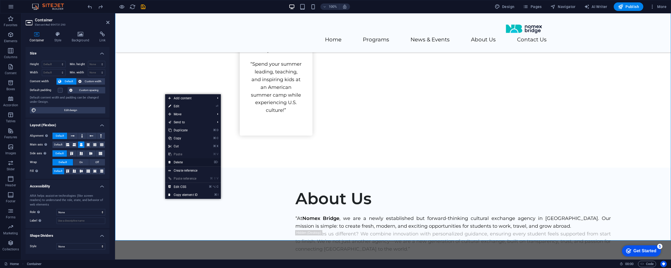
click at [194, 163] on link "⌦ Delete" at bounding box center [183, 162] width 36 height 8
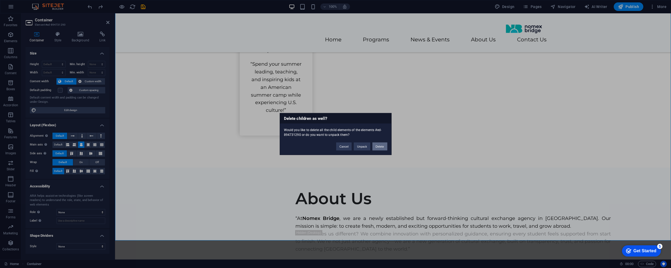
click at [376, 146] on button "Delete" at bounding box center [380, 146] width 15 height 8
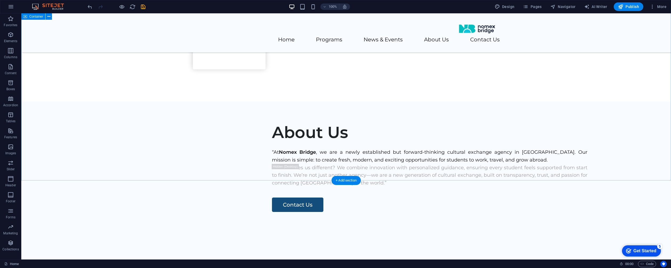
scroll to position [779, 0]
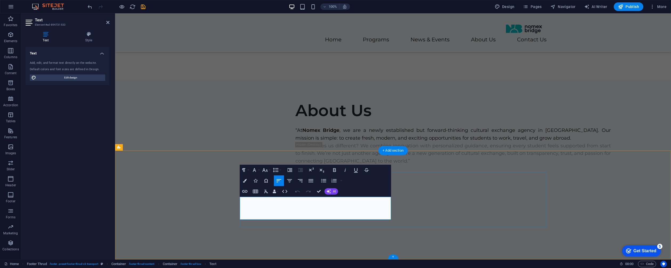
drag, startPoint x: 287, startPoint y: 200, endPoint x: 230, endPoint y: 200, distance: 57.6
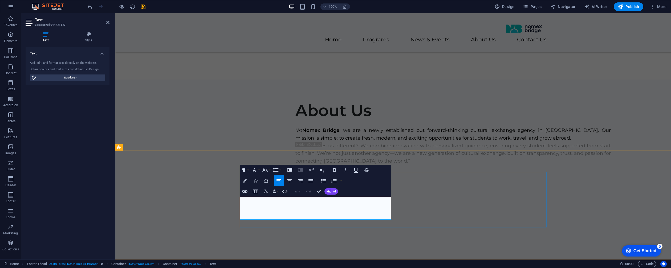
drag, startPoint x: 277, startPoint y: 207, endPoint x: 241, endPoint y: 201, distance: 36.7
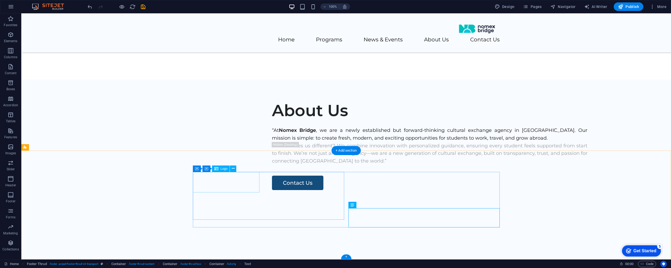
select select "px"
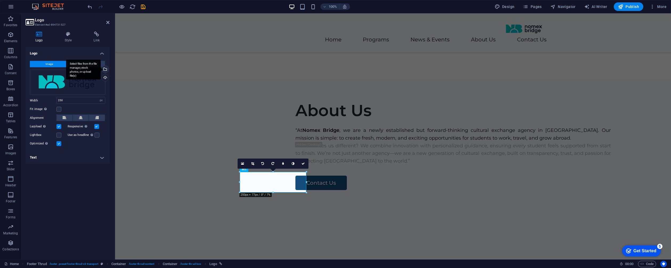
click at [101, 69] on div "Select files from the file manager, stock photos, or upload file(s)" at bounding box center [83, 69] width 35 height 20
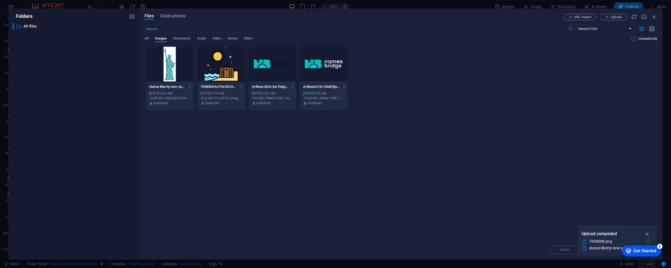
click at [316, 67] on div at bounding box center [324, 64] width 48 height 35
click at [648, 232] on icon "button" at bounding box center [648, 234] width 6 height 6
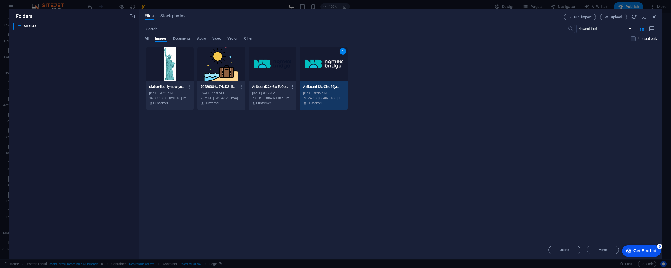
click at [637, 248] on div "Get Started" at bounding box center [645, 250] width 23 height 5
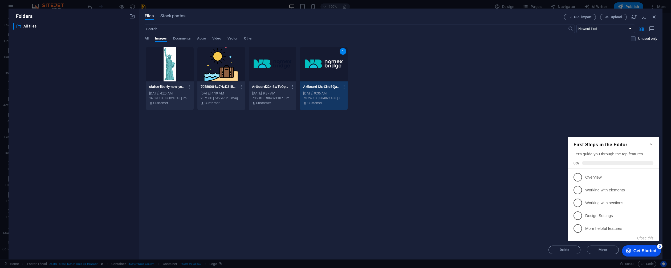
drag, startPoint x: 612, startPoint y: 80, endPoint x: 603, endPoint y: 79, distance: 9.7
click at [612, 80] on div "statue-liberty-new-york-landmark-cartoon-icon_80590-17431-R_Gbzh6YR037-CtsQtLJX…" at bounding box center [401, 78] width 513 height 64
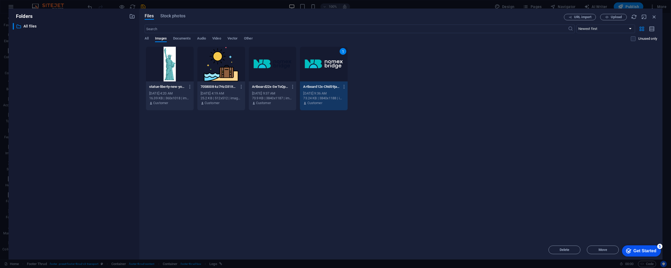
click at [331, 63] on div "1" at bounding box center [324, 64] width 48 height 35
click at [331, 63] on div at bounding box center [324, 64] width 48 height 35
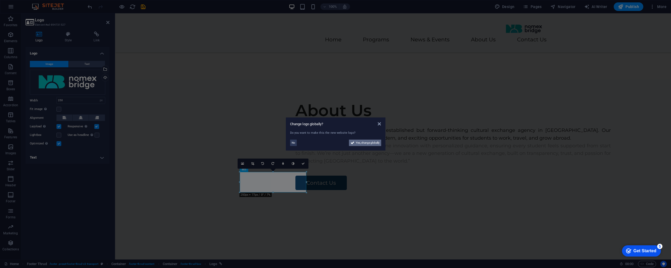
click at [366, 143] on span "Yes, change globally" at bounding box center [368, 142] width 24 height 6
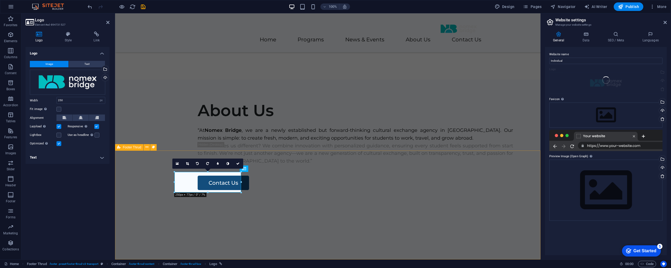
select select "footer"
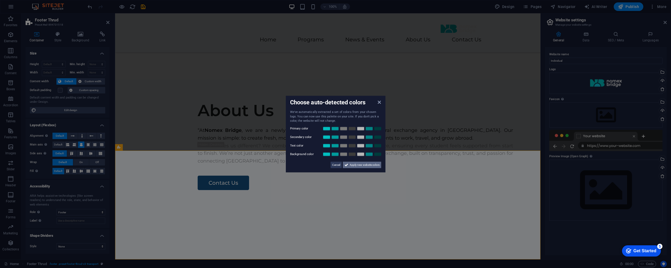
click at [369, 165] on span "Apply new website colors" at bounding box center [365, 164] width 30 height 6
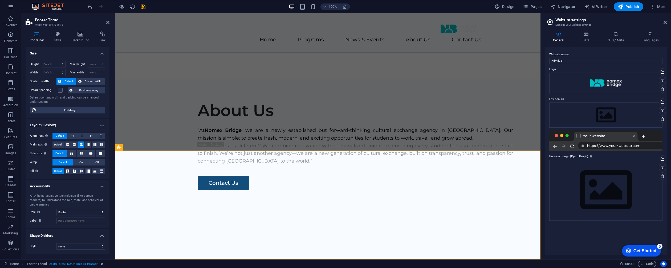
click at [668, 21] on aside "Website settings Manage your website settings General Data SEO / Meta Languages…" at bounding box center [606, 136] width 131 height 246
click at [666, 22] on icon at bounding box center [665, 22] width 3 height 4
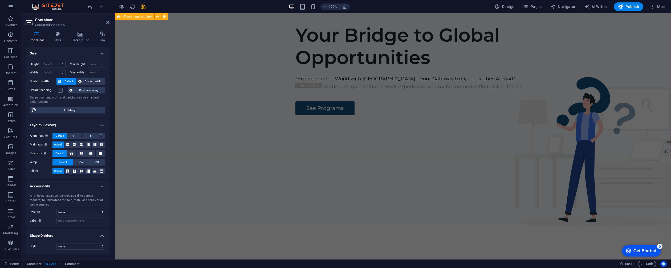
scroll to position [0, 0]
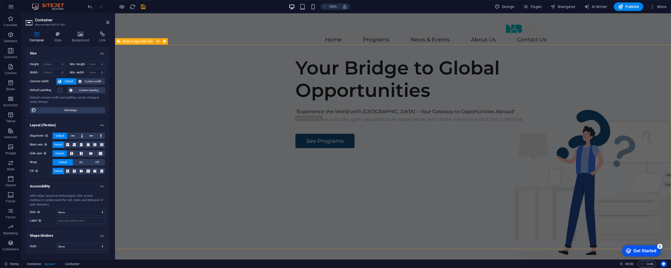
click at [540, 107] on div "Your Bridge to Global Opportunities "Experience the World with [GEOGRAPHIC_DATA…" at bounding box center [393, 154] width 556 height 204
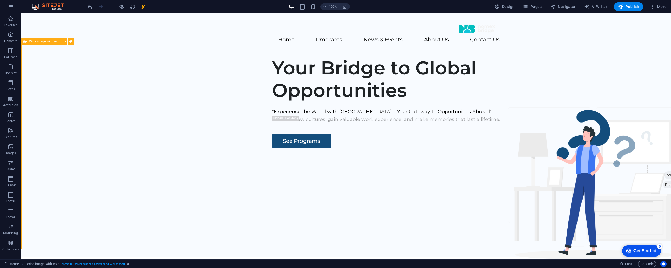
click at [540, 107] on div "Your Bridge to Global Opportunities "Experience the World with [GEOGRAPHIC_DATA…" at bounding box center [346, 154] width 650 height 204
click at [222, 30] on div at bounding box center [346, 29] width 307 height 14
click at [214, 18] on icon at bounding box center [214, 19] width 3 height 6
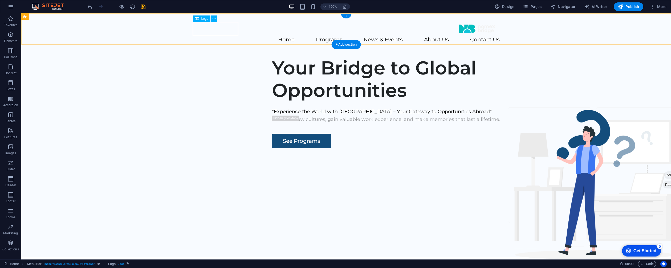
click at [202, 27] on div at bounding box center [346, 29] width 307 height 14
select select "px"
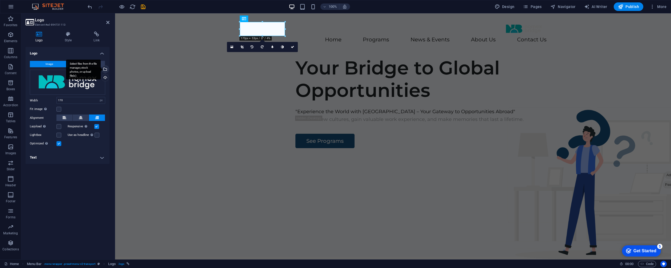
click at [106, 69] on div "Select files from the file manager, stock photos, or upload file(s)" at bounding box center [105, 70] width 8 height 8
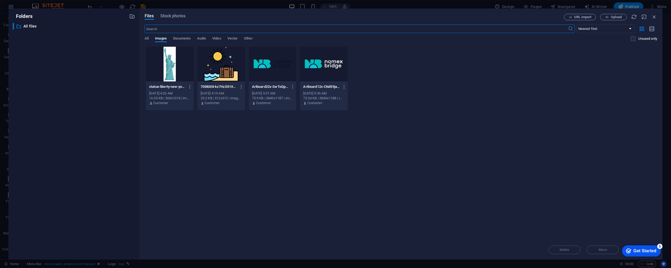
click at [268, 61] on div at bounding box center [273, 64] width 48 height 35
drag, startPoint x: 268, startPoint y: 61, endPoint x: 154, endPoint y: 48, distance: 115.6
click at [268, 61] on div "1" at bounding box center [273, 64] width 48 height 35
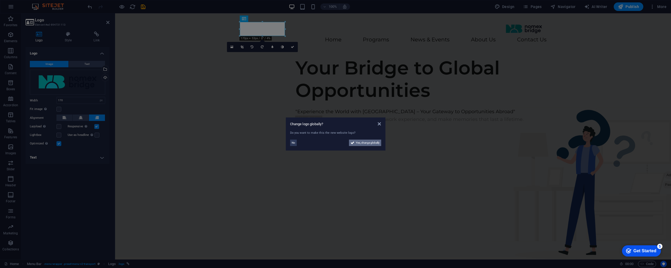
click at [372, 144] on span "Yes, change globally" at bounding box center [368, 142] width 24 height 6
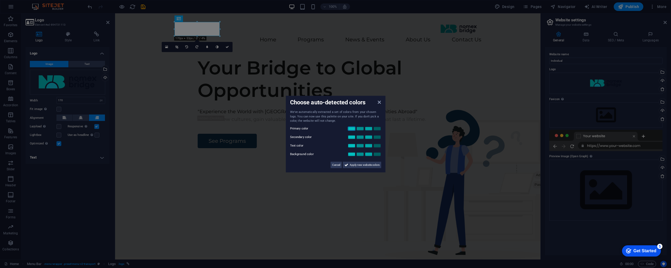
click at [351, 129] on link at bounding box center [352, 128] width 8 height 4
click at [363, 164] on span "Apply new website colors" at bounding box center [365, 164] width 30 height 6
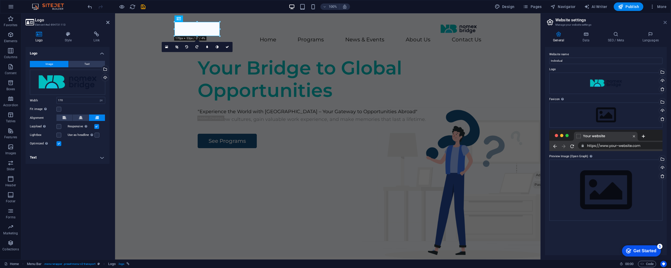
drag, startPoint x: 663, startPoint y: 20, endPoint x: 548, endPoint y: 7, distance: 115.9
click at [664, 20] on icon at bounding box center [665, 22] width 3 height 4
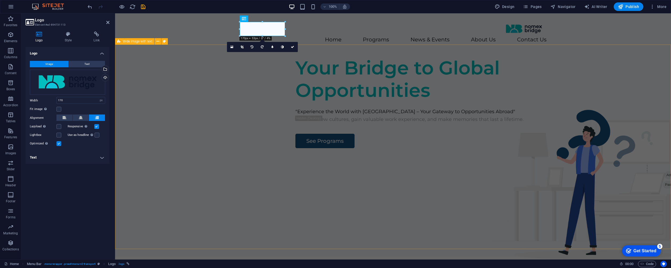
click at [519, 105] on div "Your Bridge to Global Opportunities "Experience the World with [GEOGRAPHIC_DATA…" at bounding box center [393, 154] width 556 height 204
select select "%"
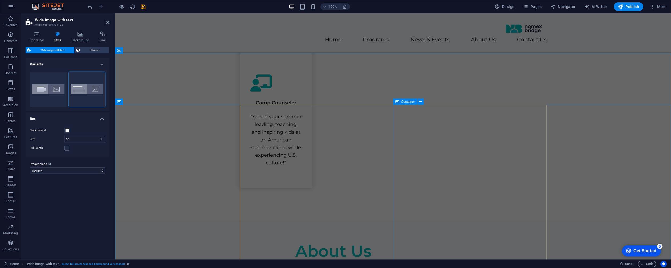
scroll to position [645, 0]
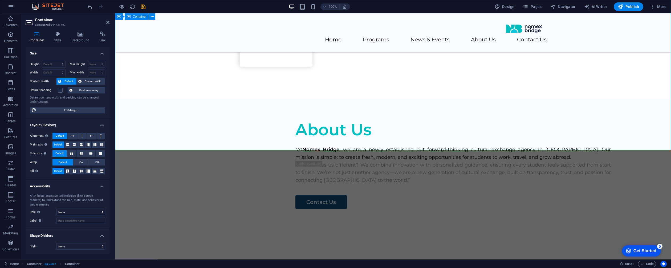
scroll to position [607, 0]
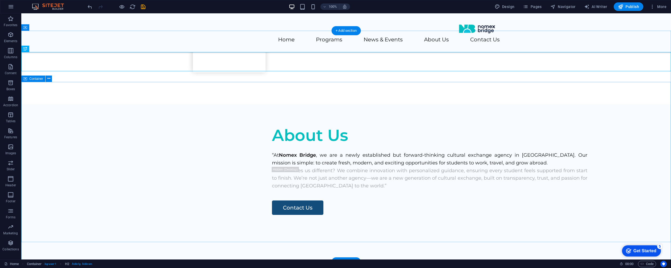
scroll to position [779, 0]
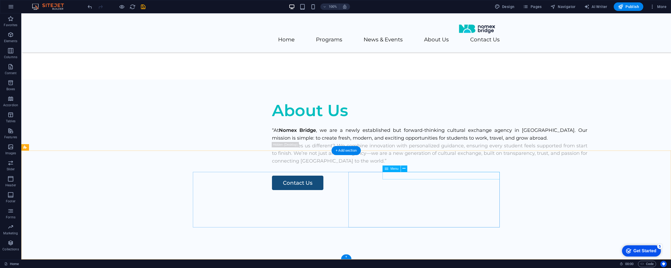
drag, startPoint x: 421, startPoint y: 176, endPoint x: 325, endPoint y: 176, distance: 95.2
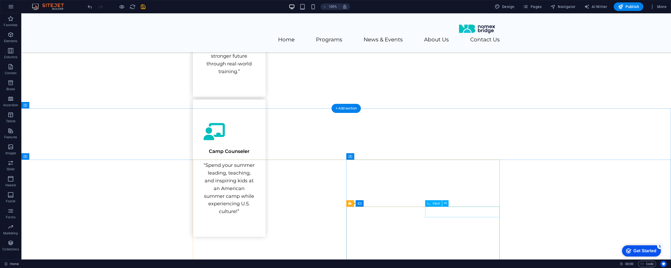
scroll to position [591, 0]
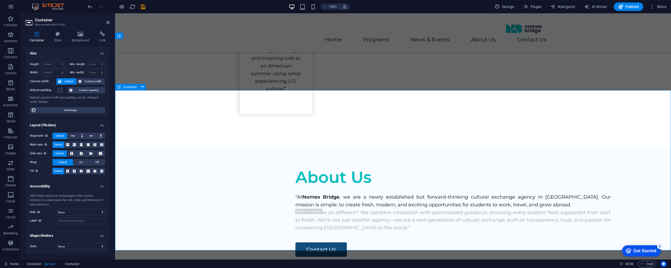
scroll to position [779, 0]
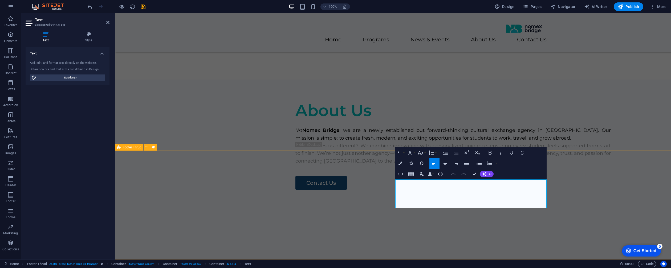
drag, startPoint x: 577, startPoint y: 196, endPoint x: 559, endPoint y: 197, distance: 18.4
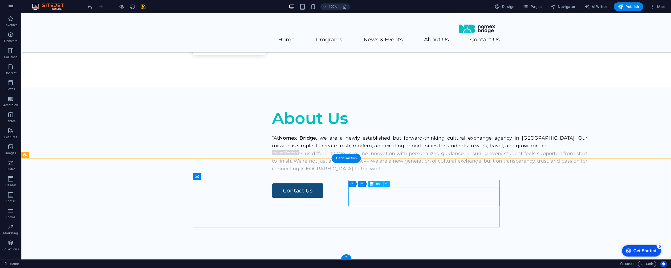
select select "footer"
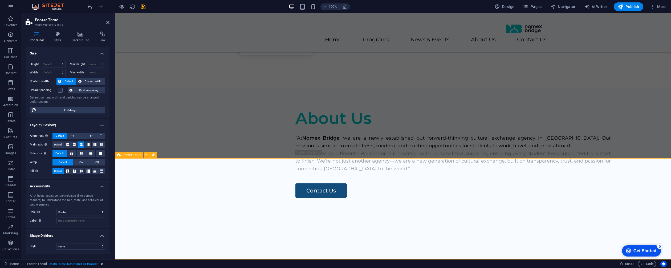
click at [627, 8] on span "Publish" at bounding box center [628, 6] width 21 height 5
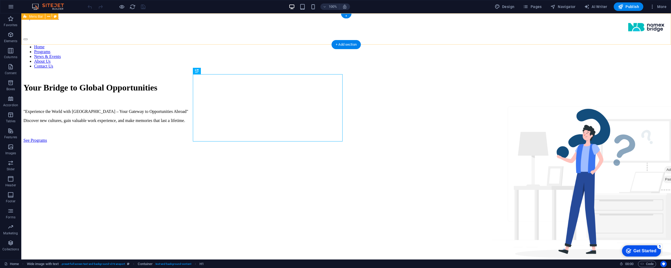
click at [543, 36] on div "Home Programs News & Events About Us Contact Us" at bounding box center [346, 44] width 646 height 48
click at [544, 34] on div "Home Programs News & Events About Us Contact Us" at bounding box center [346, 44] width 646 height 48
select select "header"
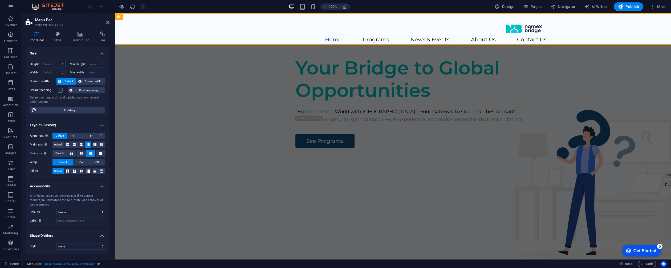
click at [431, 146] on div "Your Bridge to Global Opportunities "Experience the World with [GEOGRAPHIC_DATA…" at bounding box center [393, 154] width 556 height 204
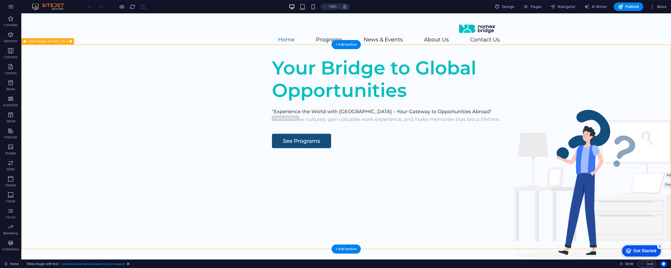
drag, startPoint x: 553, startPoint y: 137, endPoint x: 597, endPoint y: 111, distance: 50.9
click at [553, 137] on div "Your Bridge to Global Opportunities "Experience the World with [GEOGRAPHIC_DATA…" at bounding box center [346, 154] width 650 height 204
click at [667, 175] on icon at bounding box center [667, 175] width 0 height 0
click at [647, 148] on div "Drop content here or Add elements Paste clipboard" at bounding box center [678, 171] width 62 height 47
drag, startPoint x: 659, startPoint y: 76, endPoint x: 642, endPoint y: 75, distance: 16.8
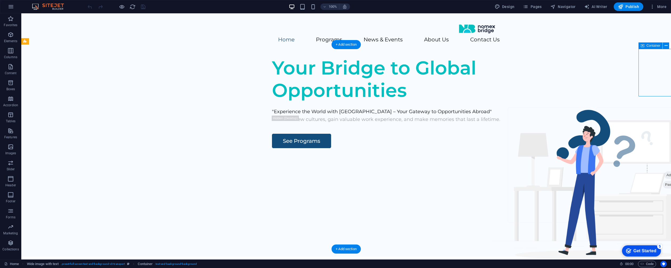
click at [647, 148] on div "Drop content here or Add elements Paste clipboard" at bounding box center [678, 171] width 62 height 47
click at [666, 171] on span "Add elements" at bounding box center [678, 174] width 26 height 7
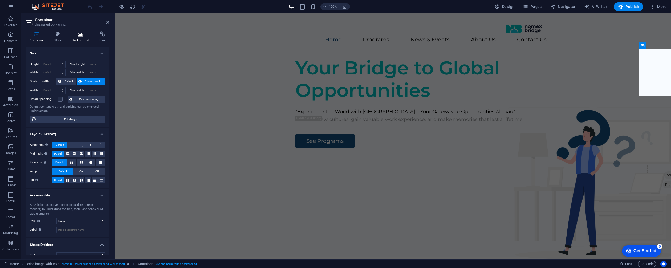
click at [75, 39] on h4 "Background" at bounding box center [82, 36] width 28 height 11
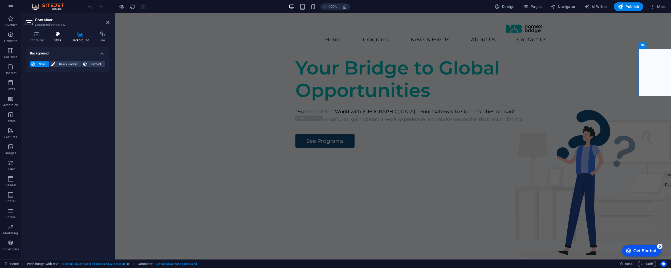
click at [56, 39] on h4 "Style" at bounding box center [58, 36] width 17 height 11
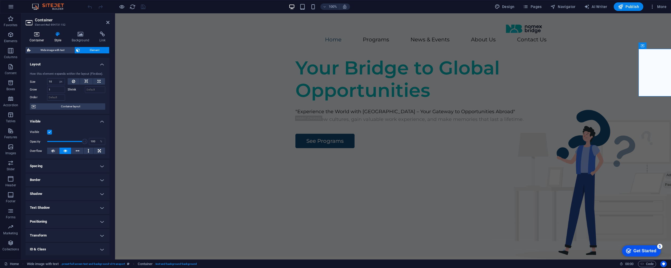
click at [42, 38] on h4 "Container" at bounding box center [38, 36] width 25 height 11
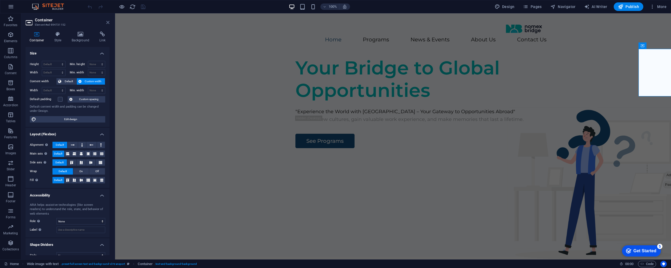
click at [108, 22] on icon at bounding box center [107, 22] width 3 height 4
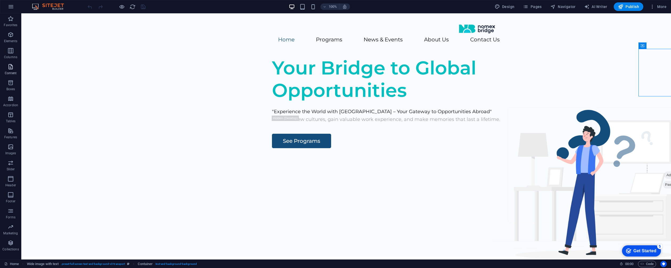
click at [11, 67] on icon "button" at bounding box center [10, 66] width 6 height 6
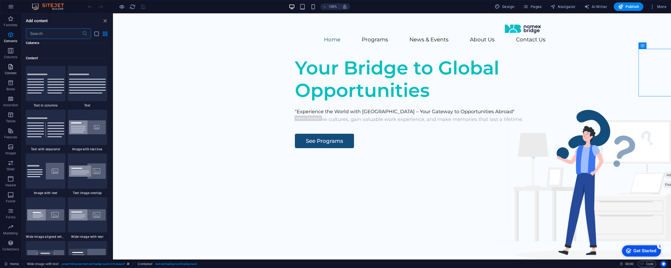
scroll to position [933, 0]
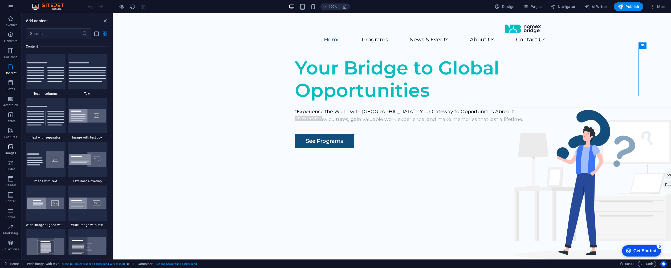
click at [12, 150] on icon "button" at bounding box center [10, 146] width 6 height 6
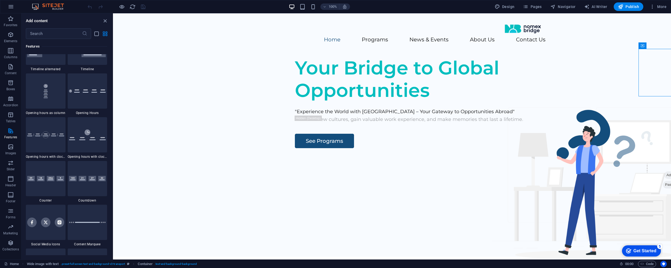
scroll to position [2385, 0]
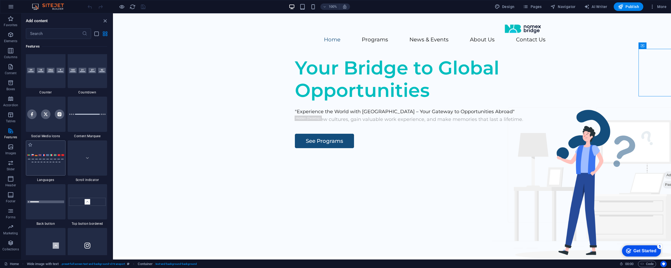
click at [52, 159] on img at bounding box center [45, 158] width 37 height 9
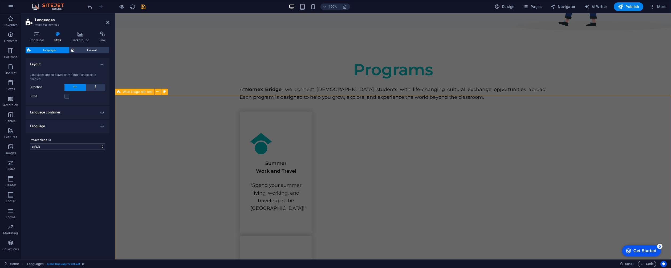
scroll to position [0, 0]
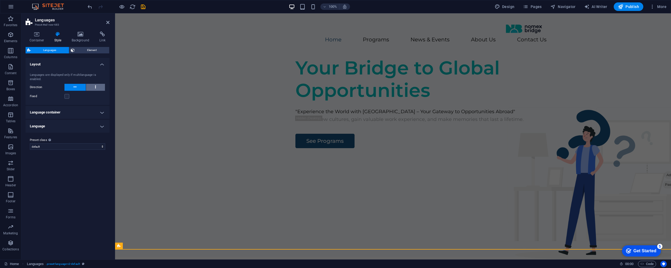
click at [95, 86] on icon at bounding box center [95, 87] width 1 height 6
click at [74, 86] on icon at bounding box center [75, 87] width 3 height 6
click at [83, 107] on h4 "Language container" at bounding box center [68, 112] width 84 height 13
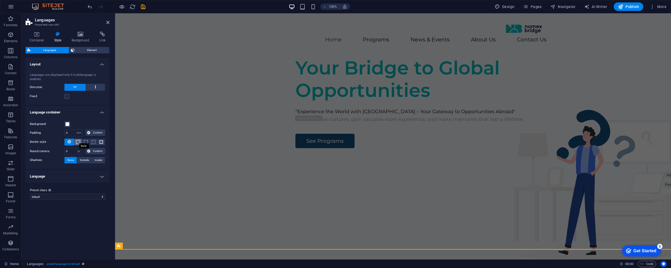
click at [79, 143] on span at bounding box center [78, 142] width 4 height 4
click at [70, 142] on icon at bounding box center [69, 141] width 3 height 6
click at [12, 151] on p "Images" at bounding box center [10, 153] width 11 height 4
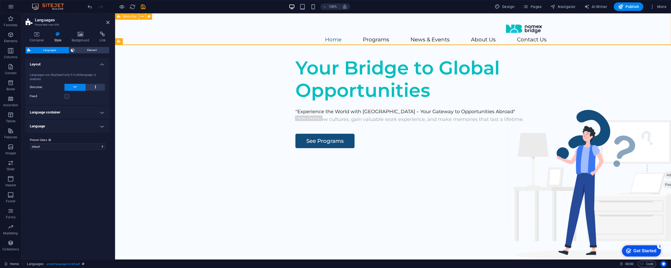
click at [597, 35] on div "Home Programs News & Events About Us Contact Us" at bounding box center [393, 32] width 556 height 39
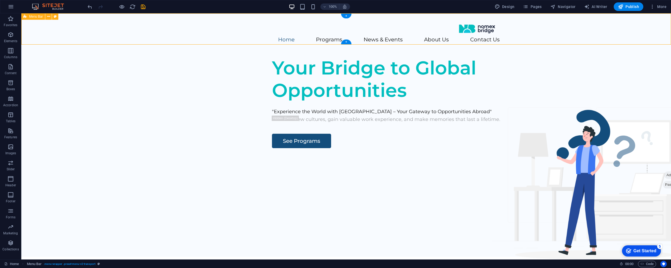
click at [625, 30] on div "Home Programs News & Events About Us Contact Us" at bounding box center [346, 32] width 650 height 39
click at [149, 32] on div "Home Programs News & Events About Us Contact Us" at bounding box center [346, 32] width 650 height 39
select select "header"
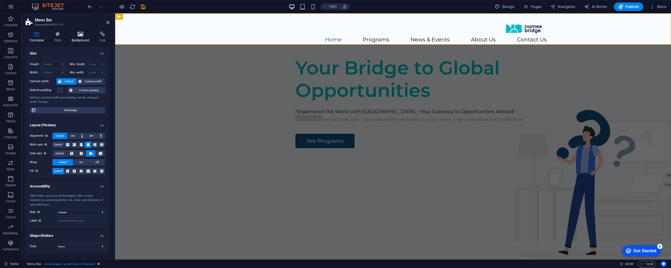
click at [83, 39] on h4 "Background" at bounding box center [82, 36] width 28 height 11
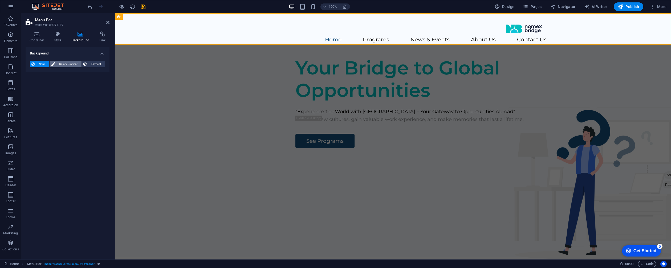
click at [69, 64] on span "Color / Gradient" at bounding box center [68, 64] width 23 height 6
click at [50, 73] on span "Gradient" at bounding box center [50, 73] width 13 height 7
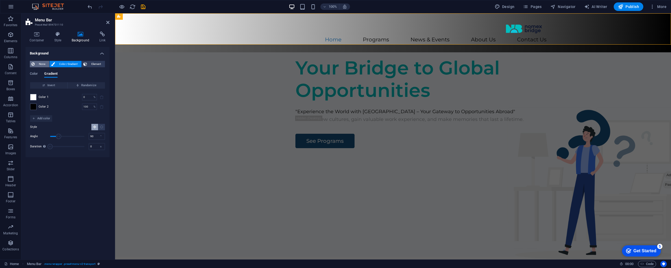
click at [42, 64] on span "None" at bounding box center [41, 64] width 11 height 6
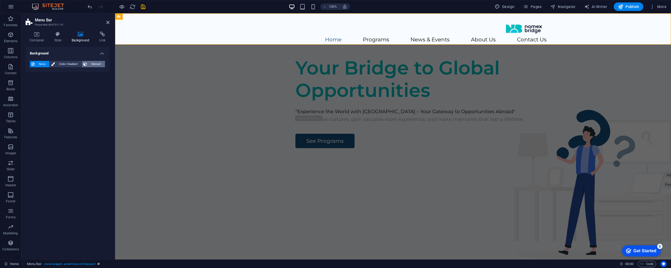
click at [96, 62] on span "Element" at bounding box center [96, 64] width 15 height 6
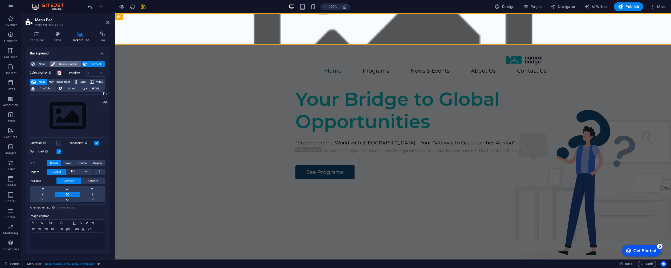
click at [64, 65] on span "Color / Gradient" at bounding box center [68, 64] width 23 height 6
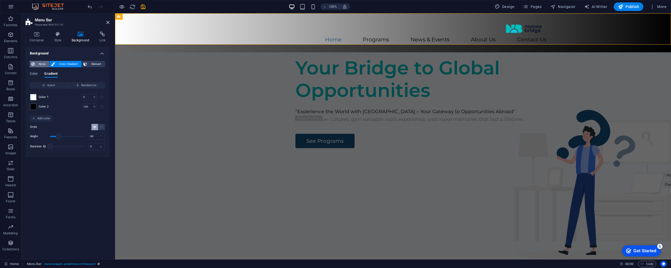
click at [43, 65] on span "None" at bounding box center [41, 64] width 11 height 6
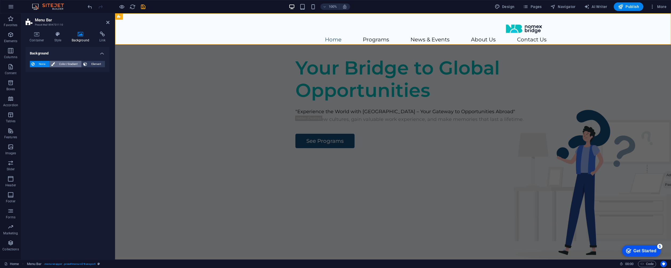
click at [67, 63] on span "Color / Gradient" at bounding box center [68, 64] width 23 height 6
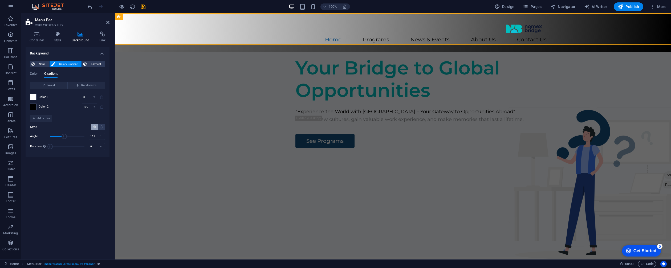
type input "128"
drag, startPoint x: 66, startPoint y: 136, endPoint x: 52, endPoint y: 114, distance: 26.3
click at [62, 136] on span "Angle" at bounding box center [62, 136] width 5 height 5
drag, startPoint x: 32, startPoint y: 73, endPoint x: 46, endPoint y: 81, distance: 16.1
click at [32, 73] on span "Color" at bounding box center [34, 73] width 8 height 7
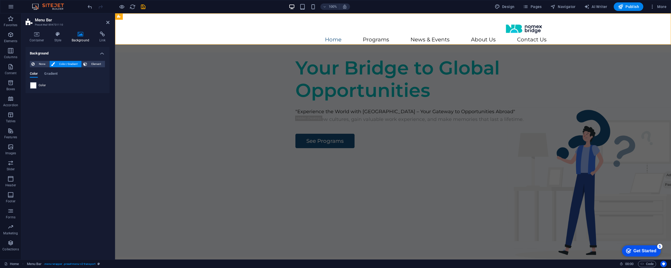
click at [40, 84] on span "Color" at bounding box center [42, 85] width 7 height 4
click at [34, 86] on span at bounding box center [33, 85] width 6 height 6
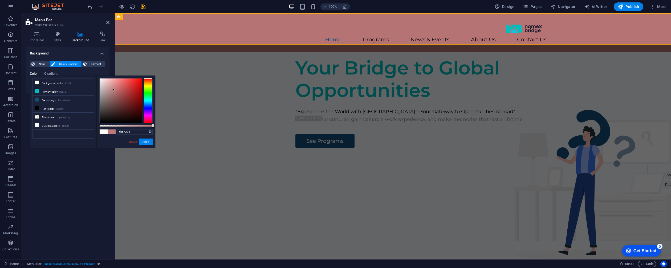
drag, startPoint x: 100, startPoint y: 79, endPoint x: 115, endPoint y: 91, distance: 19.4
click at [115, 91] on div at bounding box center [121, 100] width 42 height 44
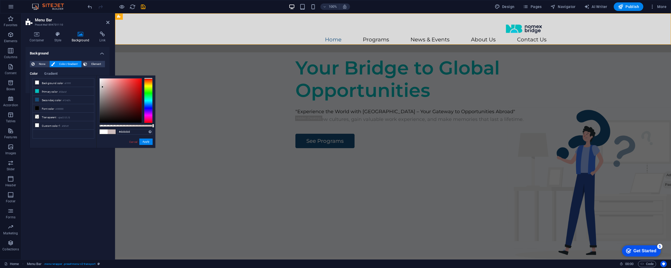
type input "#dedede"
drag, startPoint x: 113, startPoint y: 90, endPoint x: 96, endPoint y: 84, distance: 18.3
click at [96, 84] on div "less Background color #ffffff Primary color #02bebf Secondary color #134d7c Fon…" at bounding box center [93, 111] width 126 height 72
click at [151, 142] on button "Apply" at bounding box center [145, 141] width 13 height 6
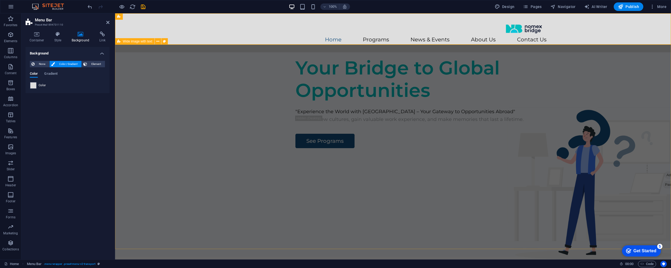
click at [521, 138] on div "Your Bridge to Global Opportunities "Experience the World with [GEOGRAPHIC_DATA…" at bounding box center [393, 154] width 556 height 204
select select "px"
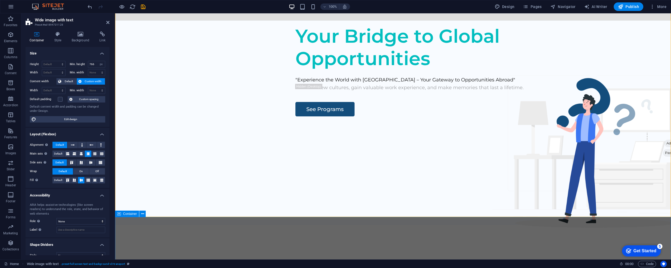
scroll to position [32, 0]
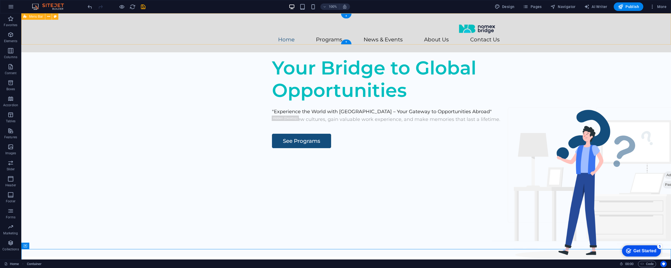
click at [104, 23] on div "Home Programs News & Events About Us Contact Us" at bounding box center [346, 32] width 650 height 39
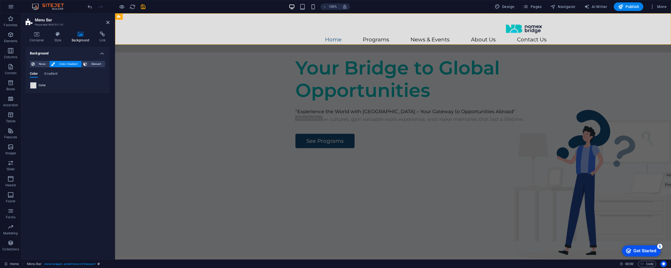
click at [80, 37] on h4 "Background" at bounding box center [82, 36] width 28 height 11
click at [34, 84] on span at bounding box center [33, 85] width 6 height 6
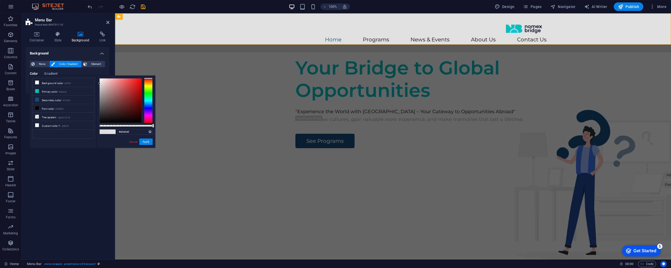
click at [99, 83] on div at bounding box center [99, 83] width 2 height 2
click at [48, 83] on li "Background color #ffffff" at bounding box center [63, 82] width 61 height 9
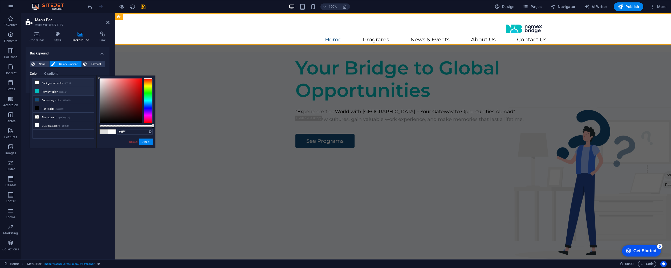
click at [49, 90] on li "Primary color #02bebf" at bounding box center [63, 91] width 61 height 9
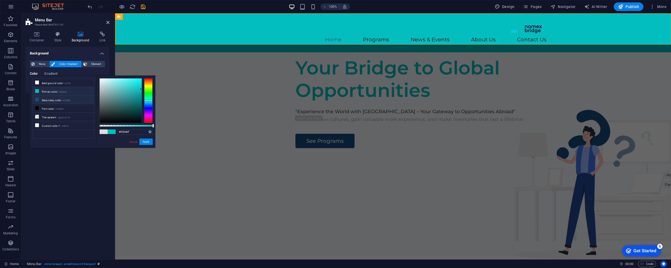
click at [50, 97] on li "Secondary color #134d7c" at bounding box center [63, 99] width 61 height 9
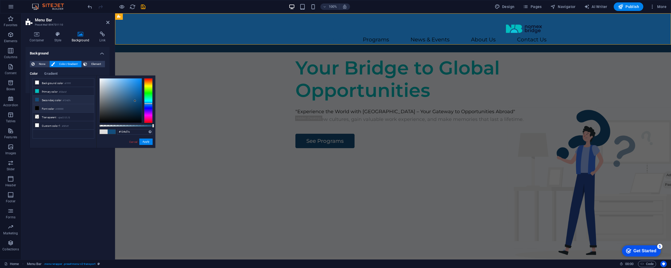
click at [49, 109] on li "Font color #000000" at bounding box center [63, 108] width 61 height 9
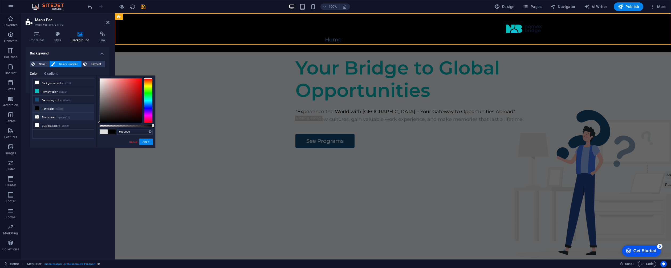
click at [48, 116] on li "Transparent rgba(0,0,0,.0)" at bounding box center [63, 116] width 61 height 9
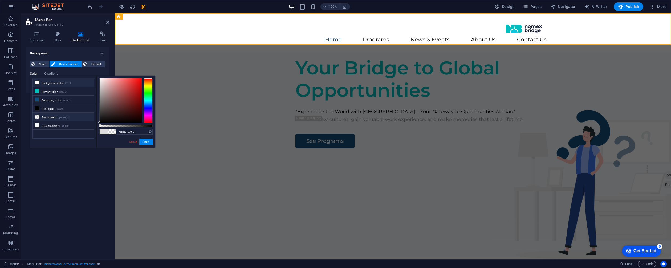
click at [49, 84] on li "Background color #ffffff" at bounding box center [63, 82] width 61 height 9
type input "#f5f5f5"
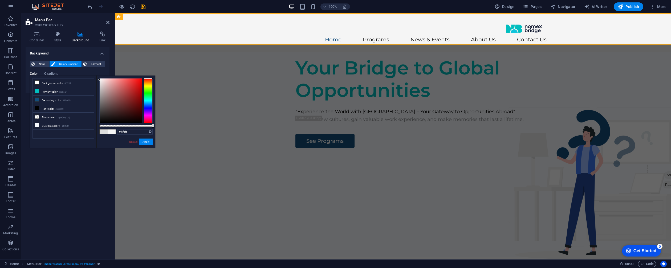
click at [98, 80] on div "#f5f5f5 Supported formats #0852ed rgb(8, 82, 237) rgba(8, 82, 237, 90%) hsv(221…" at bounding box center [125, 150] width 59 height 150
click at [199, 99] on div "Your Bridge to Global Opportunities "Experience the World with [GEOGRAPHIC_DATA…" at bounding box center [393, 154] width 556 height 204
select select "px"
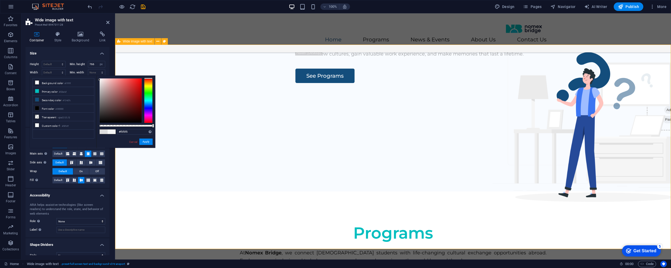
scroll to position [78, 0]
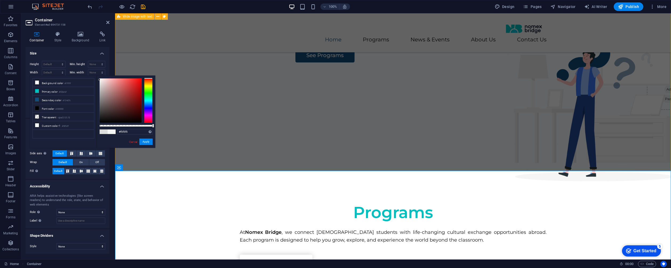
click at [566, 154] on div "Your Bridge to Global Opportunities "Experience the World with [GEOGRAPHIC_DATA…" at bounding box center [393, 68] width 556 height 204
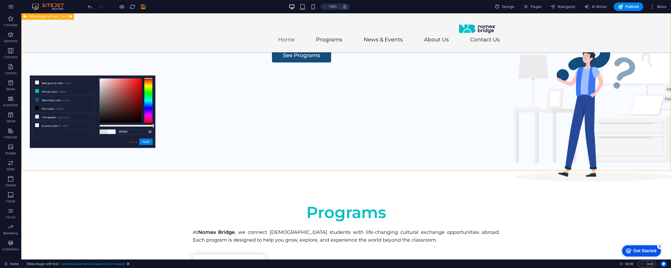
drag, startPoint x: 472, startPoint y: 154, endPoint x: 566, endPoint y: 154, distance: 93.8
click at [566, 154] on div "Your Bridge to Global Opportunities "Experience the World with [GEOGRAPHIC_DATA…" at bounding box center [346, 68] width 650 height 204
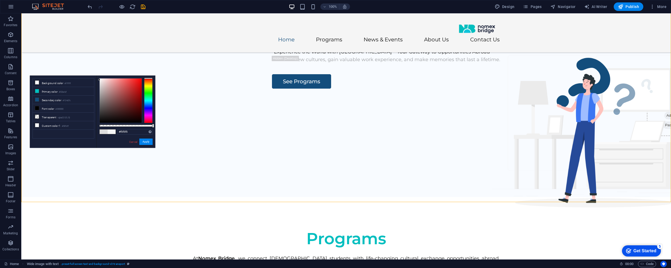
scroll to position [53, 0]
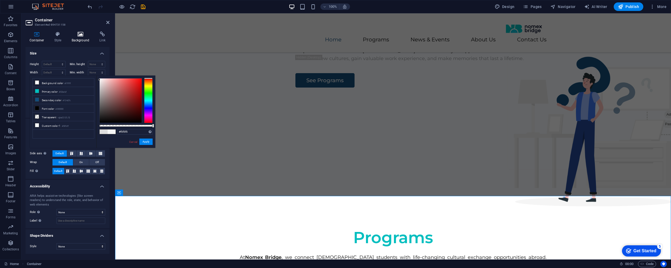
click at [76, 35] on icon at bounding box center [81, 33] width 26 height 5
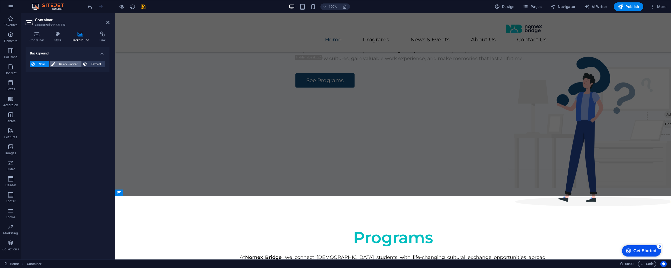
click at [61, 64] on span "Color / Gradient" at bounding box center [68, 64] width 23 height 6
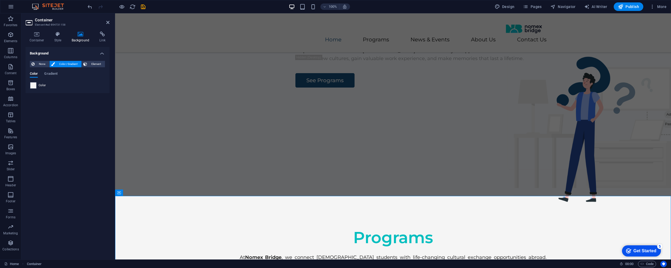
click at [58, 84] on div "Color" at bounding box center [67, 85] width 75 height 6
click at [31, 87] on span at bounding box center [33, 85] width 6 height 6
type input "#f5f5f5"
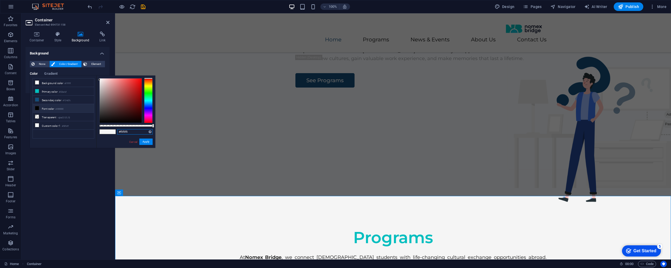
click at [136, 131] on input "#f5f5f5" at bounding box center [134, 131] width 35 height 5
click at [212, 34] on div "Home Programs News & Events About Us Contact Us" at bounding box center [393, 32] width 556 height 39
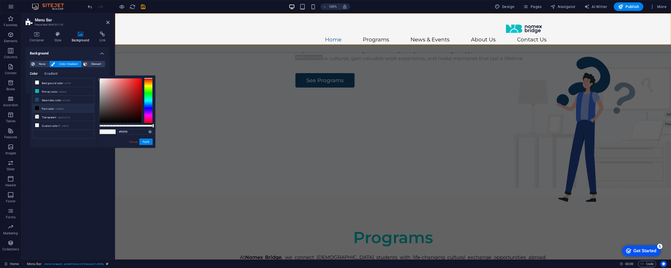
click at [79, 36] on icon at bounding box center [81, 33] width 26 height 5
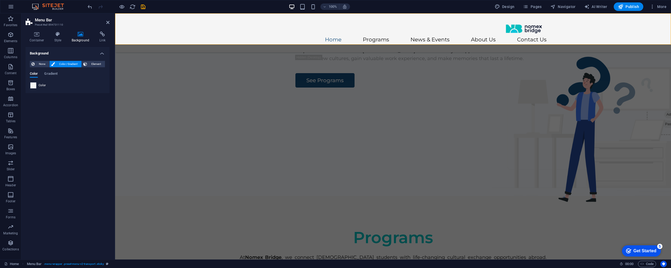
click at [32, 87] on span at bounding box center [33, 85] width 6 height 6
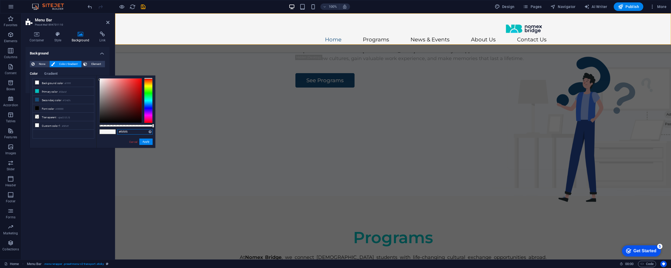
click at [134, 132] on input "#f5f5f5" at bounding box center [134, 131] width 35 height 5
click at [144, 142] on button "Apply" at bounding box center [145, 141] width 13 height 6
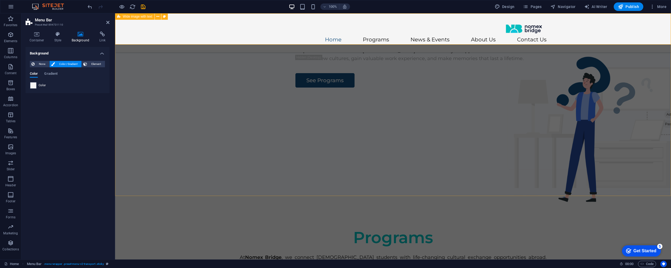
click at [632, 107] on div "Your Bridge to Global Opportunities "Experience the World with [GEOGRAPHIC_DATA…" at bounding box center [393, 93] width 556 height 204
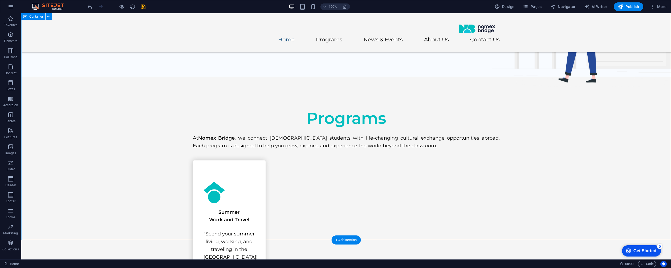
scroll to position [0, 0]
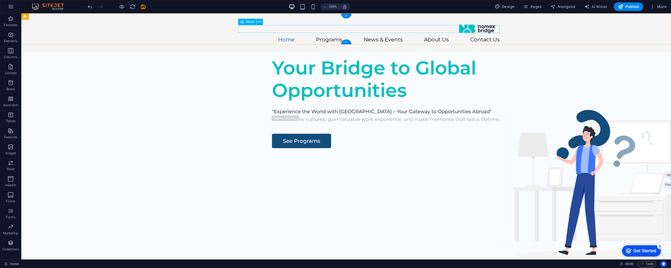
click at [289, 36] on nav "Home Programs News & Events About Us Contact Us" at bounding box center [346, 40] width 307 height 8
click at [221, 30] on div at bounding box center [346, 29] width 307 height 14
click at [333, 36] on nav "Home Programs News & Events About Us Contact Us" at bounding box center [346, 40] width 307 height 8
click at [543, 37] on div "Home Programs News & Events About Us Contact Us" at bounding box center [346, 32] width 650 height 39
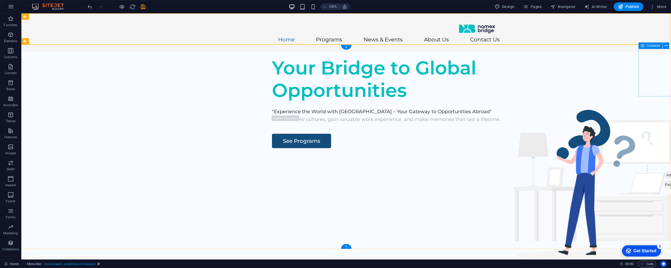
click at [650, 148] on div "Drop content here or Add elements Paste clipboard" at bounding box center [678, 171] width 62 height 47
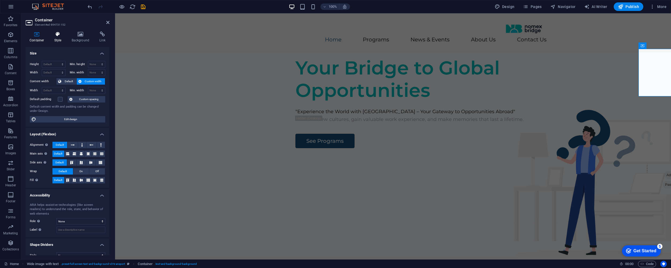
click at [53, 38] on h4 "Style" at bounding box center [58, 36] width 17 height 11
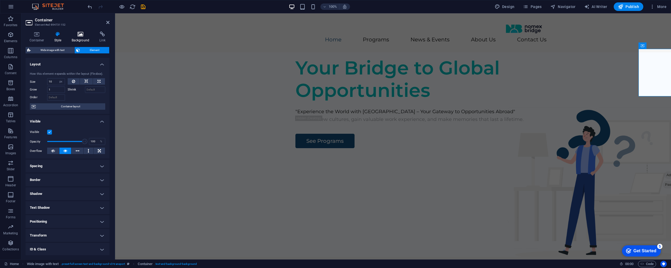
click at [72, 37] on h4 "Background" at bounding box center [82, 36] width 28 height 11
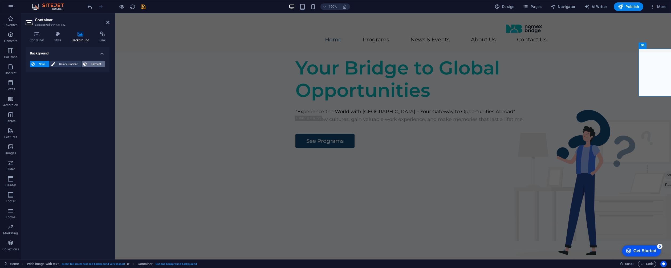
click at [91, 65] on span "Element" at bounding box center [96, 64] width 15 height 6
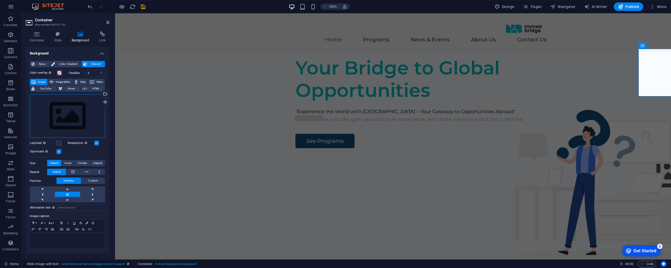
click at [81, 112] on div "Drag files here, click to choose files or select files from Files or our free s…" at bounding box center [67, 116] width 75 height 44
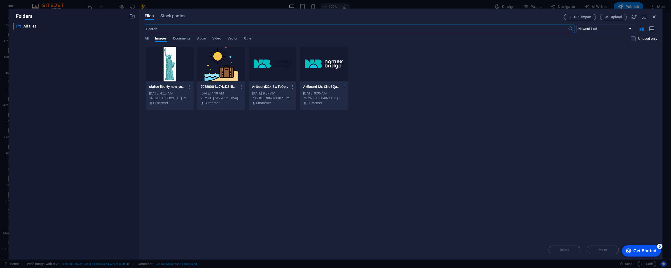
click at [229, 66] on div at bounding box center [222, 64] width 48 height 35
click at [229, 66] on div "1" at bounding box center [222, 64] width 48 height 35
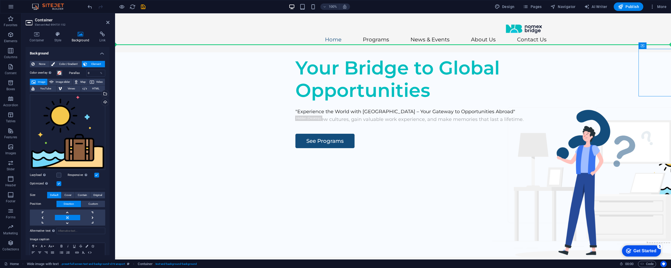
drag, startPoint x: 650, startPoint y: 88, endPoint x: 632, endPoint y: 98, distance: 20.3
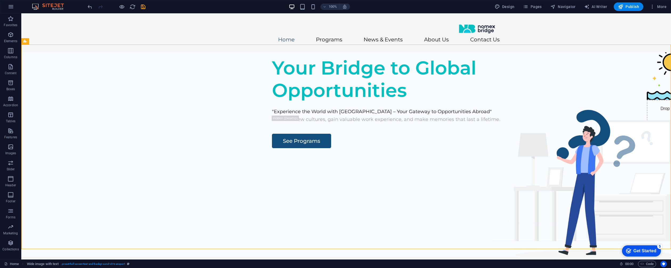
drag, startPoint x: 553, startPoint y: 82, endPoint x: 650, endPoint y: 97, distance: 98.4
click at [650, 97] on div "Your Bridge to Global Opportunities "Experience the World with [GEOGRAPHIC_DATA…" at bounding box center [346, 154] width 650 height 204
click at [666, 45] on icon at bounding box center [666, 46] width 3 height 6
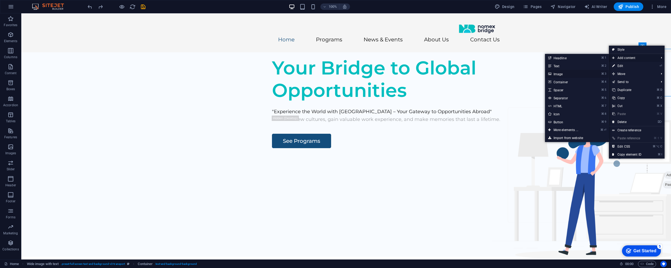
drag, startPoint x: 572, startPoint y: 77, endPoint x: 457, endPoint y: 63, distance: 115.9
click at [572, 77] on link "⌘ 3 Image" at bounding box center [567, 74] width 44 height 8
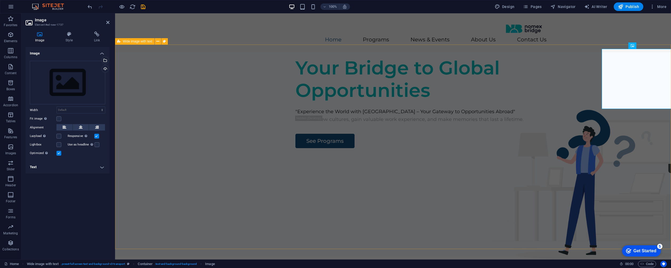
click at [602, 122] on div "Your Bridge to Global Opportunities "Experience the World with [GEOGRAPHIC_DATA…" at bounding box center [393, 154] width 556 height 204
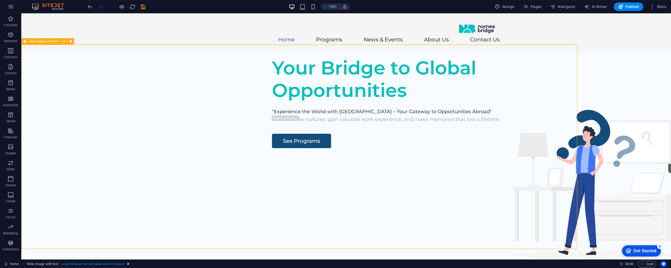
click at [603, 122] on div "Your Bridge to Global Opportunities "Experience the World with [GEOGRAPHIC_DATA…" at bounding box center [346, 154] width 650 height 204
select select "px"
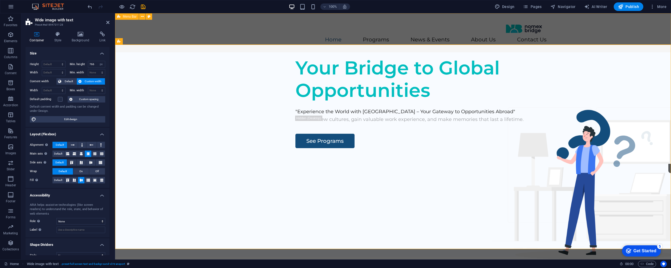
click at [570, 39] on div "Home Programs News & Events About Us Contact Us" at bounding box center [393, 32] width 556 height 39
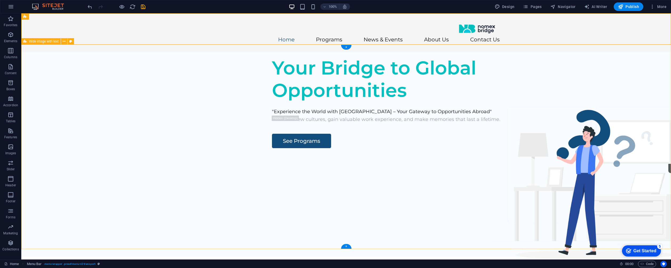
click at [477, 115] on div "Your Bridge to Global Opportunities "Experience the World with [GEOGRAPHIC_DATA…" at bounding box center [346, 154] width 650 height 204
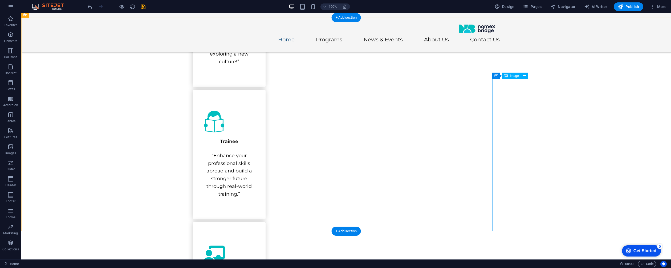
scroll to position [503, 0]
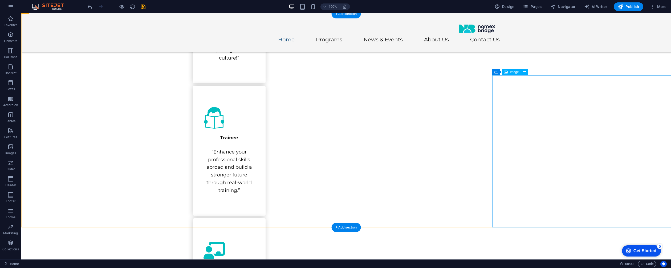
select select "px"
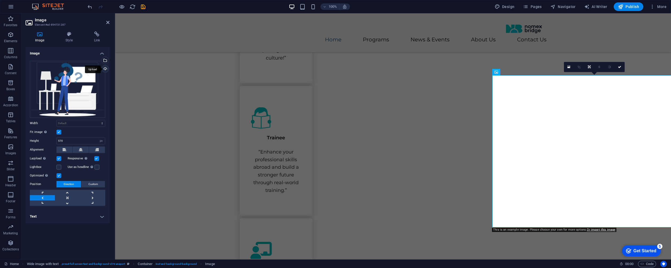
click at [105, 69] on div "Upload" at bounding box center [105, 69] width 8 height 8
select select "px"
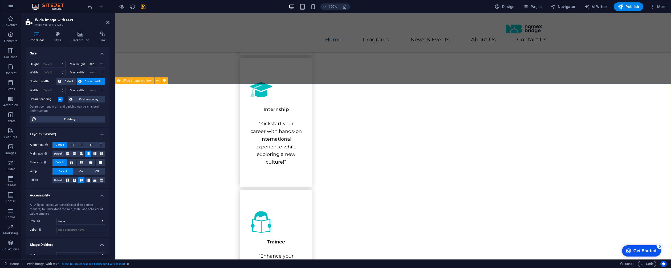
scroll to position [384, 0]
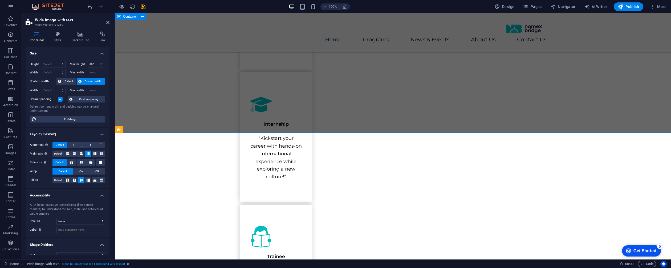
click at [509, 116] on div "Programs At [GEOGRAPHIC_DATA] , we connect [DEMOGRAPHIC_DATA] students with lif…" at bounding box center [393, 184] width 556 height 641
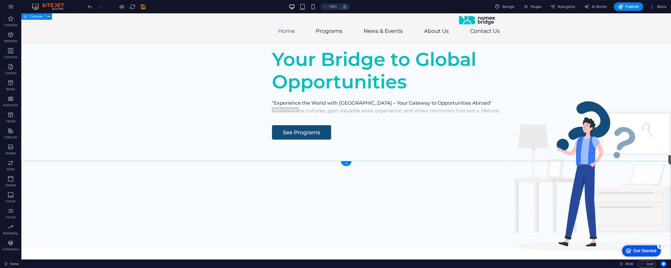
scroll to position [0, 0]
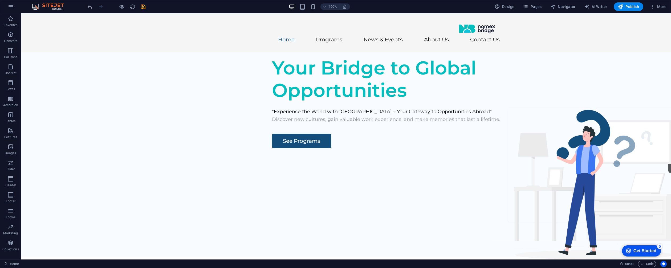
click at [287, 123] on div "Discover new cultures, gain valuable work experience, and make memories that la…" at bounding box center [430, 119] width 316 height 8
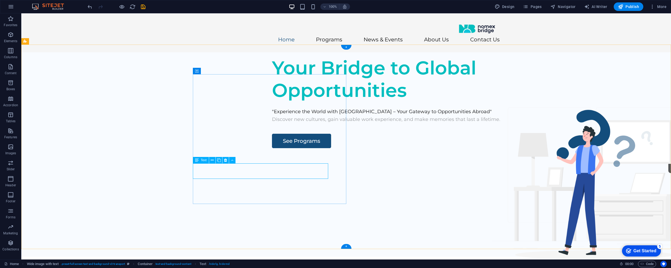
click at [272, 123] on div "Discover new cultures, gain valuable work experience, and make memories that la…" at bounding box center [430, 119] width 316 height 8
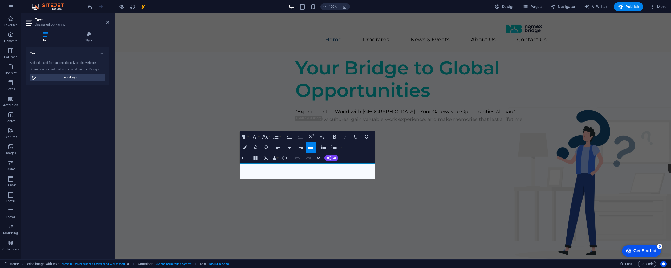
click at [103, 54] on h4 "Text" at bounding box center [68, 52] width 84 height 10
click at [103, 54] on h4 "Text" at bounding box center [68, 53] width 84 height 13
click at [164, 123] on div "Your Bridge to Global Opportunities "Experience the World with [GEOGRAPHIC_DATA…" at bounding box center [393, 154] width 556 height 204
select select "px"
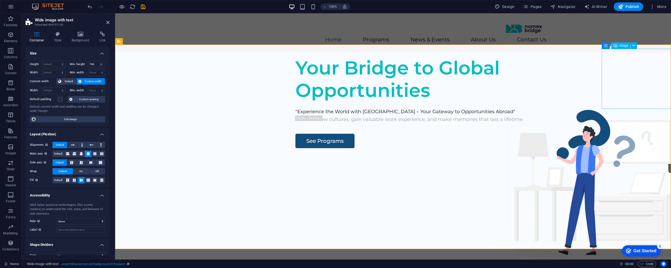
click at [655, 148] on figure at bounding box center [681, 163] width 53 height 30
click at [641, 248] on div "Get Started" at bounding box center [645, 250] width 23 height 5
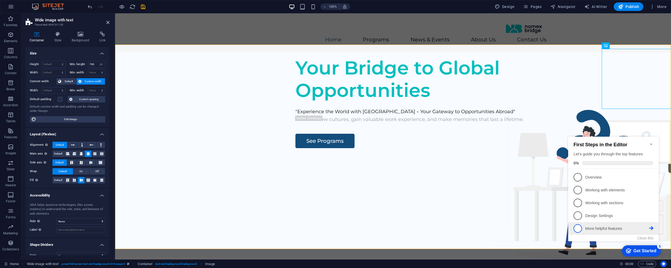
click at [620, 227] on p "More helpful features - incomplete" at bounding box center [618, 229] width 64 height 6
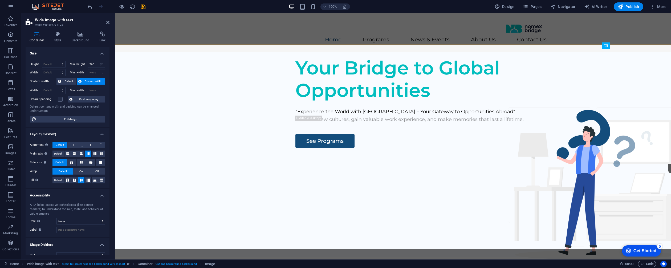
click at [650, 250] on div "Get Started" at bounding box center [645, 250] width 23 height 5
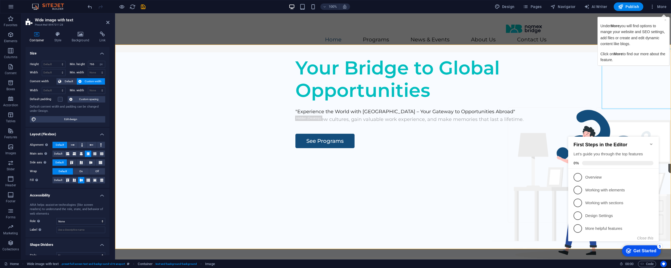
click at [619, 175] on p "Overview - incomplete" at bounding box center [618, 177] width 64 height 6
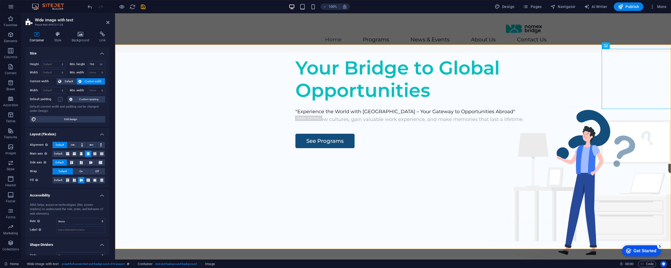
drag, startPoint x: 703, startPoint y: 363, endPoint x: 670, endPoint y: 331, distance: 46.0
click at [657, 253] on div "Get Started" at bounding box center [645, 250] width 23 height 5
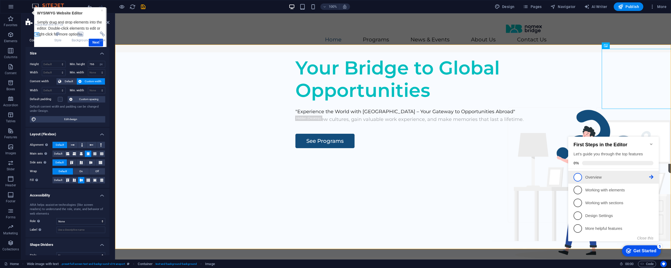
click at [580, 178] on span "1" at bounding box center [578, 177] width 9 height 9
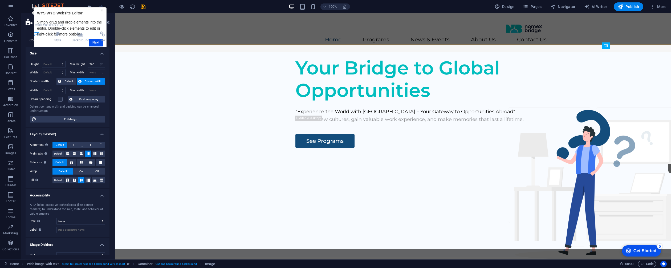
click at [102, 10] on link "×" at bounding box center [102, 10] width 2 height 4
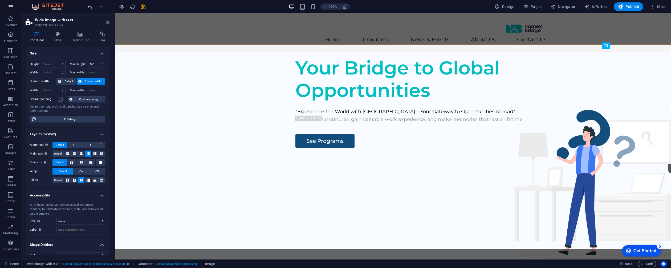
click at [10, 4] on icon "button" at bounding box center [11, 6] width 6 height 6
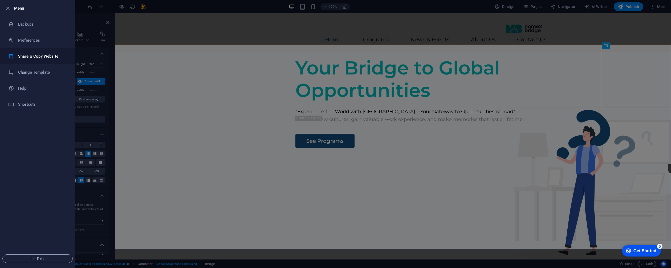
click at [54, 54] on h6 "Share & Copy Website" at bounding box center [42, 56] width 49 height 6
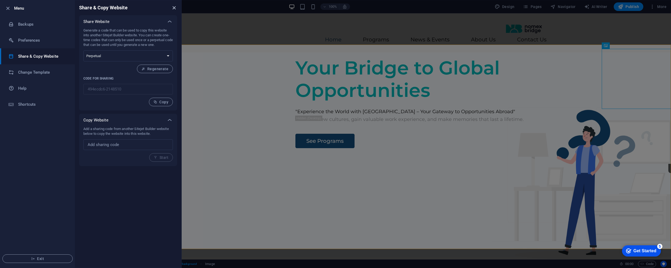
click at [174, 7] on icon "close" at bounding box center [174, 8] width 6 height 6
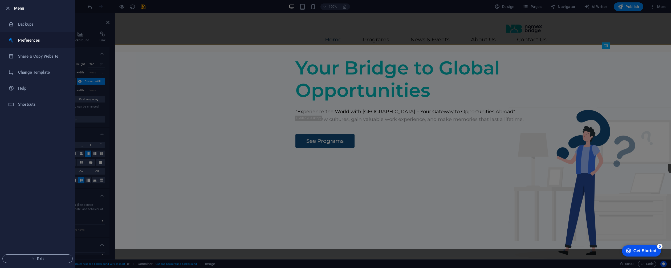
click at [36, 44] on li "Preferences" at bounding box center [37, 40] width 75 height 16
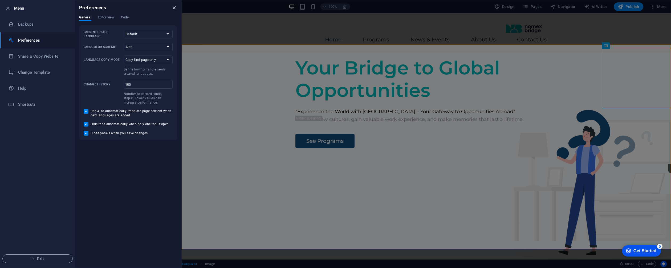
click at [176, 7] on icon "close" at bounding box center [174, 8] width 6 height 6
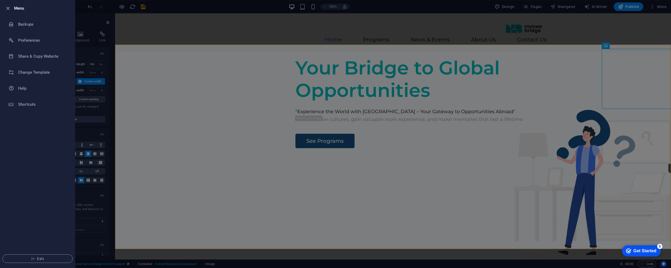
click at [123, 26] on div at bounding box center [335, 134] width 671 height 268
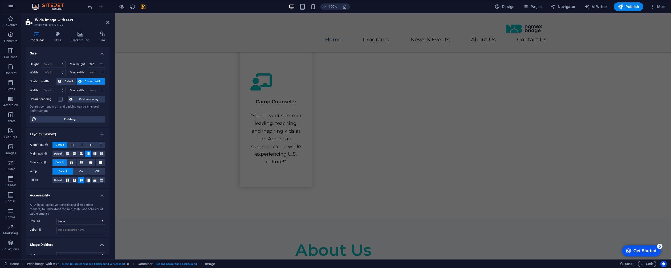
scroll to position [8, 0]
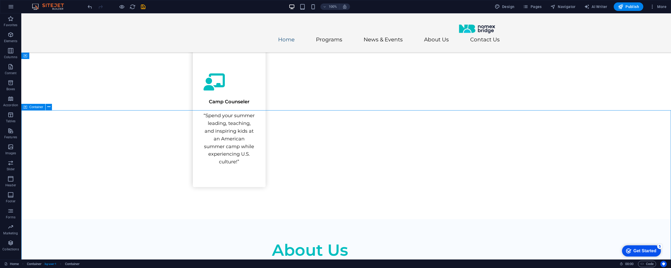
drag, startPoint x: 642, startPoint y: 126, endPoint x: 544, endPoint y: 123, distance: 97.9
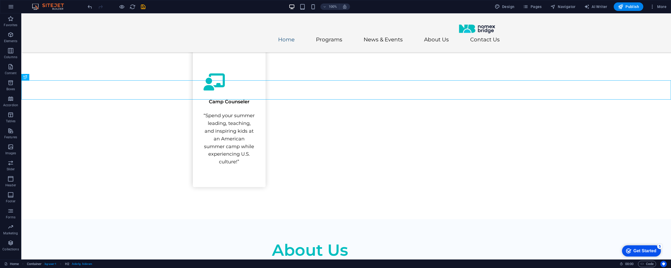
click at [231, 36] on nav "Home Programs News & Events About Us Contact Us" at bounding box center [346, 40] width 307 height 8
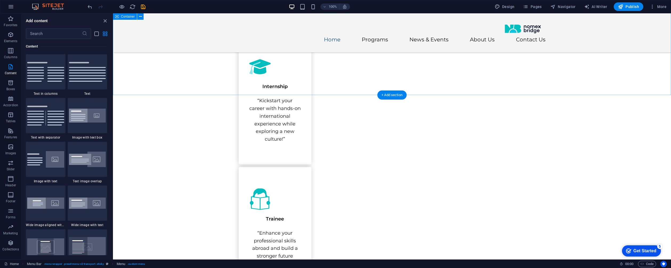
scroll to position [422, 0]
click at [396, 94] on div "+ Add section" at bounding box center [392, 94] width 30 height 9
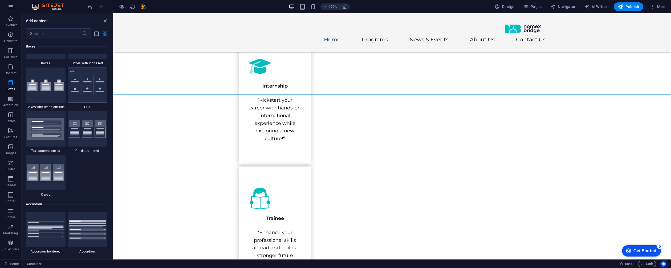
scroll to position [1508, 0]
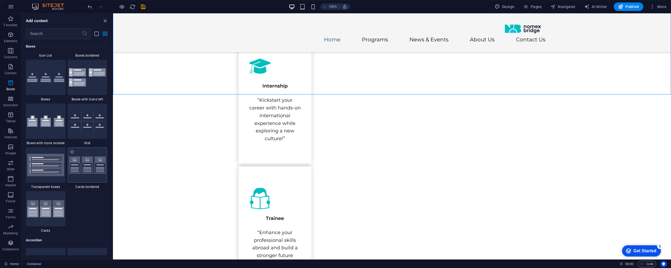
click at [88, 158] on img at bounding box center [87, 164] width 37 height 17
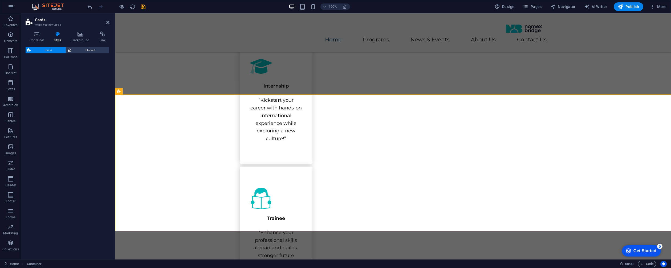
select select "rem"
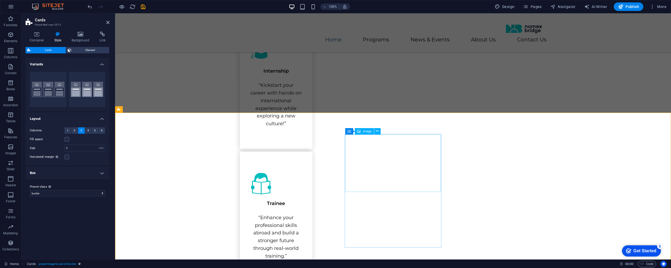
scroll to position [458, 0]
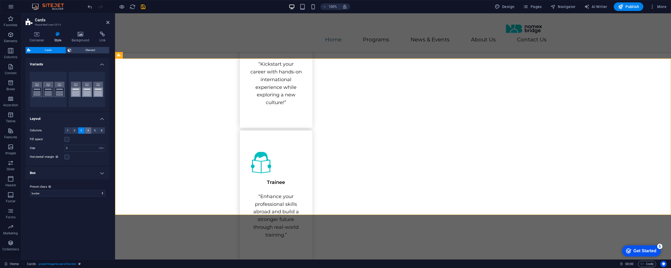
click at [88, 131] on span "4" at bounding box center [88, 130] width 2 height 6
click at [81, 130] on span "3" at bounding box center [82, 130] width 2 height 6
click at [93, 49] on span "Element" at bounding box center [90, 50] width 35 height 6
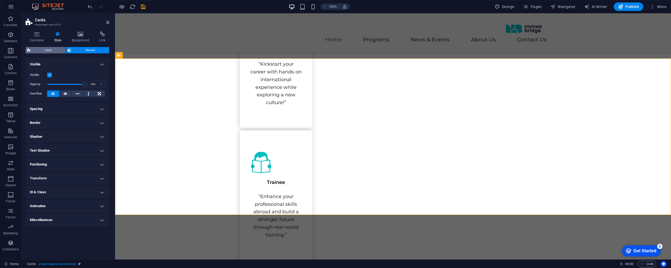
click at [49, 49] on span "Cards" at bounding box center [48, 50] width 32 height 6
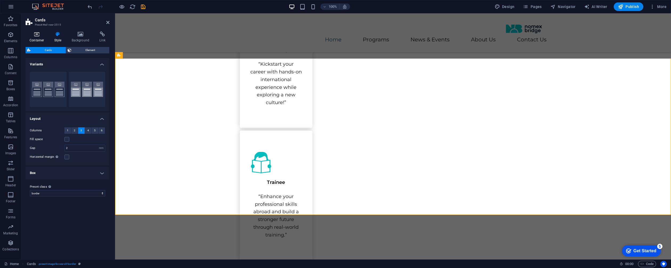
click at [41, 37] on h4 "Container" at bounding box center [38, 36] width 25 height 11
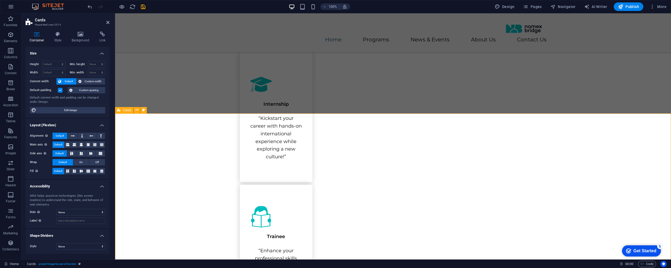
scroll to position [404, 0]
click at [587, 95] on div "Programs At [GEOGRAPHIC_DATA] , we connect [DEMOGRAPHIC_DATA] students with lif…" at bounding box center [393, 165] width 556 height 641
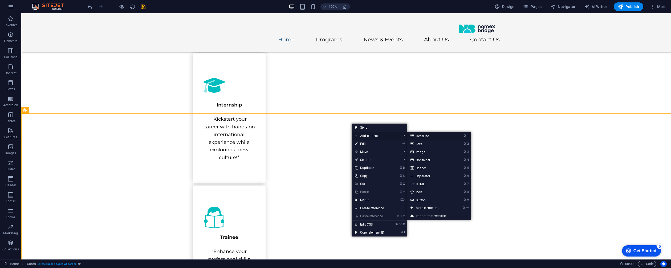
click at [436, 136] on link "⌘ 1 Headline" at bounding box center [430, 136] width 44 height 8
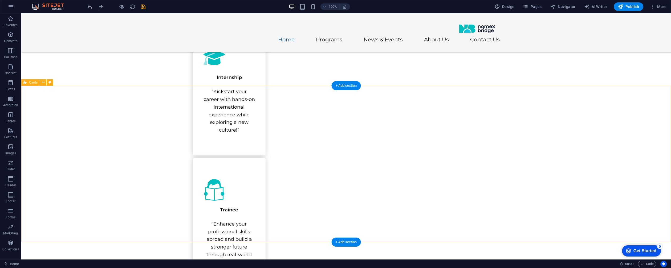
scroll to position [431, 0]
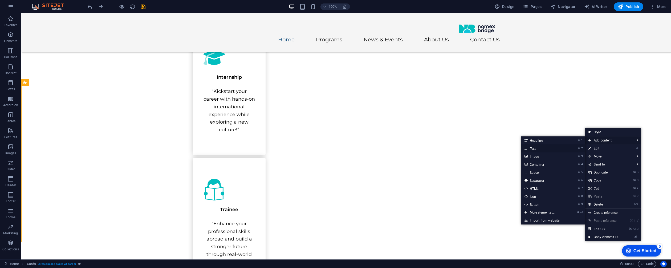
click at [552, 148] on link "⌘ 2 Text" at bounding box center [544, 148] width 44 height 8
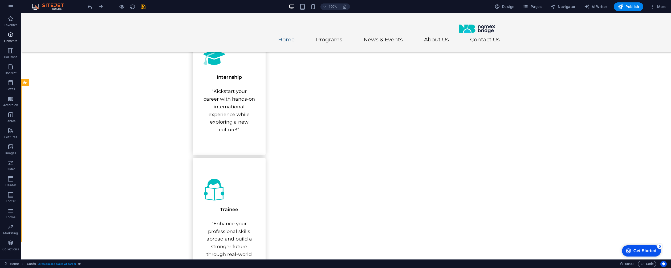
click at [11, 41] on p "Elements" at bounding box center [11, 41] width 14 height 4
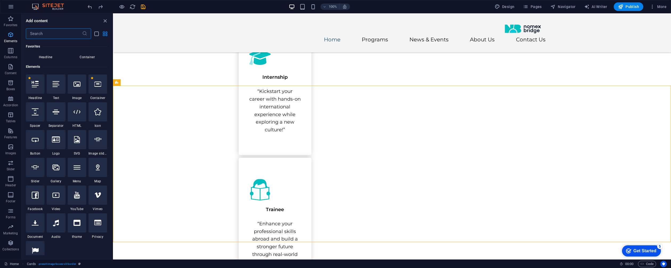
scroll to position [57, 0]
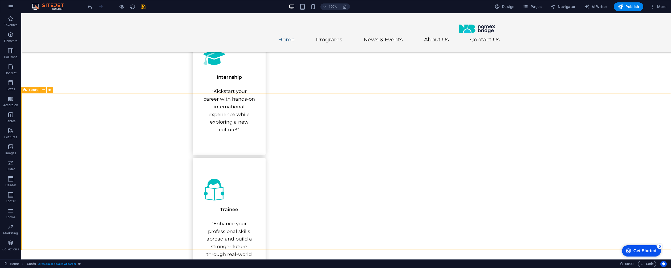
click at [11, 37] on icon "button" at bounding box center [10, 34] width 6 height 6
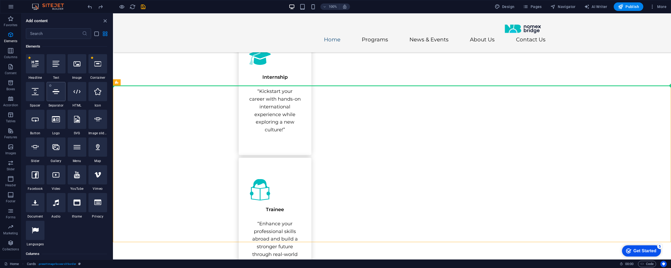
select select "%"
select select "px"
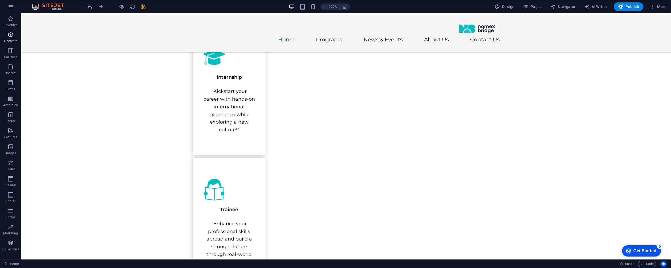
click at [12, 37] on icon "button" at bounding box center [10, 34] width 6 height 6
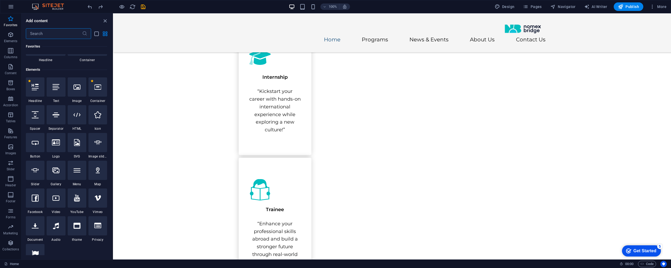
scroll to position [0, 0]
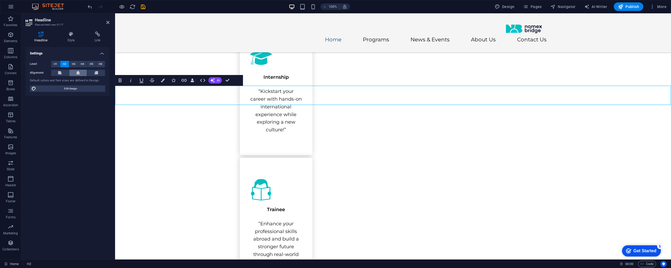
click at [77, 71] on icon at bounding box center [78, 73] width 4 height 6
drag, startPoint x: 554, startPoint y: 129, endPoint x: 568, endPoint y: 132, distance: 14.4
